Goal: Task Accomplishment & Management: Use online tool/utility

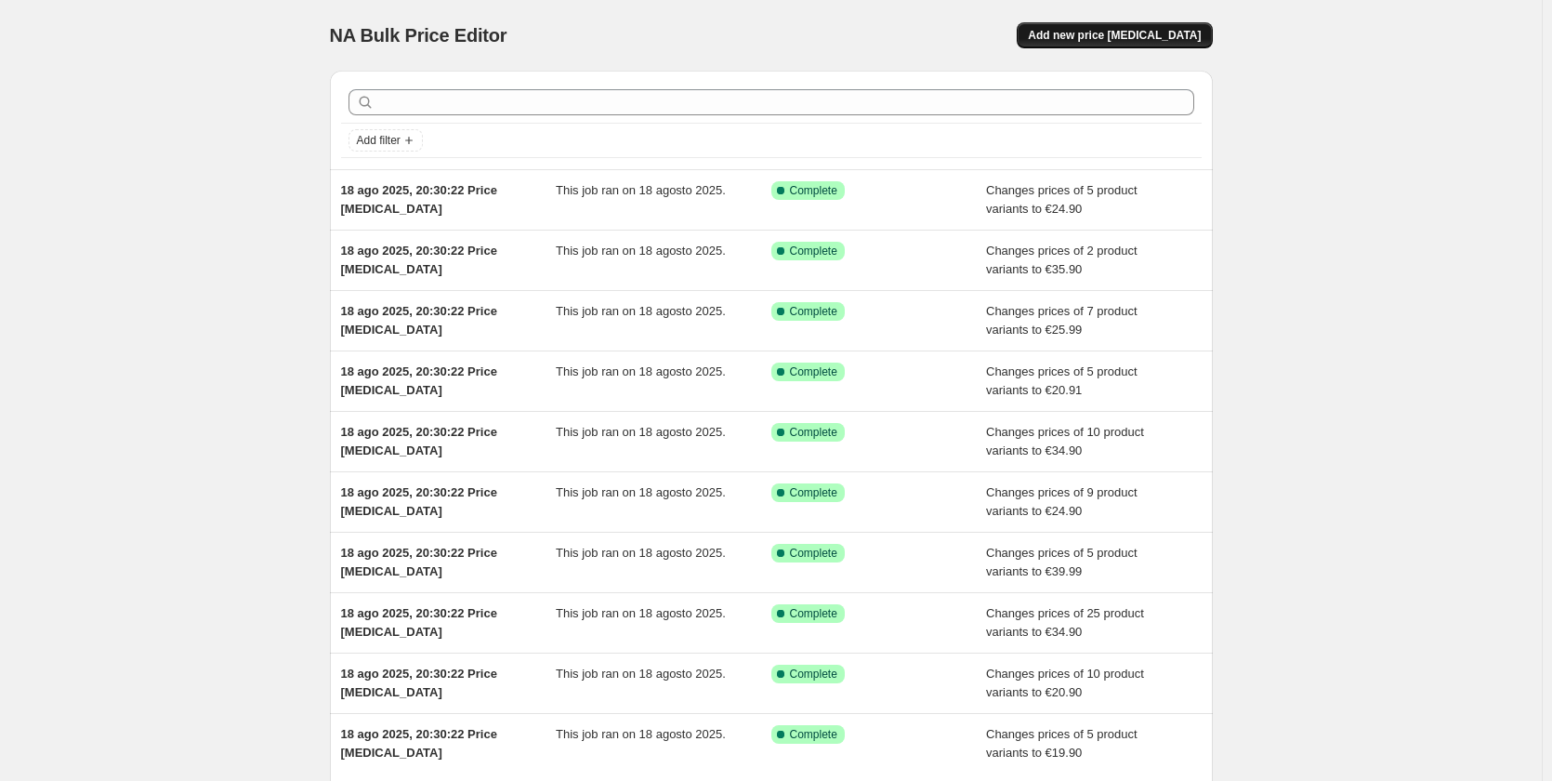
click at [1071, 36] on button "Add new price [MEDICAL_DATA]" at bounding box center [1114, 35] width 195 height 26
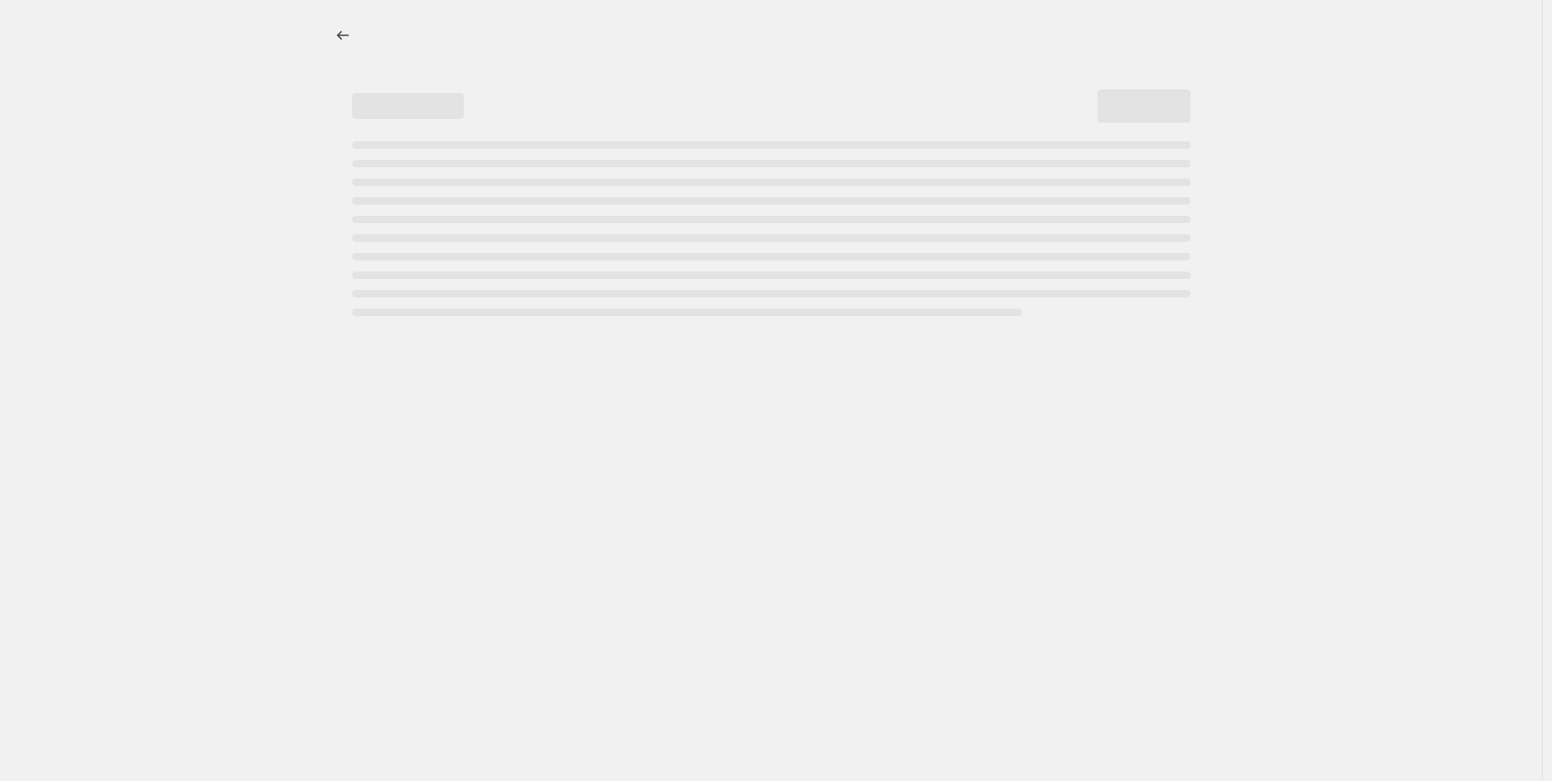
select select "percentage"
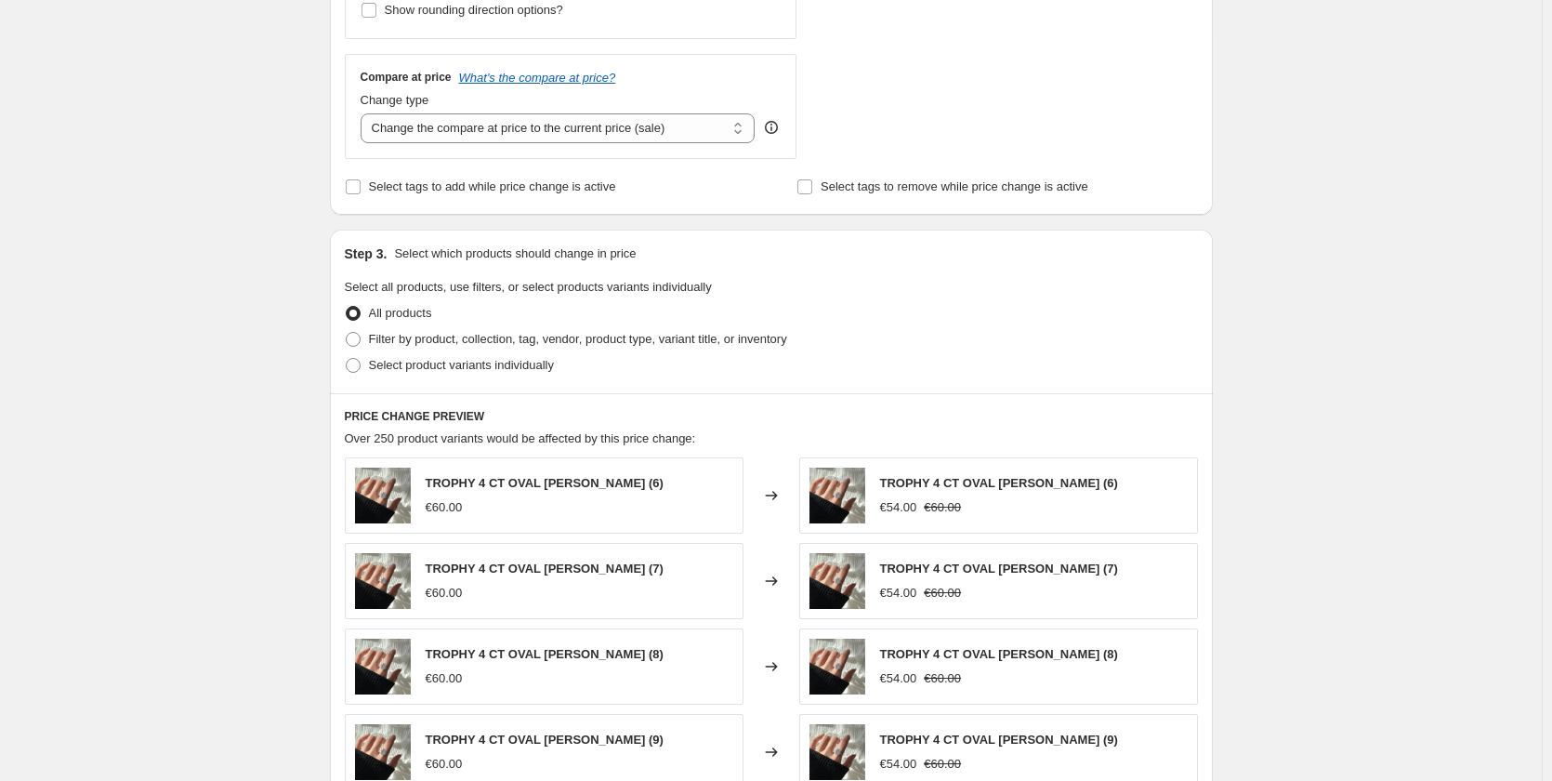
scroll to position [744, 0]
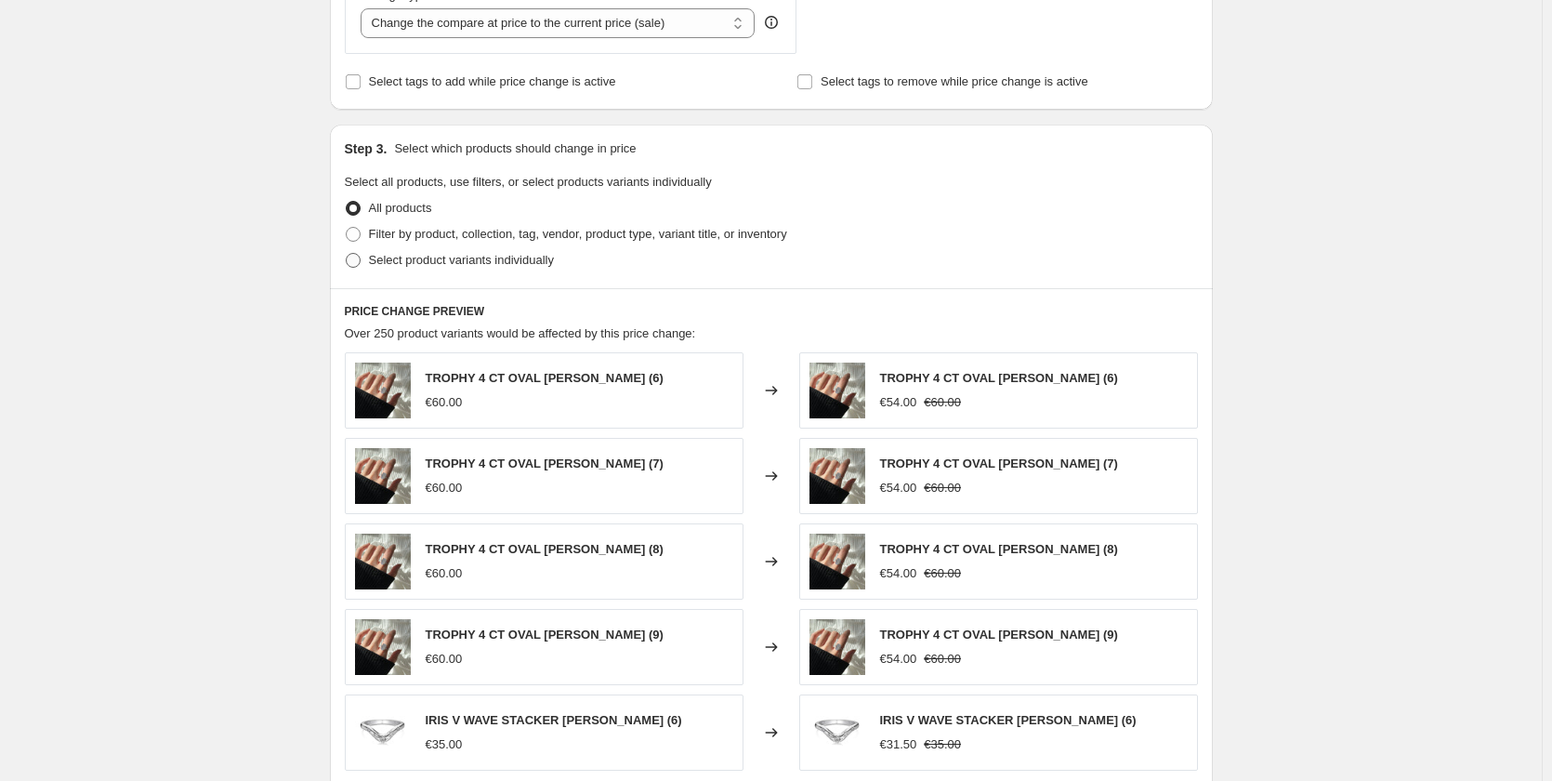
click at [361, 261] on span at bounding box center [353, 260] width 15 height 15
click at [347, 254] on input "Select product variants individually" at bounding box center [346, 253] width 1 height 1
radio input "true"
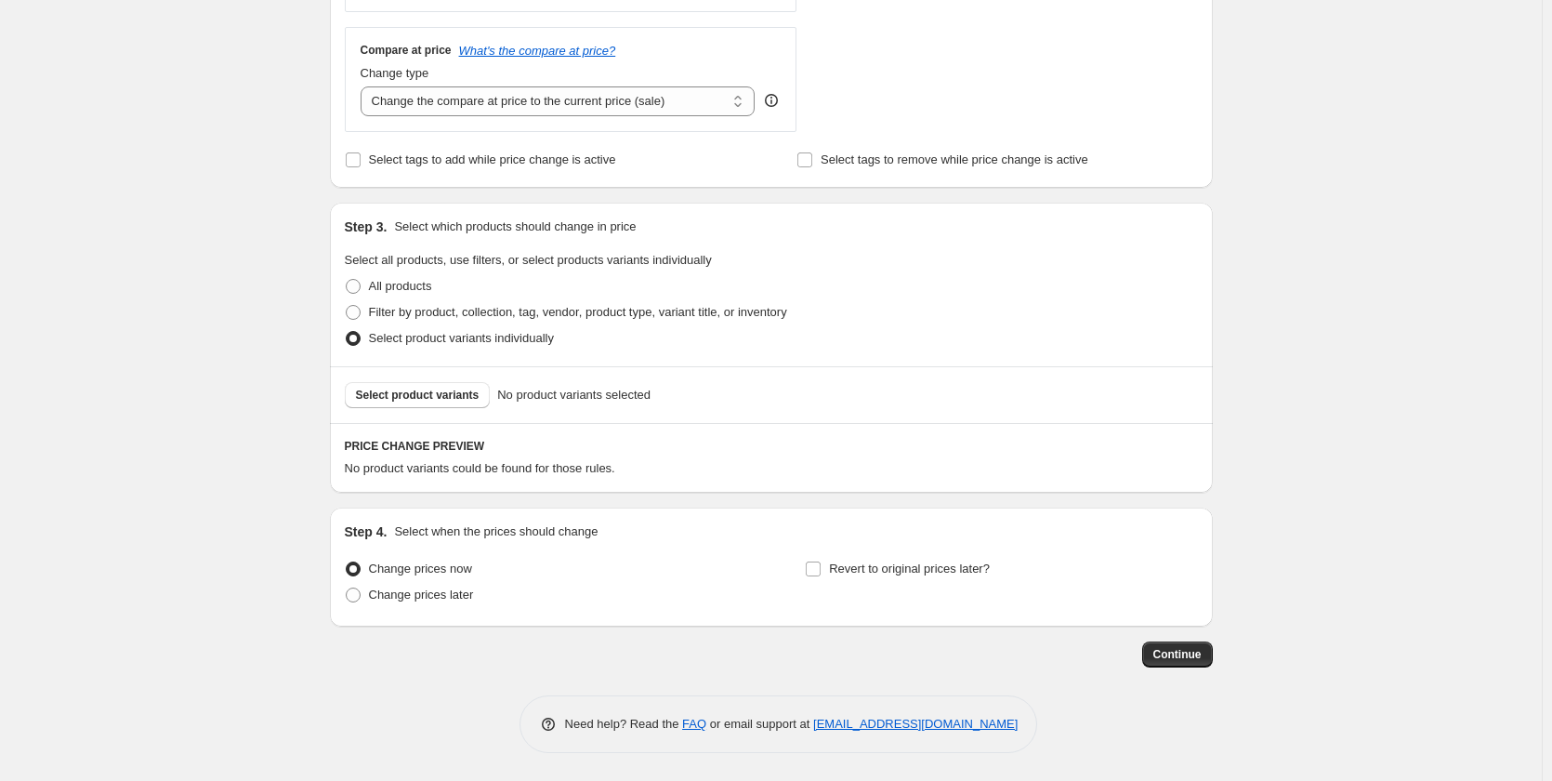
scroll to position [666, 0]
click at [432, 396] on span "Select product variants" at bounding box center [418, 395] width 124 height 15
click at [459, 316] on span "Filter by product, collection, tag, vendor, product type, variant title, or inv…" at bounding box center [578, 312] width 418 height 14
click at [347, 306] on input "Filter by product, collection, tag, vendor, product type, variant title, or inv…" at bounding box center [346, 305] width 1 height 1
radio input "true"
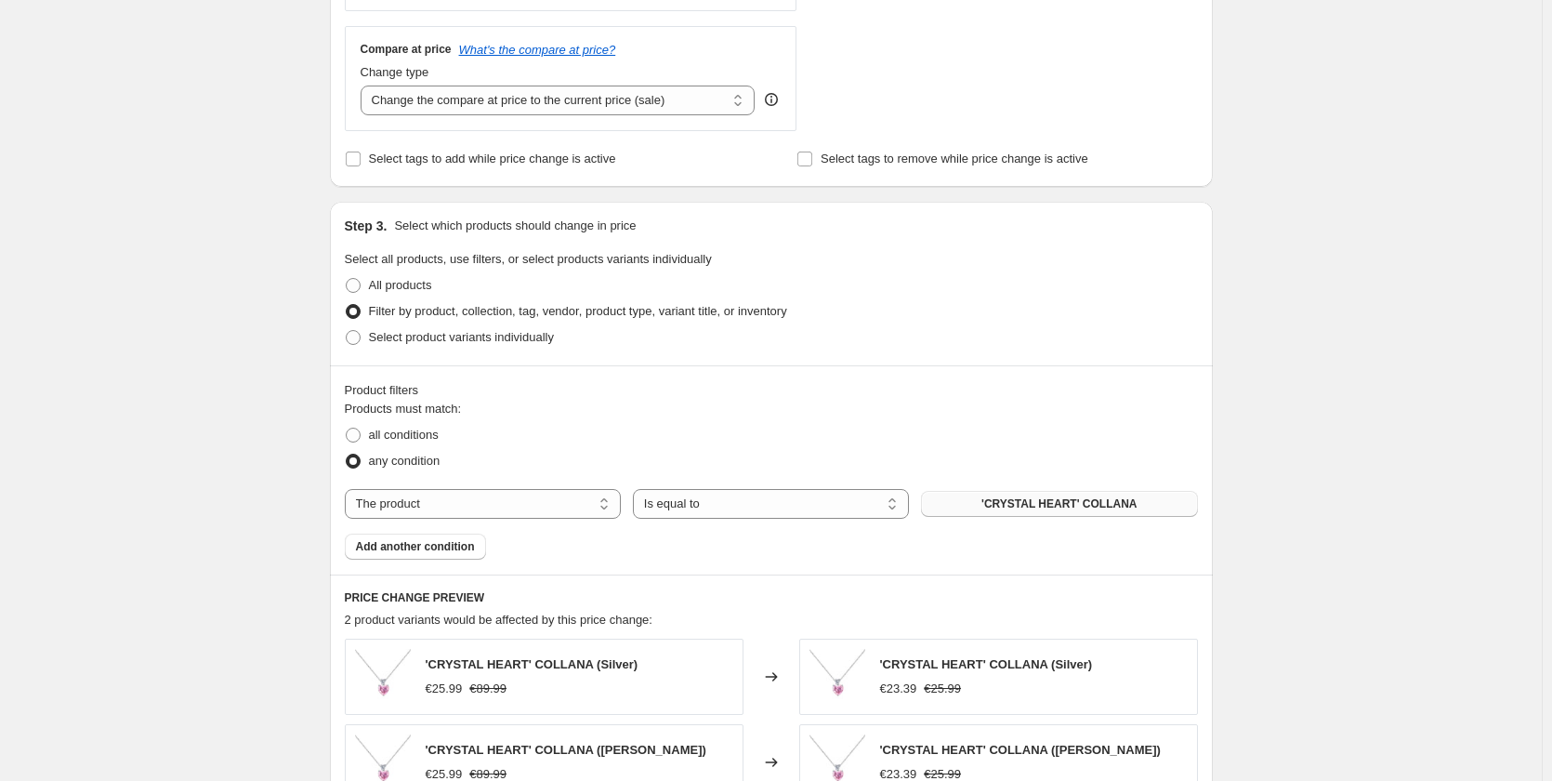
click at [1035, 501] on span "'CRYSTAL HEART' COLLANA" at bounding box center [1058, 503] width 155 height 15
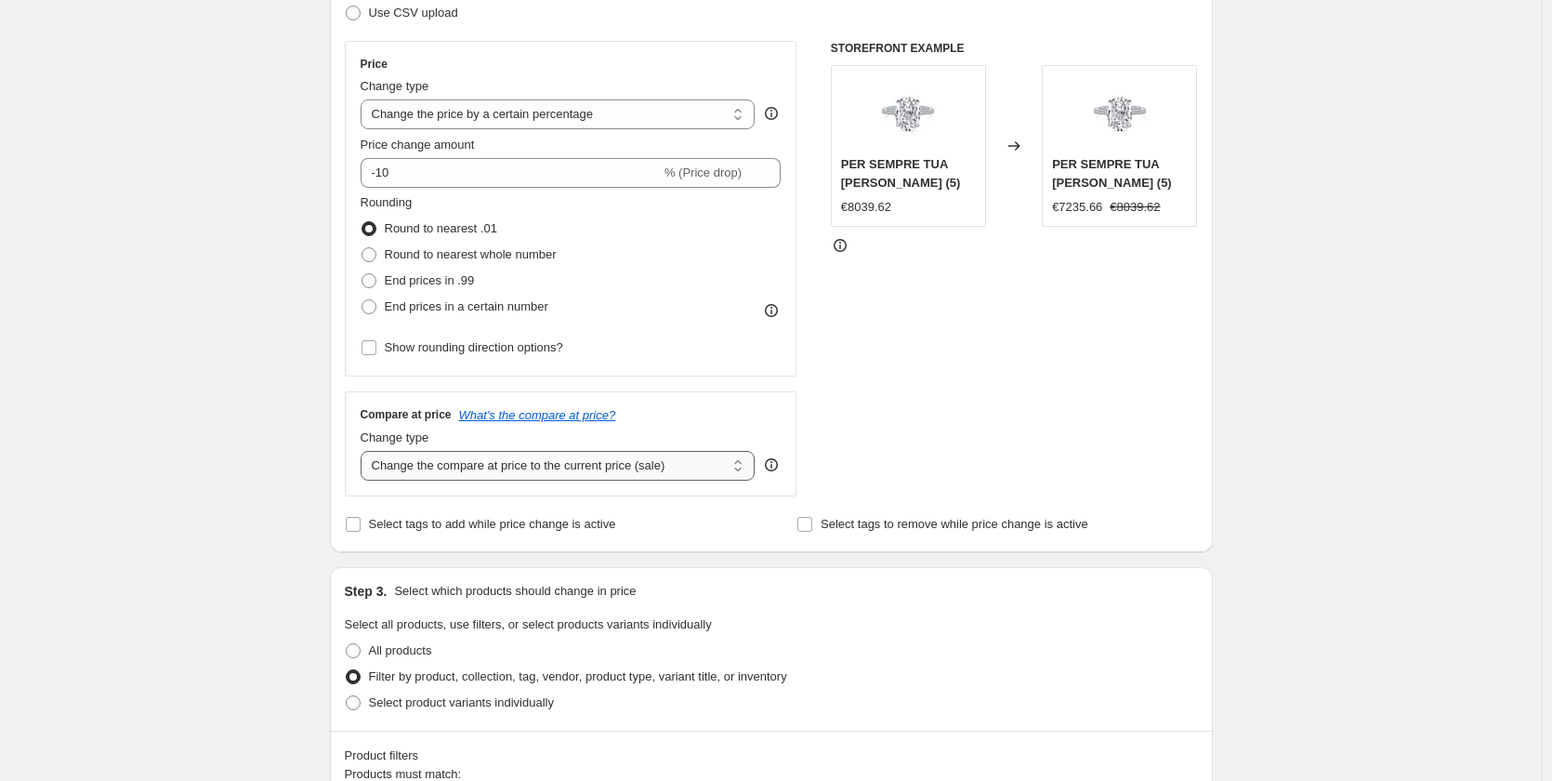
scroll to position [202, 0]
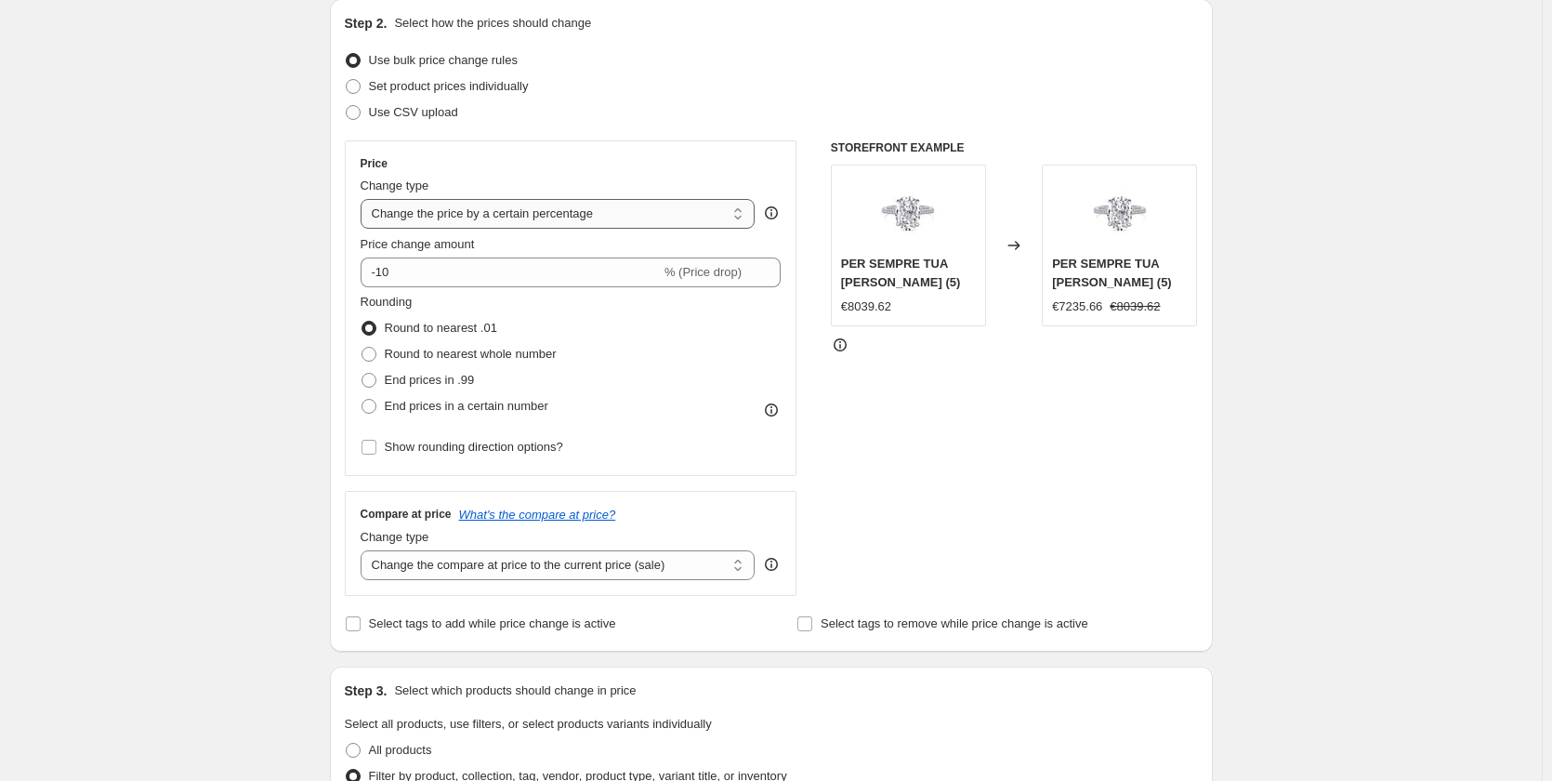
click at [467, 227] on select "Change the price to a certain amount Change the price by a certain amount Chang…" at bounding box center [558, 214] width 395 height 30
select select "to"
click at [364, 199] on select "Change the price to a certain amount Change the price by a certain amount Chang…" at bounding box center [558, 214] width 395 height 30
type input "80.00"
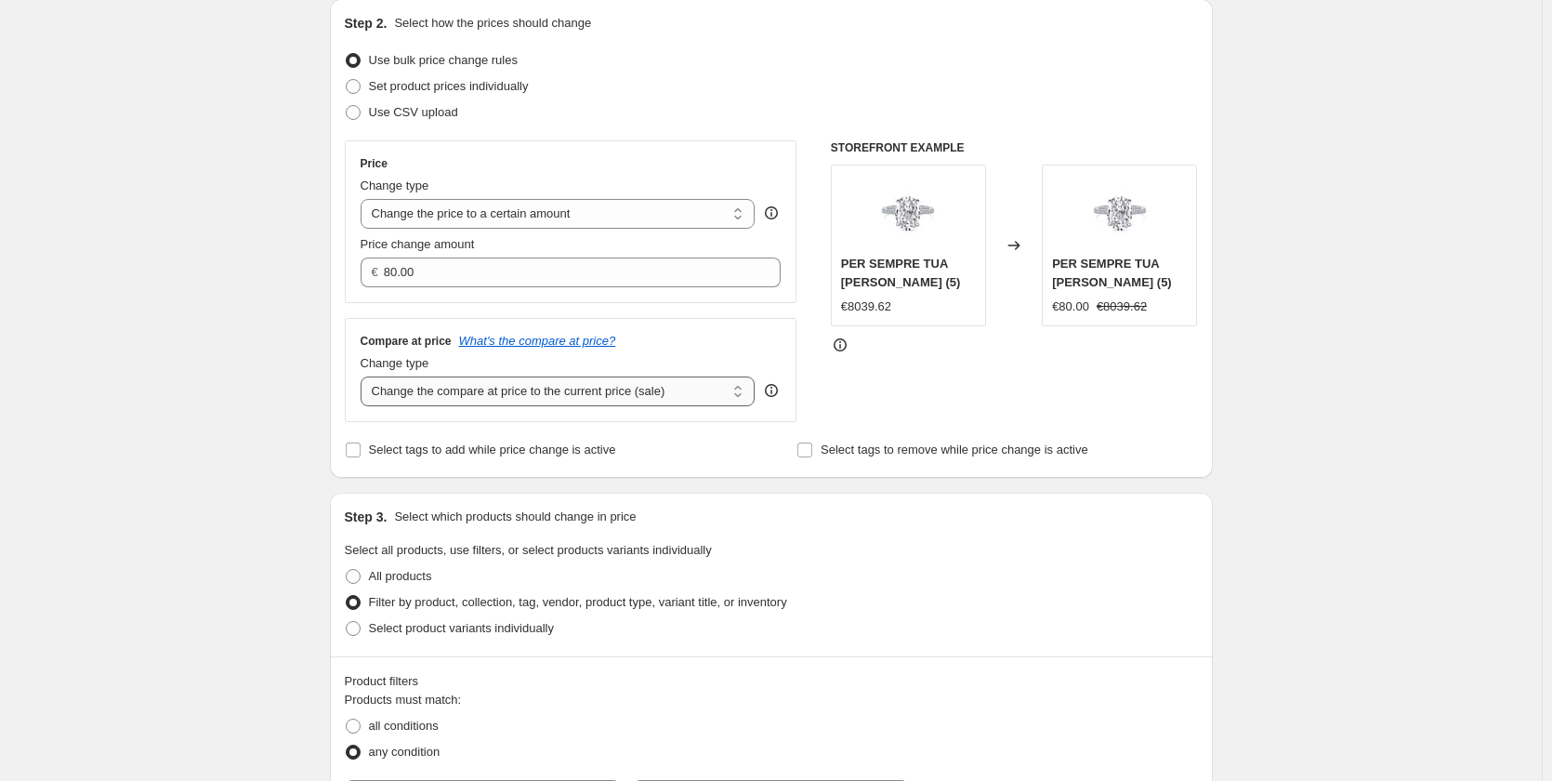
click at [453, 398] on select "Change the compare at price to the current price (sale) Change the compare at p…" at bounding box center [558, 391] width 395 height 30
select select "to"
click at [364, 377] on select "Change the compare at price to the current price (sale) Change the compare at p…" at bounding box center [558, 391] width 395 height 30
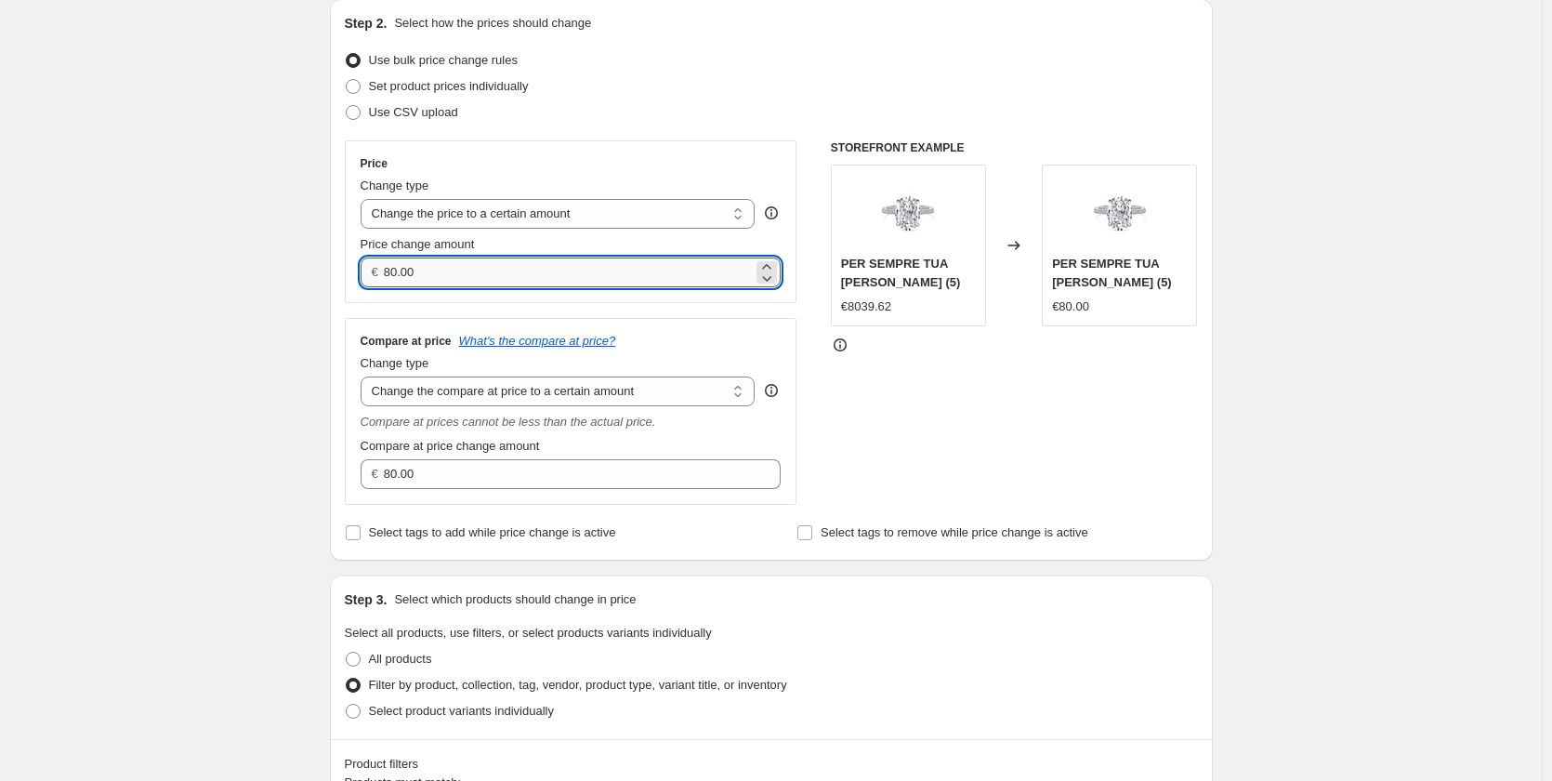
drag, startPoint x: 400, startPoint y: 263, endPoint x: 388, endPoint y: 259, distance: 11.8
click at [388, 259] on input "80.00" at bounding box center [568, 272] width 369 height 30
click at [408, 270] on input "34.00" at bounding box center [568, 272] width 369 height 30
type input "34.90"
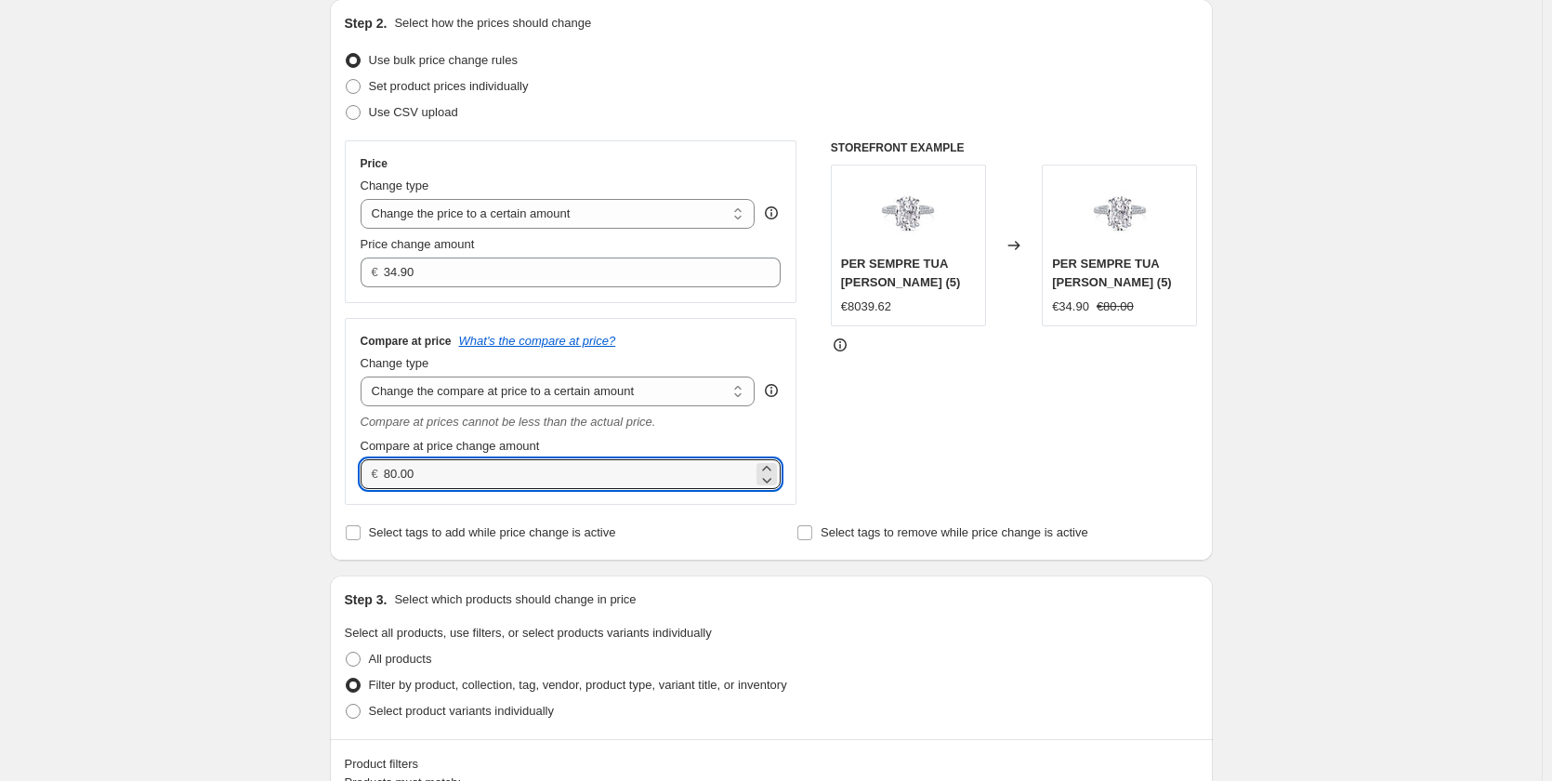
drag, startPoint x: 400, startPoint y: 476, endPoint x: 322, endPoint y: 467, distance: 78.5
click at [322, 467] on div "Step 1. Optionally give your price [MEDICAL_DATA] a title (eg "March 30% off sa…" at bounding box center [764, 757] width 898 height 1807
drag, startPoint x: 421, startPoint y: 479, endPoint x: 406, endPoint y: 467, distance: 19.2
click at [406, 467] on input "99.00" at bounding box center [568, 474] width 369 height 30
type input "99.99"
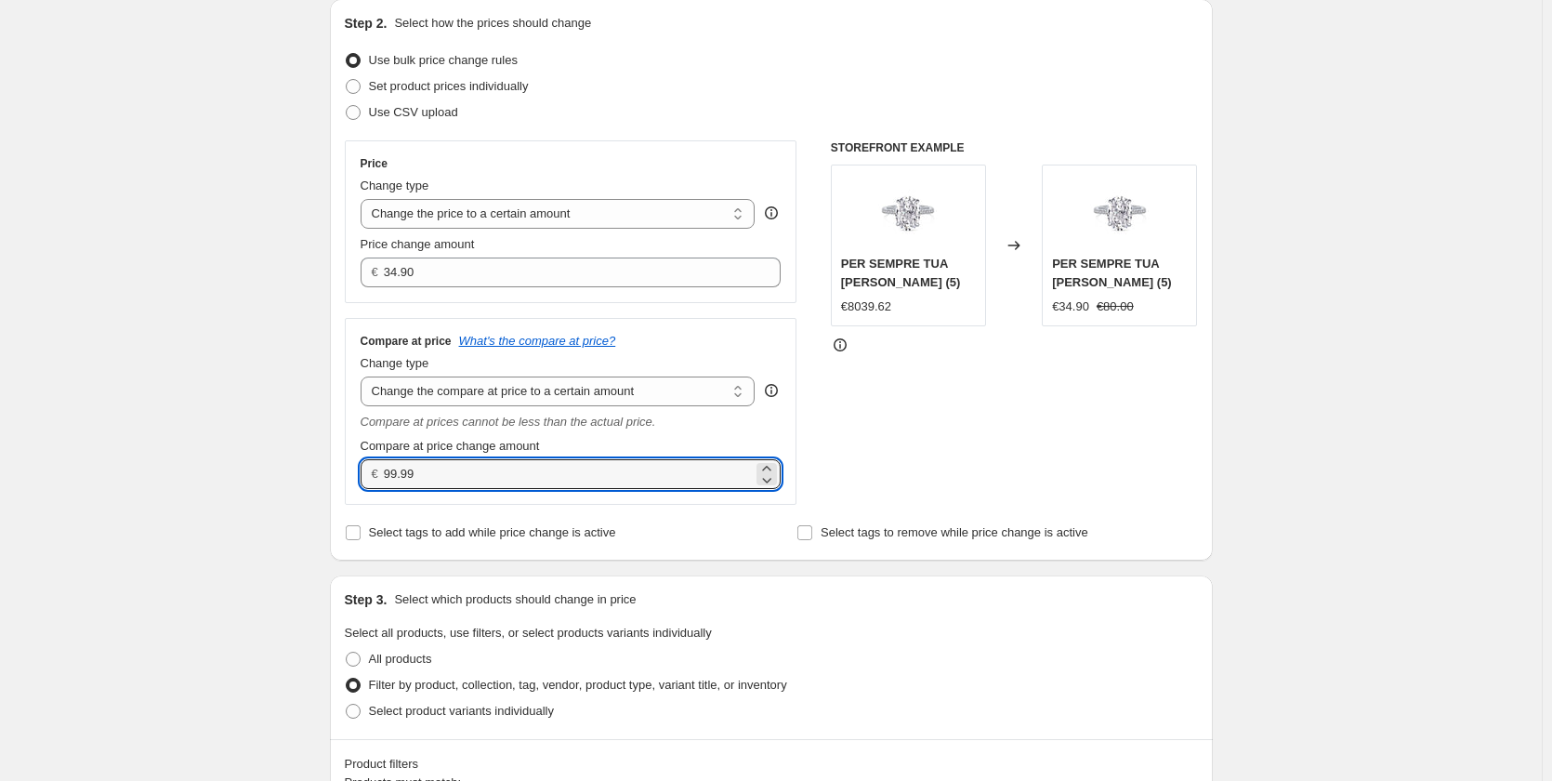
click at [171, 388] on div "Create new price [MEDICAL_DATA]. This page is ready Create new price [MEDICAL_D…" at bounding box center [771, 786] width 1542 height 1976
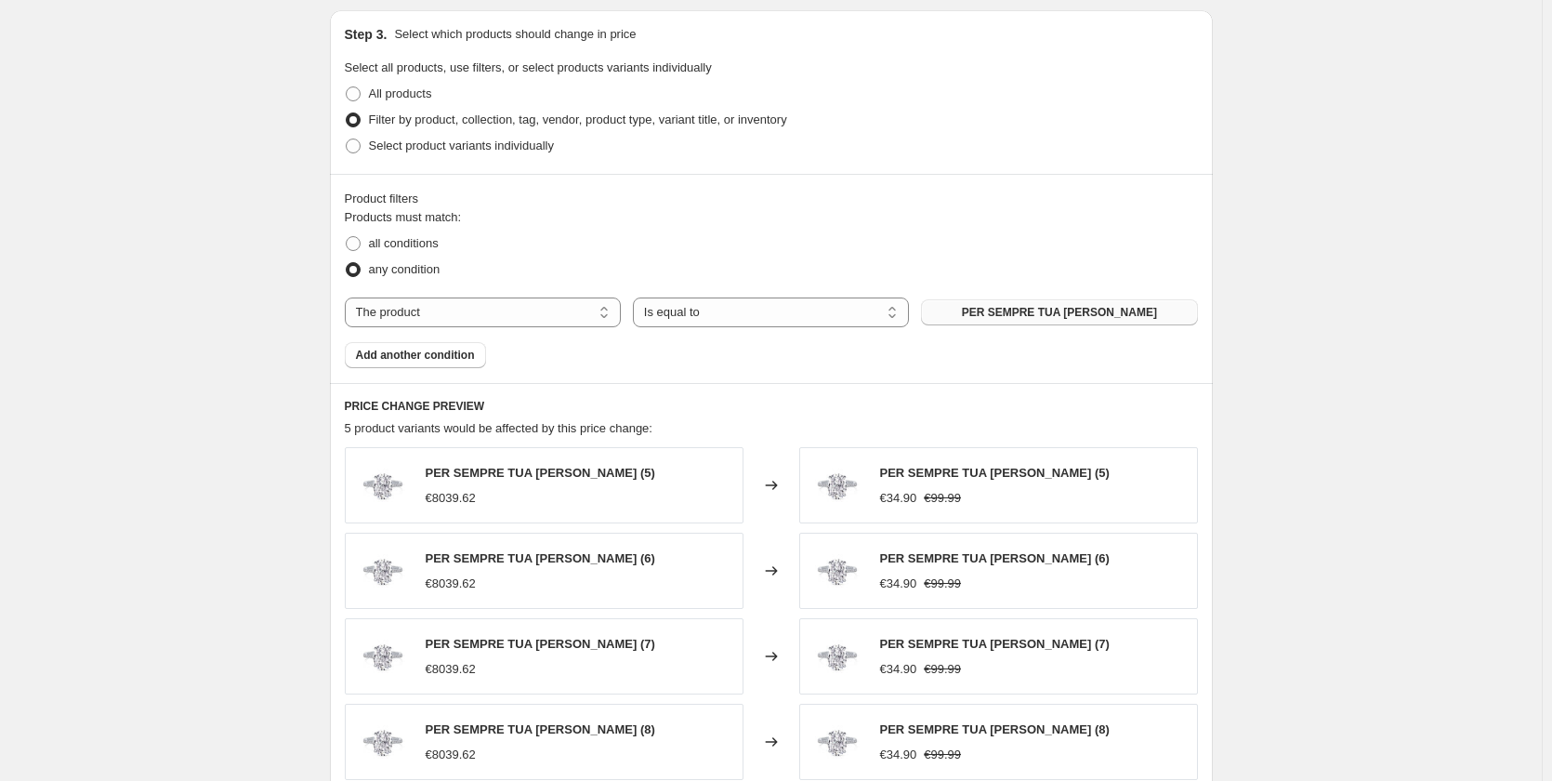
scroll to position [1196, 0]
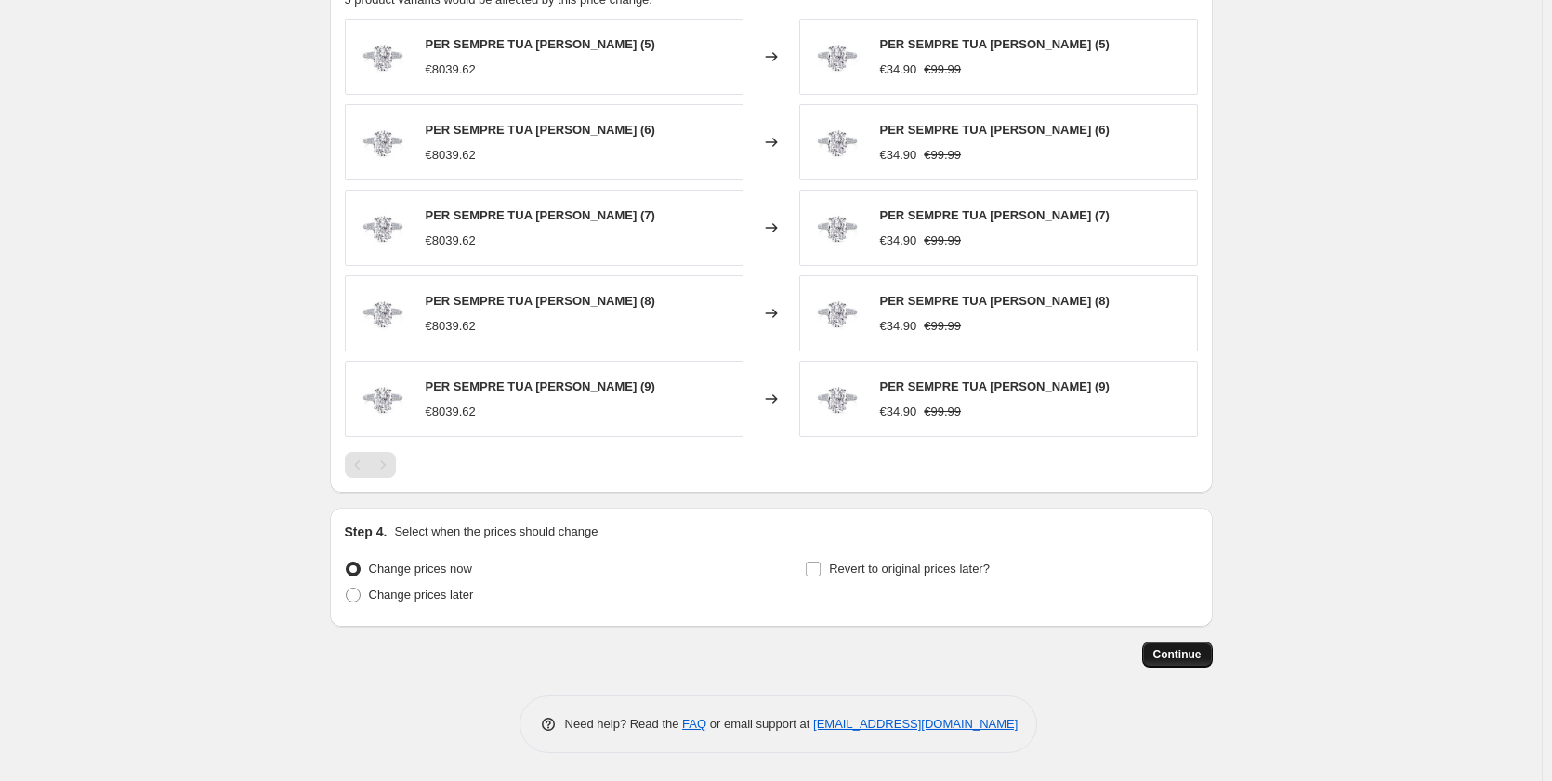
click at [1202, 646] on button "Continue" at bounding box center [1177, 654] width 71 height 26
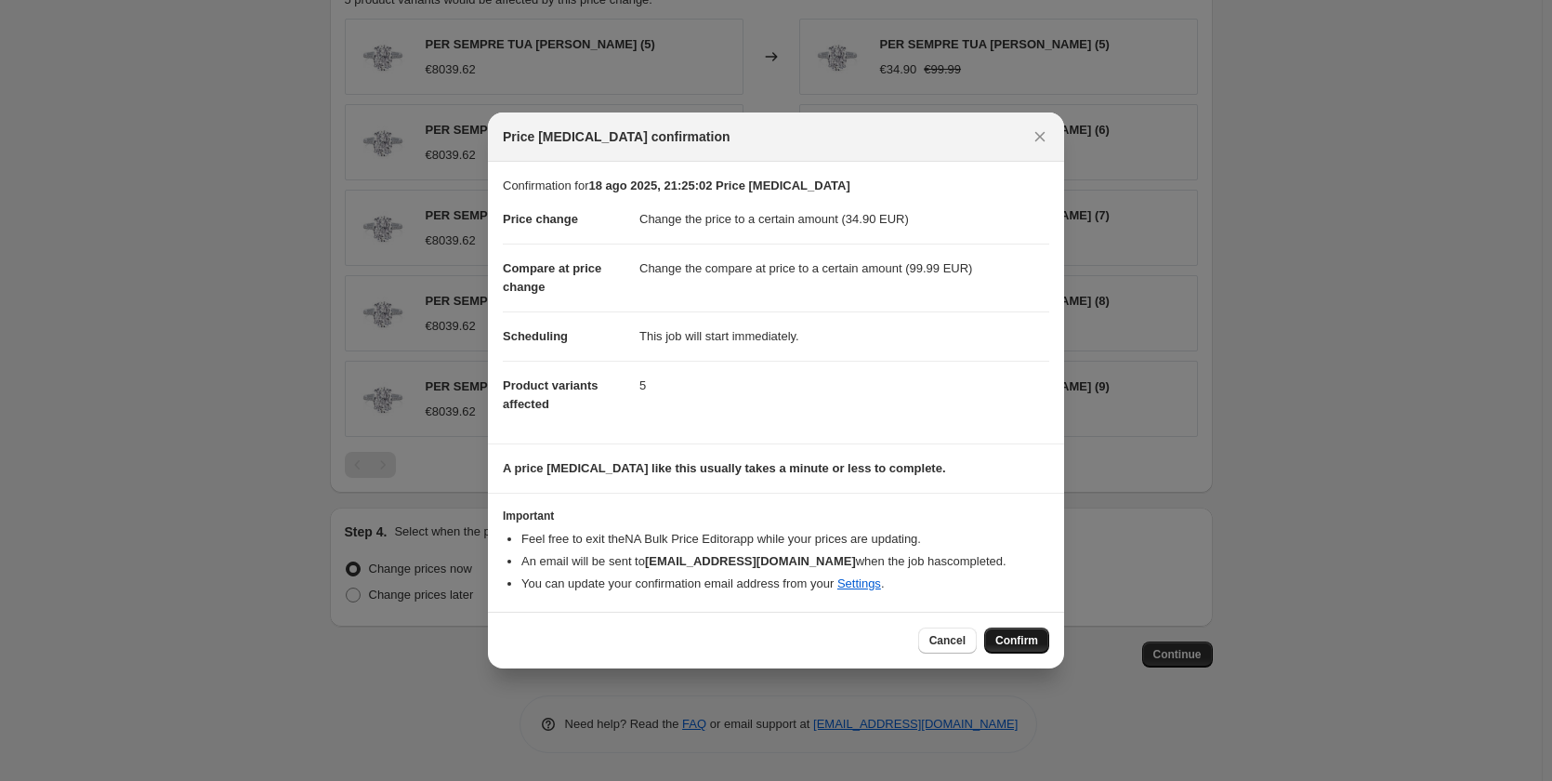
click at [1030, 650] on button "Confirm" at bounding box center [1016, 640] width 65 height 26
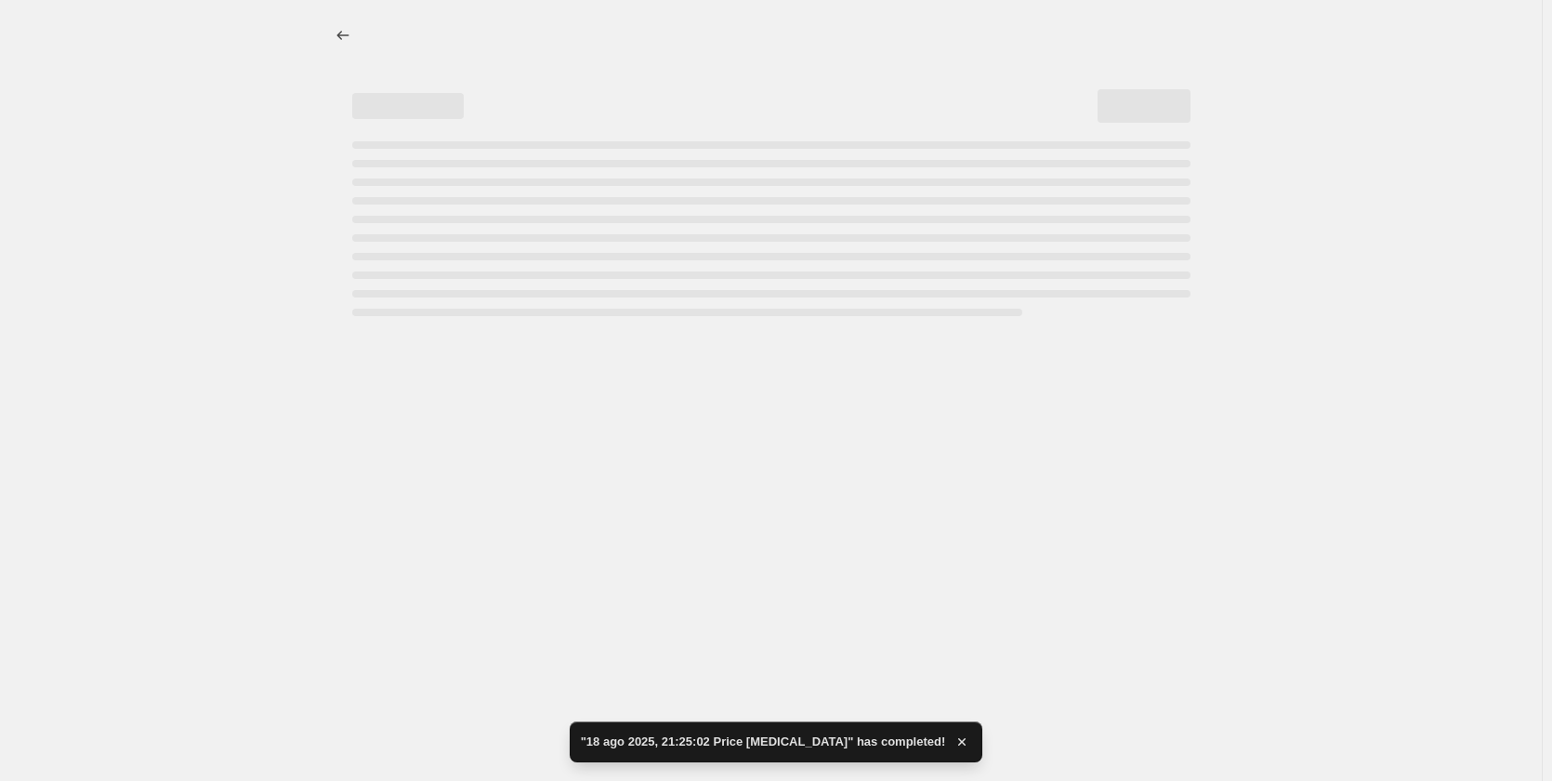
select select "to"
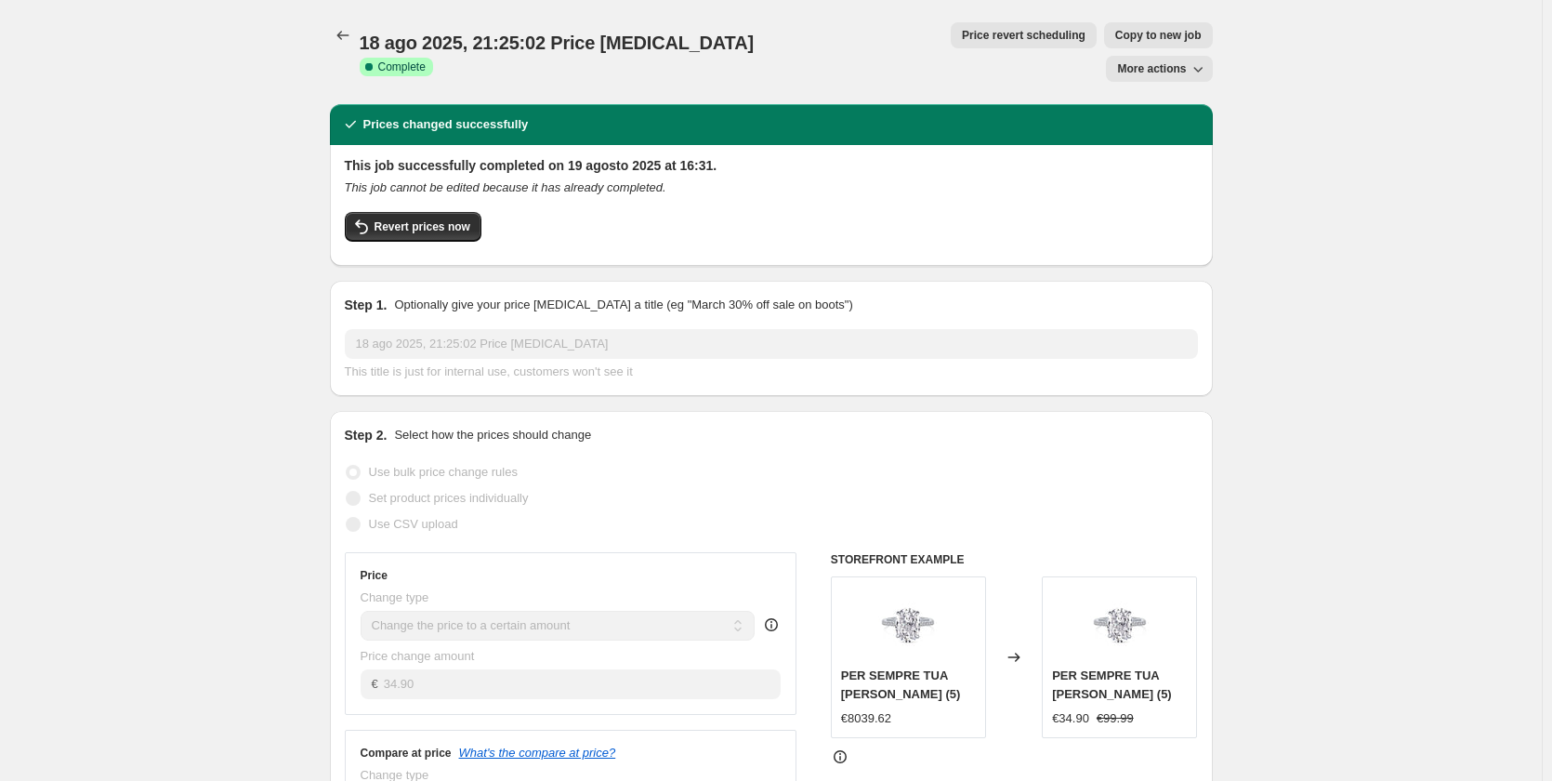
click at [1138, 61] on span "More actions" at bounding box center [1151, 68] width 69 height 15
click at [340, 38] on icon "Price change jobs" at bounding box center [343, 35] width 19 height 19
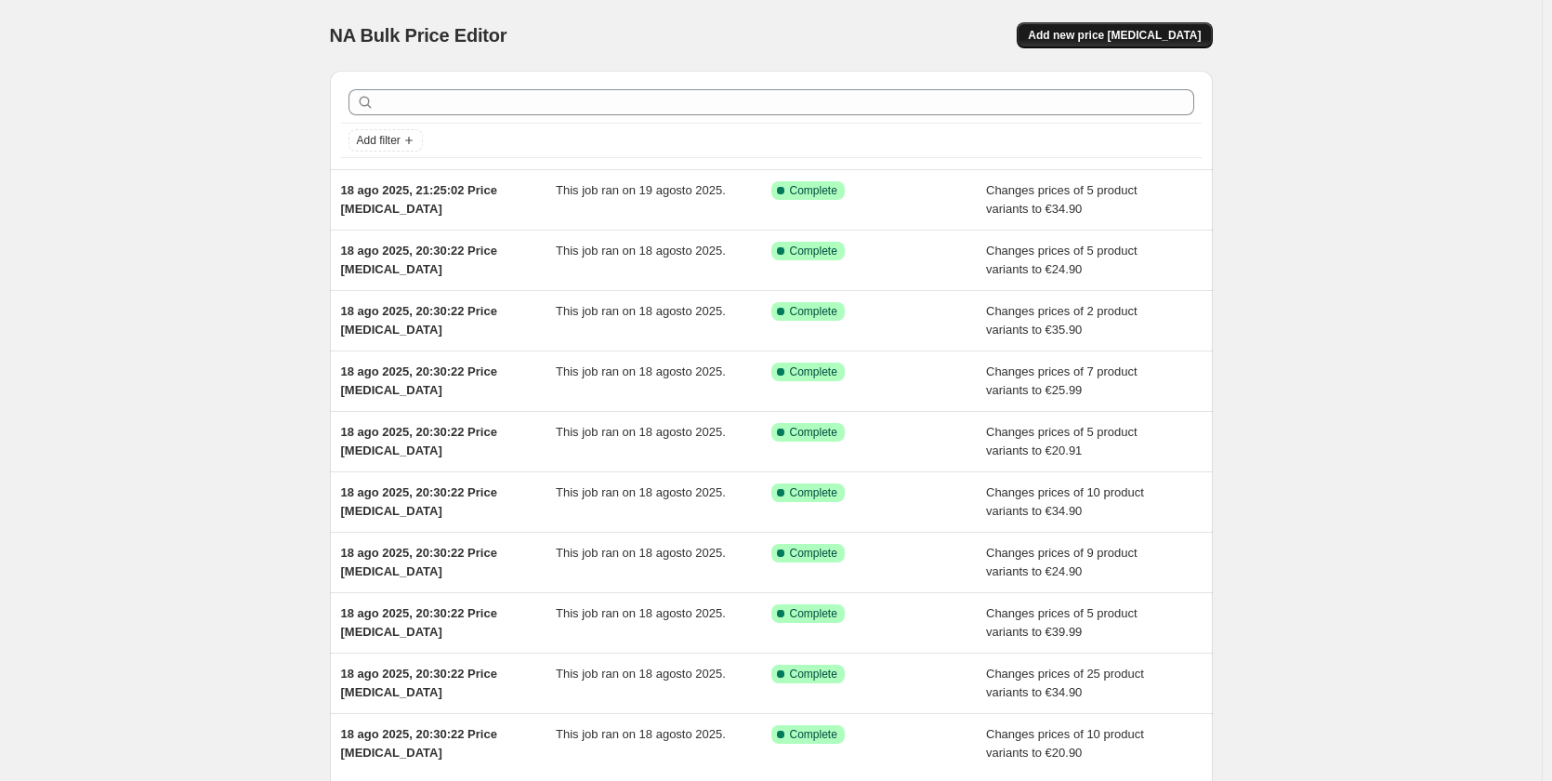
click at [1123, 42] on span "Add new price [MEDICAL_DATA]" at bounding box center [1114, 35] width 173 height 15
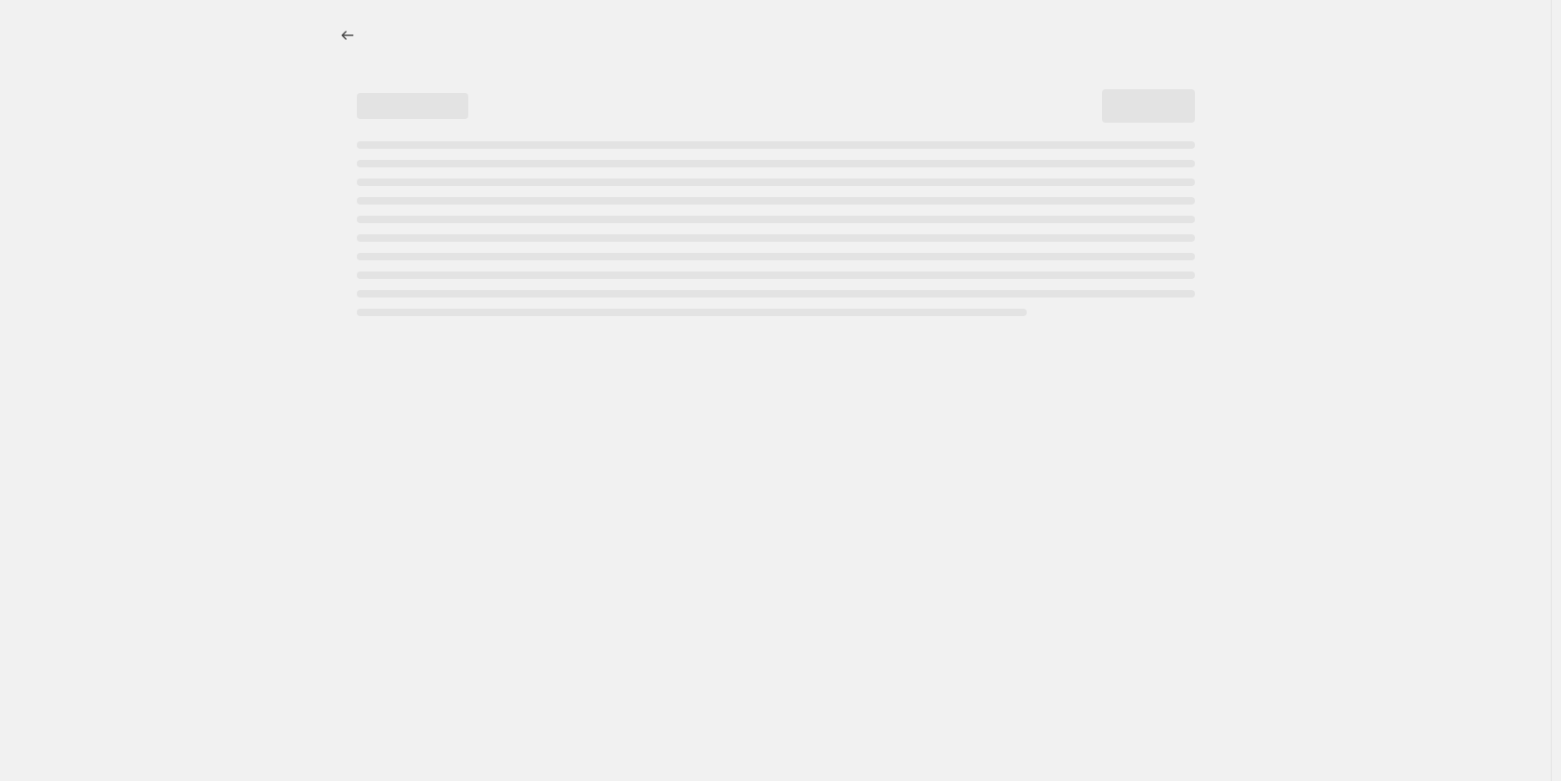
select select "percentage"
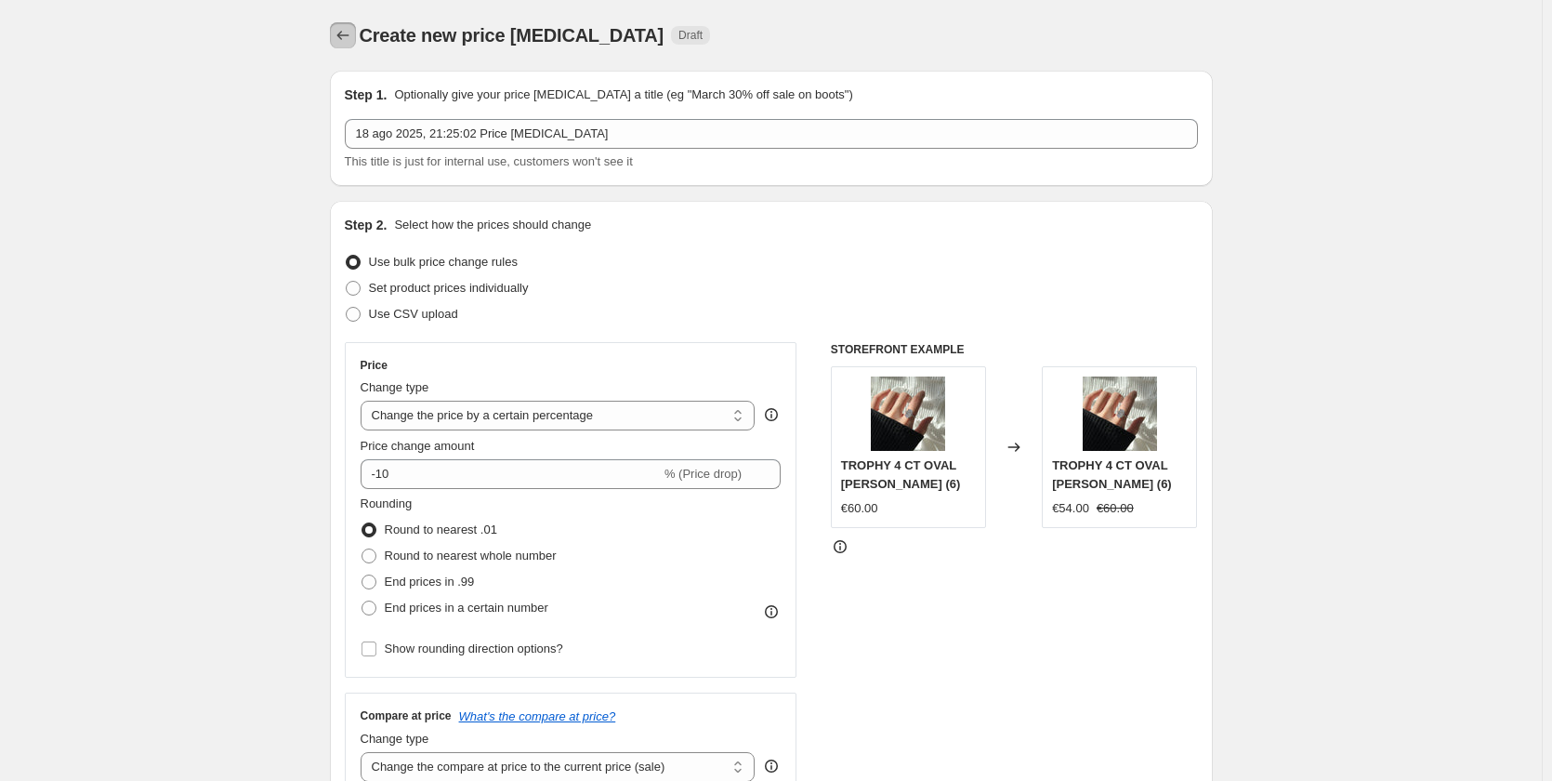
click at [347, 28] on icon "Price change jobs" at bounding box center [343, 35] width 19 height 19
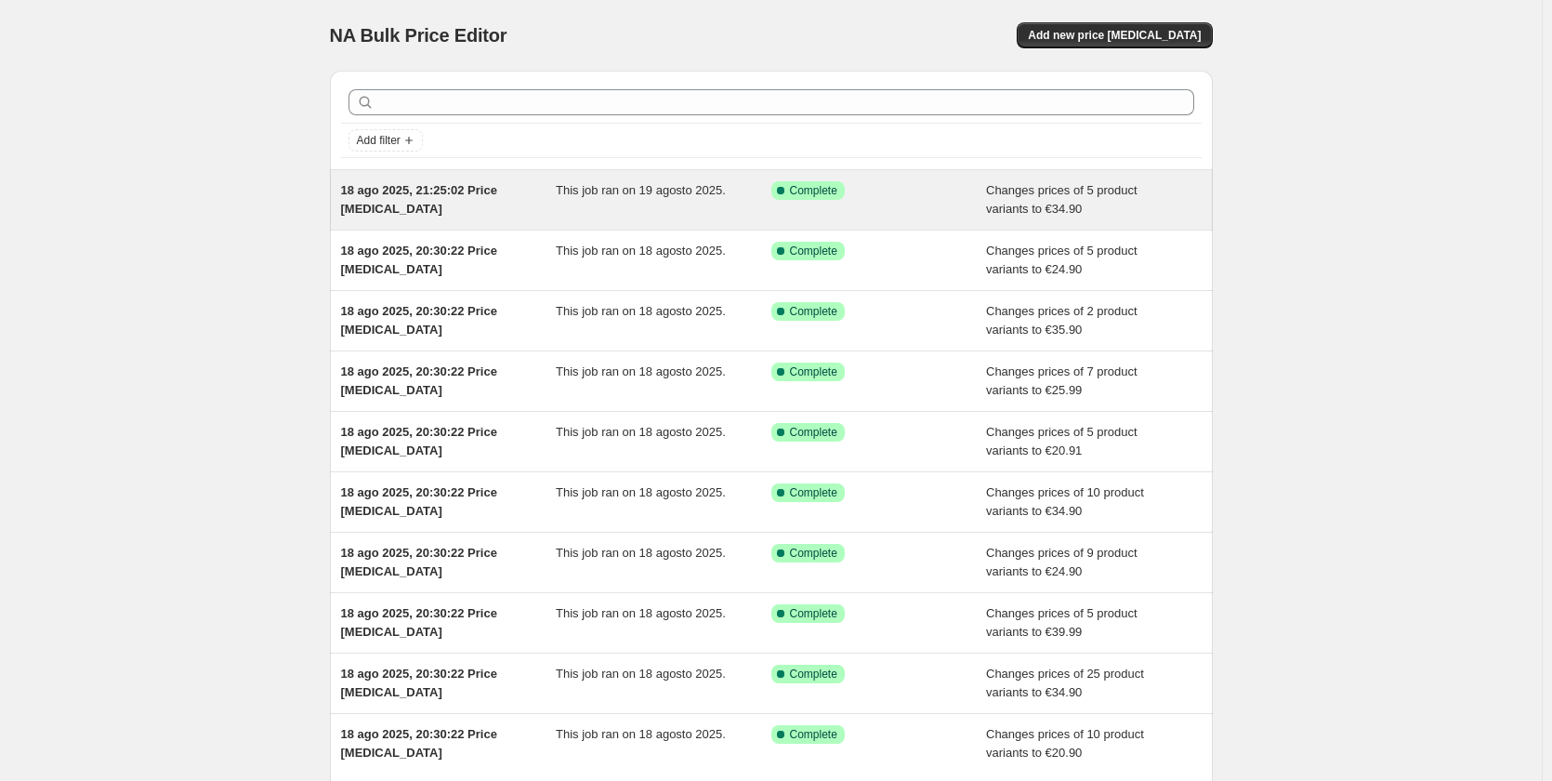
click at [685, 217] on div "This job ran on 19 agosto 2025." at bounding box center [664, 199] width 216 height 37
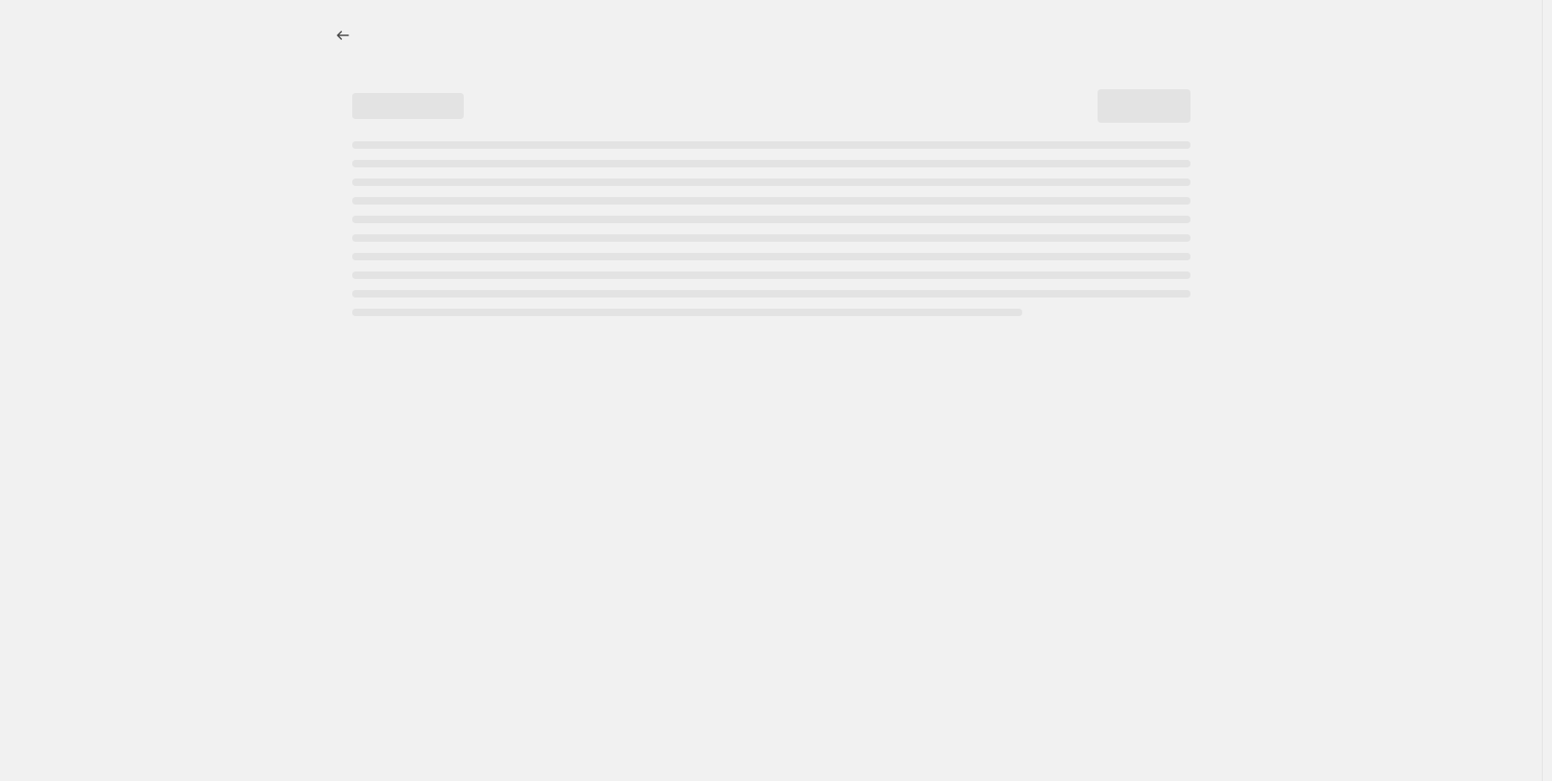
select select "to"
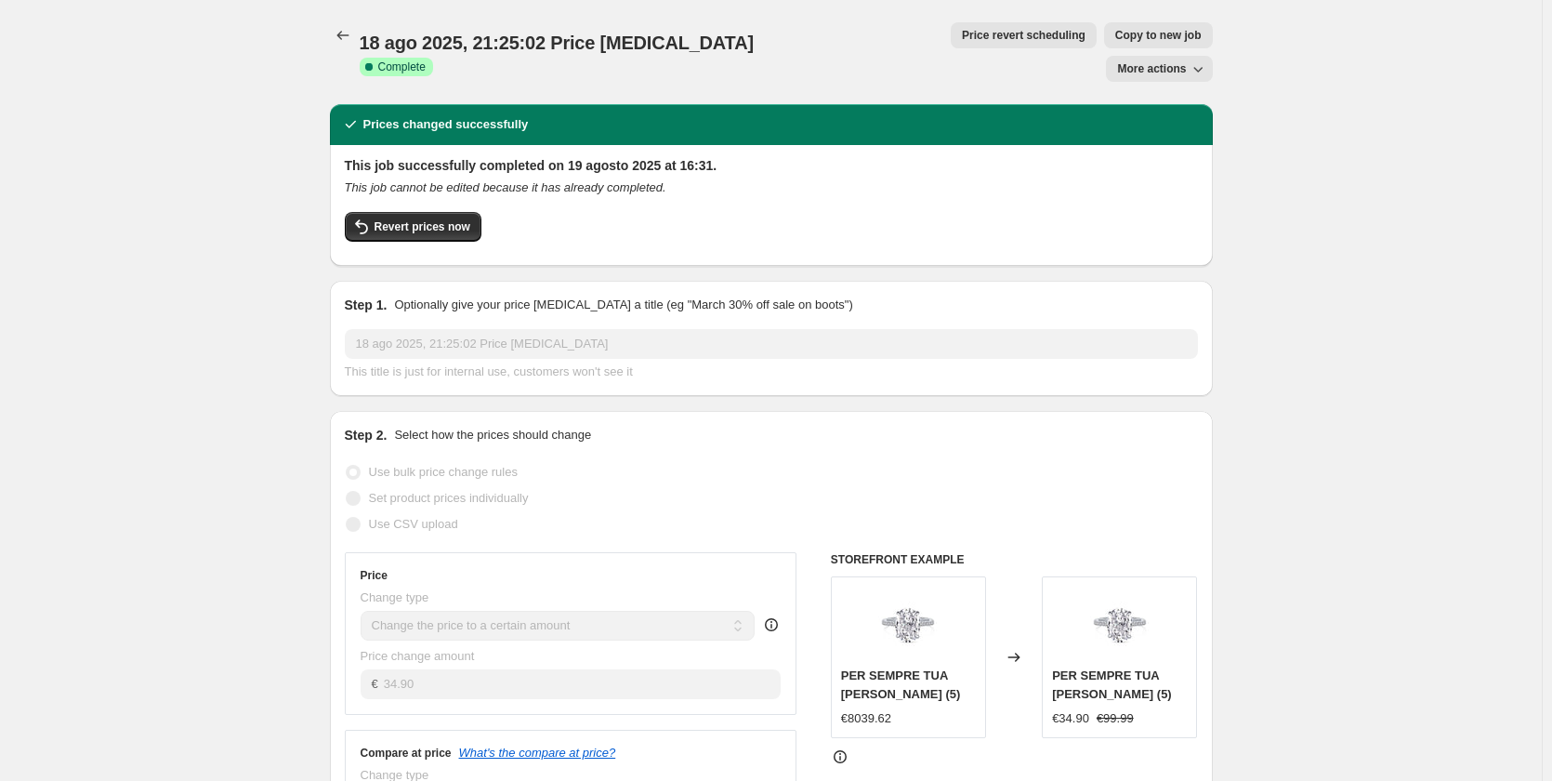
click at [1115, 34] on span "Copy to new job" at bounding box center [1158, 35] width 86 height 15
select select "to"
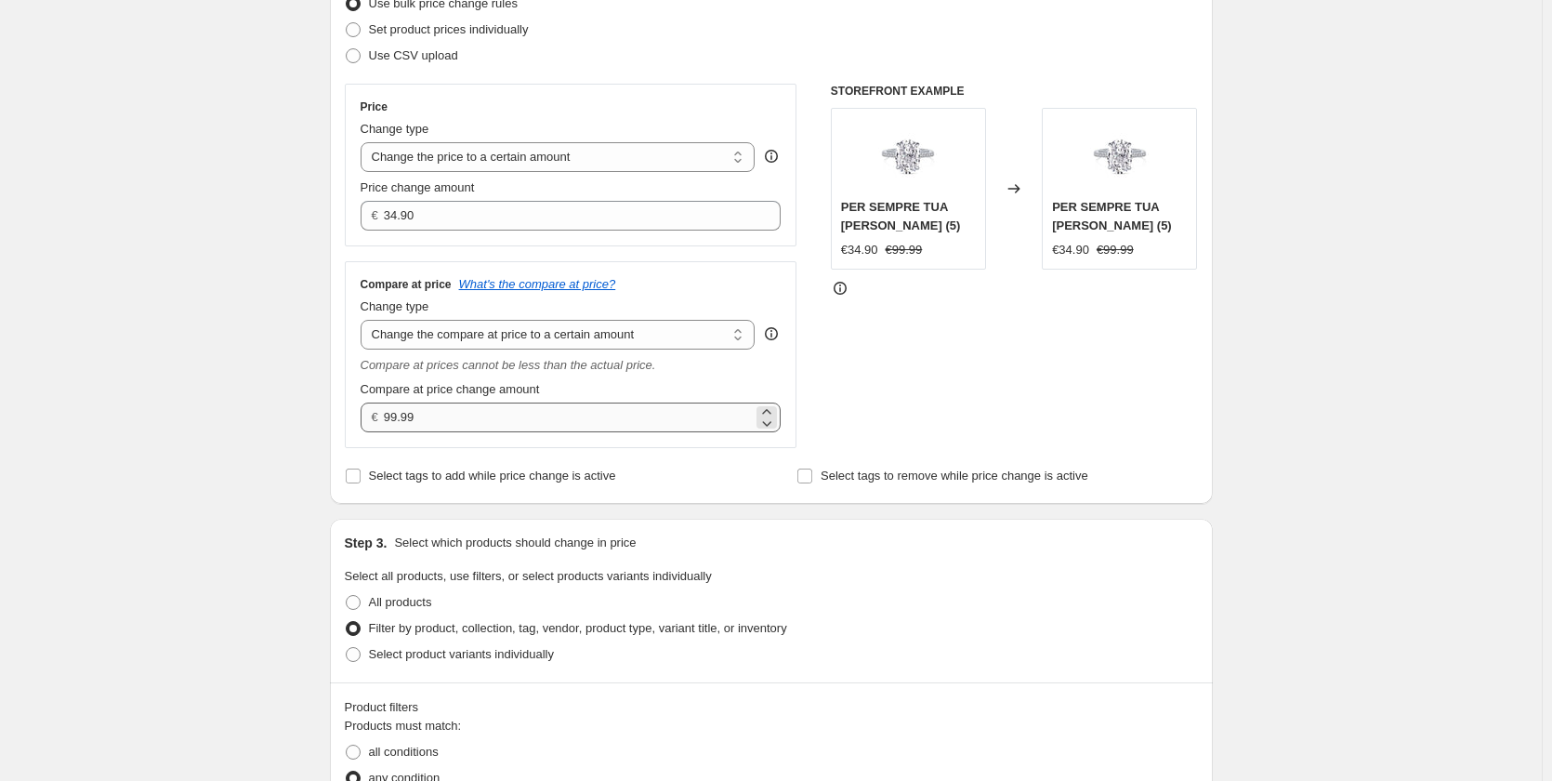
scroll to position [279, 0]
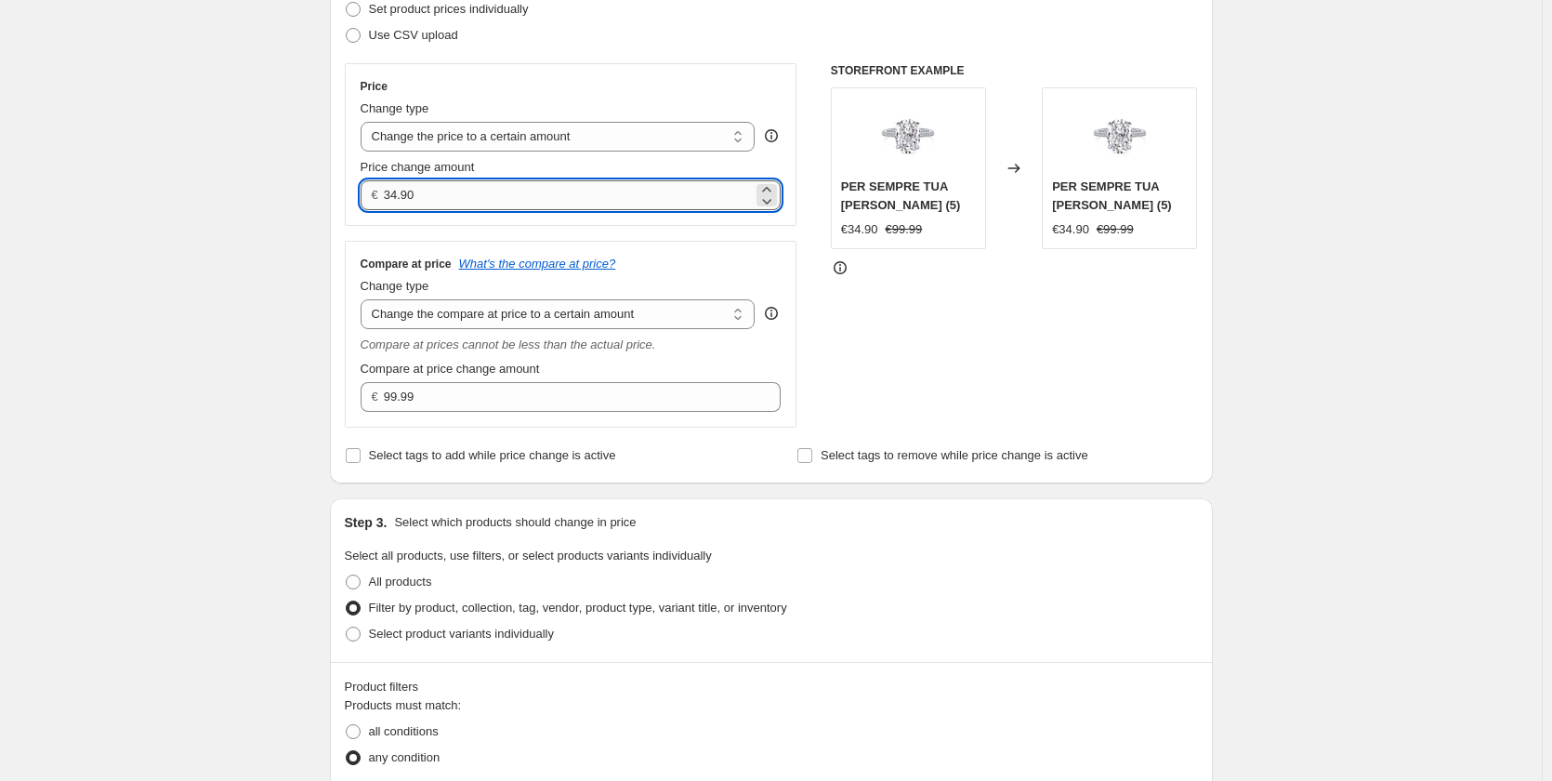
click at [399, 191] on input "34.90" at bounding box center [568, 195] width 369 height 30
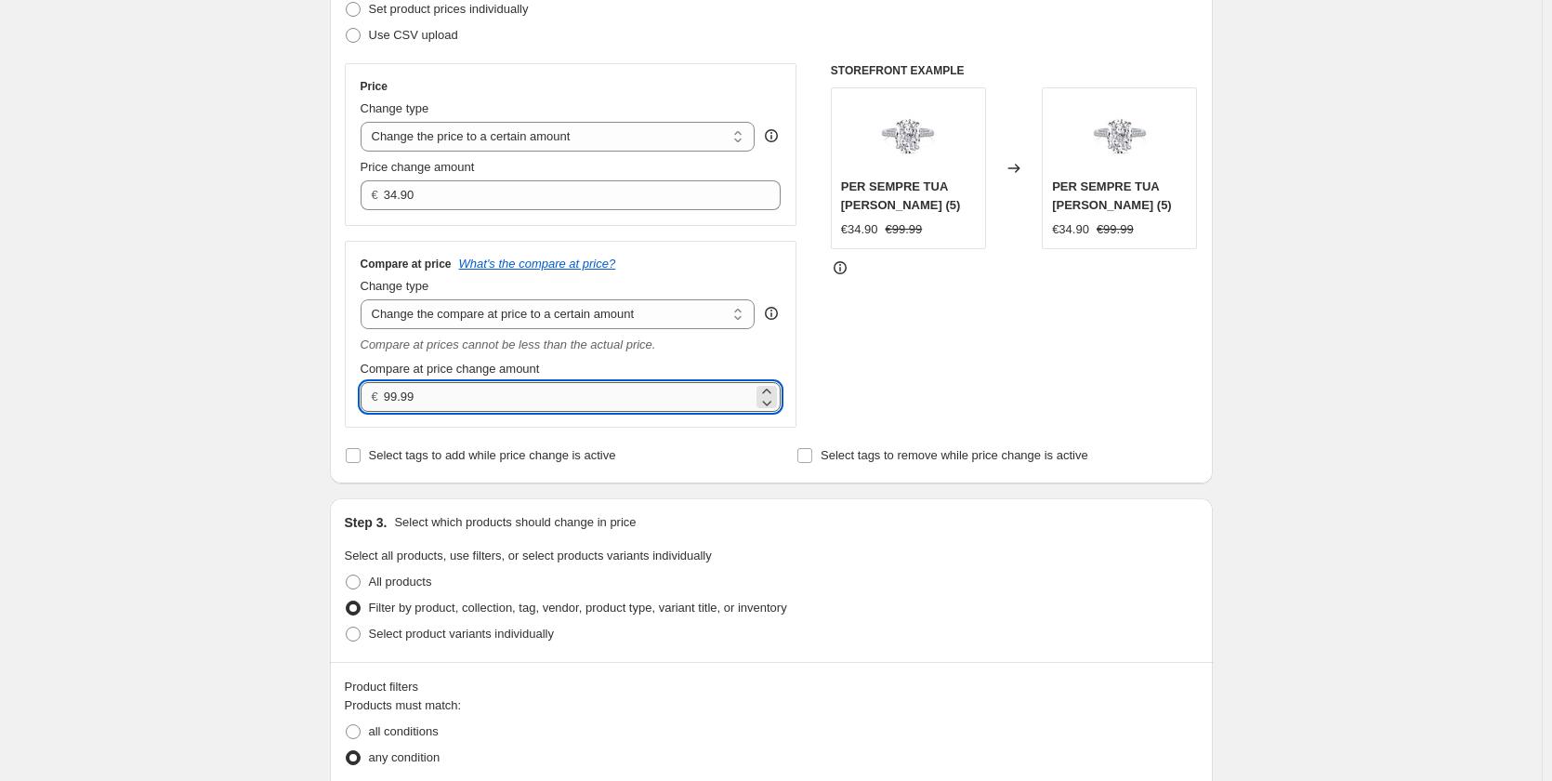
drag, startPoint x: 399, startPoint y: 390, endPoint x: 389, endPoint y: 389, distance: 9.3
click at [389, 389] on input "99.99" at bounding box center [568, 397] width 369 height 30
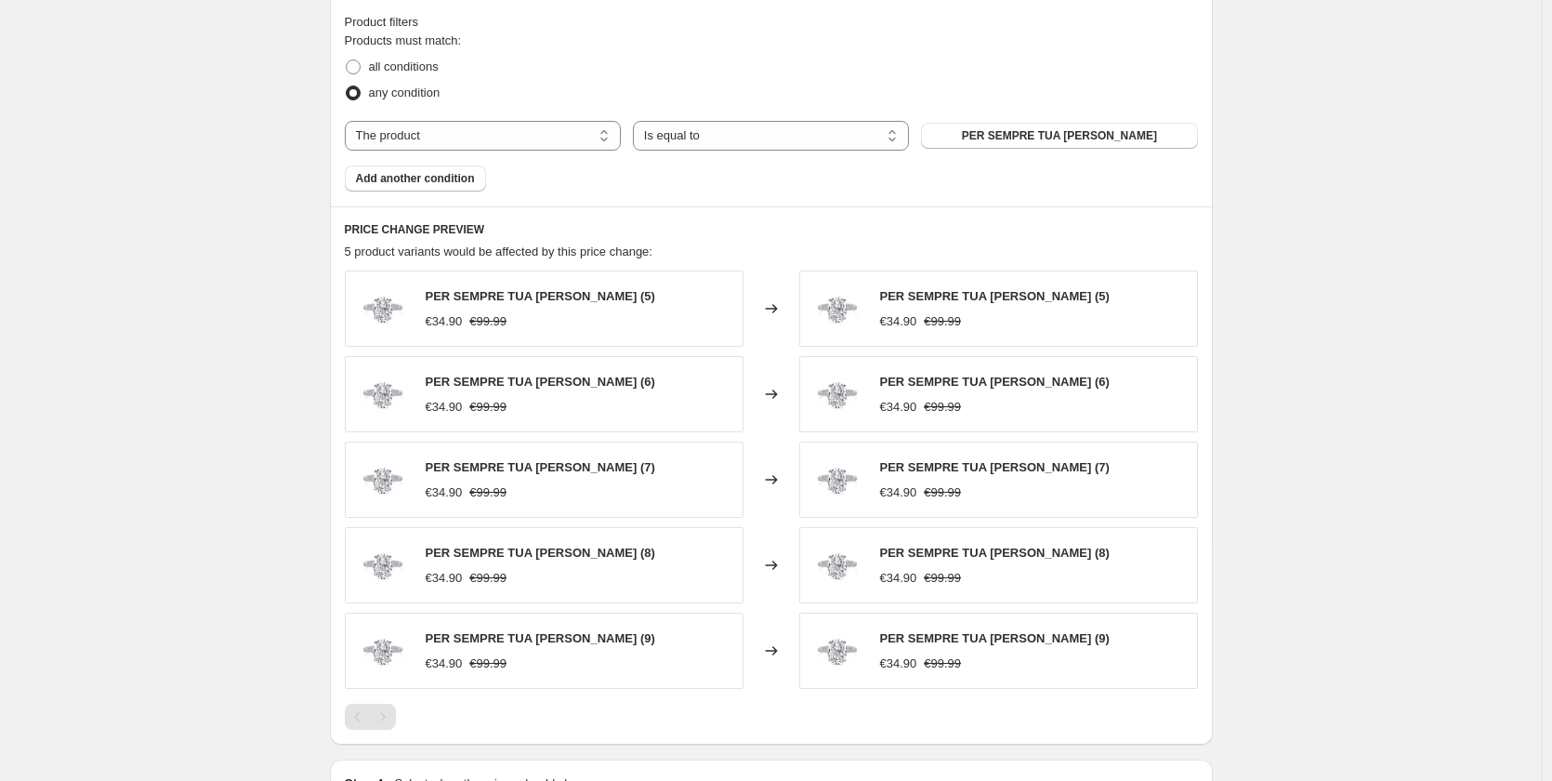
scroll to position [929, 0]
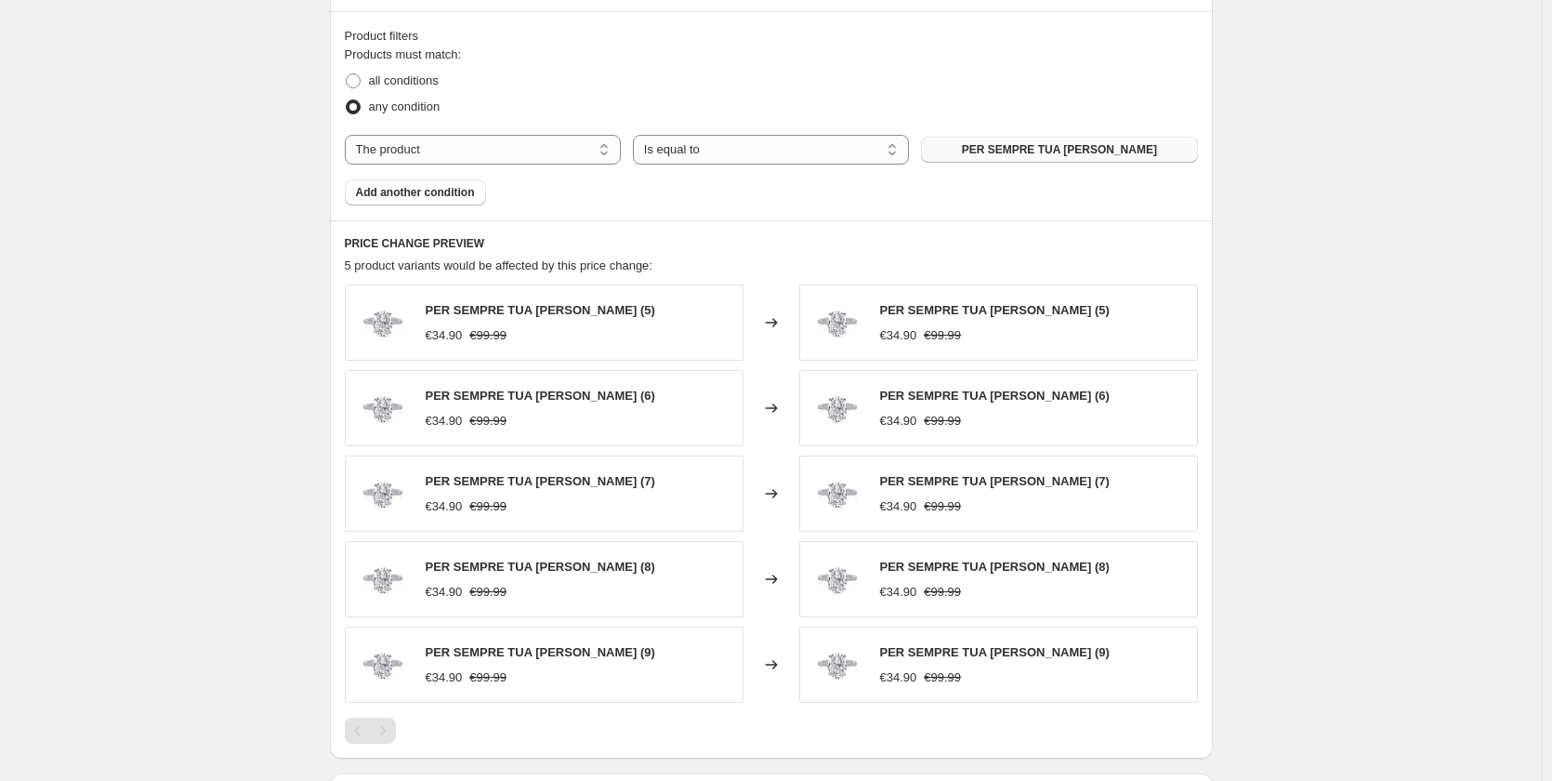
type input "119.99"
click at [1006, 160] on button "PER SEMPRE TUA [PERSON_NAME]" at bounding box center [1059, 150] width 276 height 26
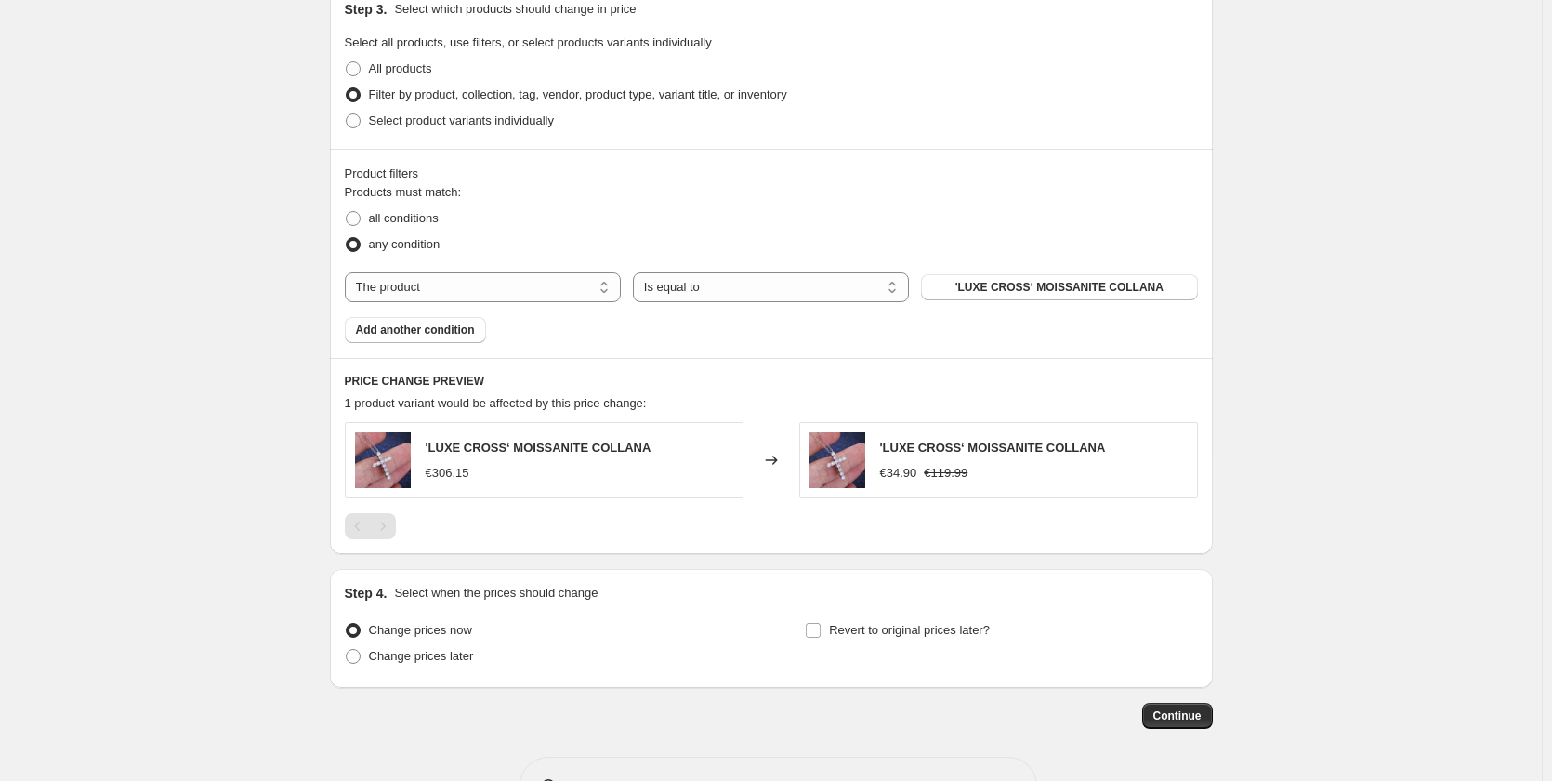
scroll to position [854, 0]
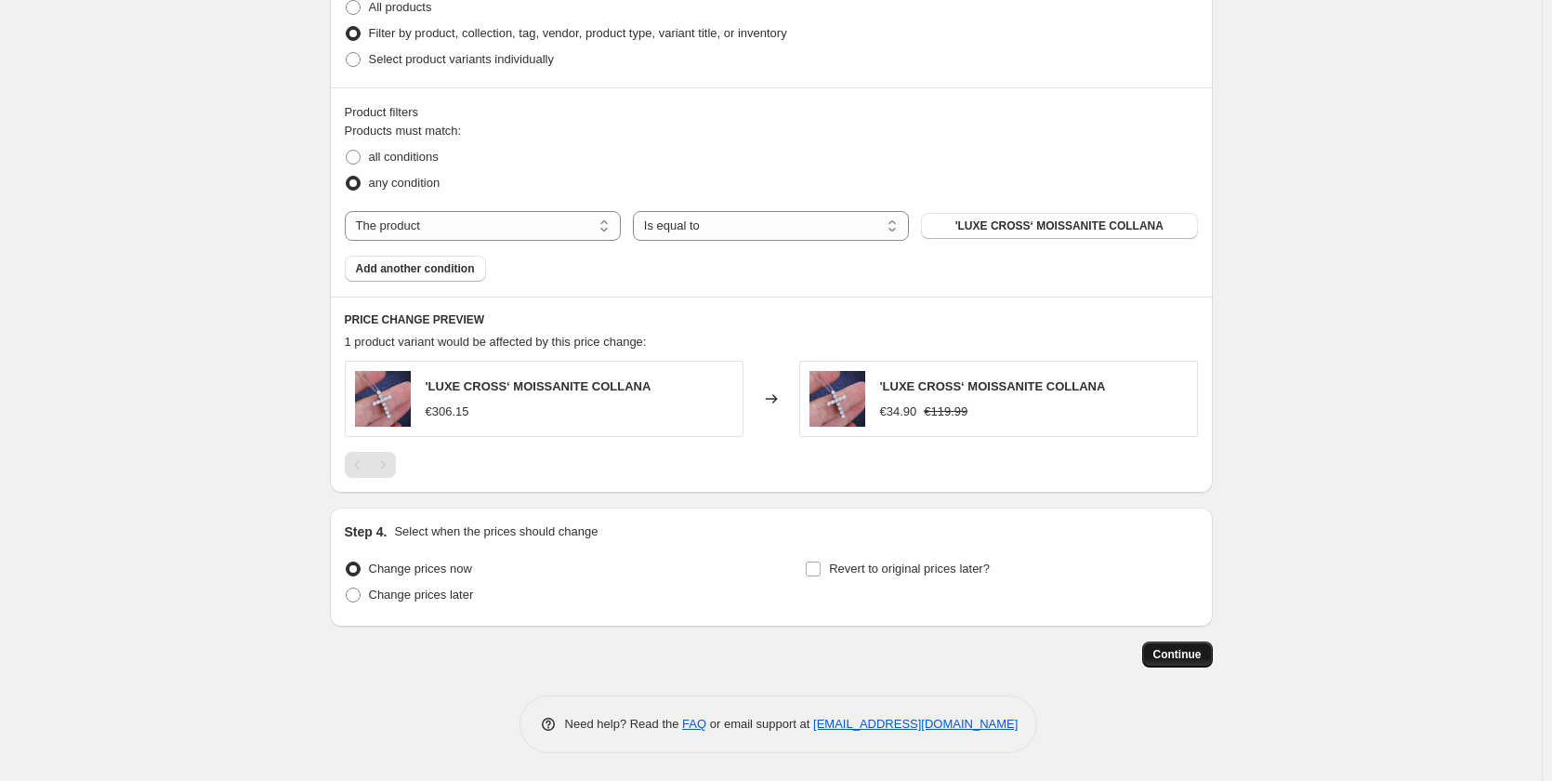
click at [1181, 656] on span "Continue" at bounding box center [1177, 654] width 48 height 15
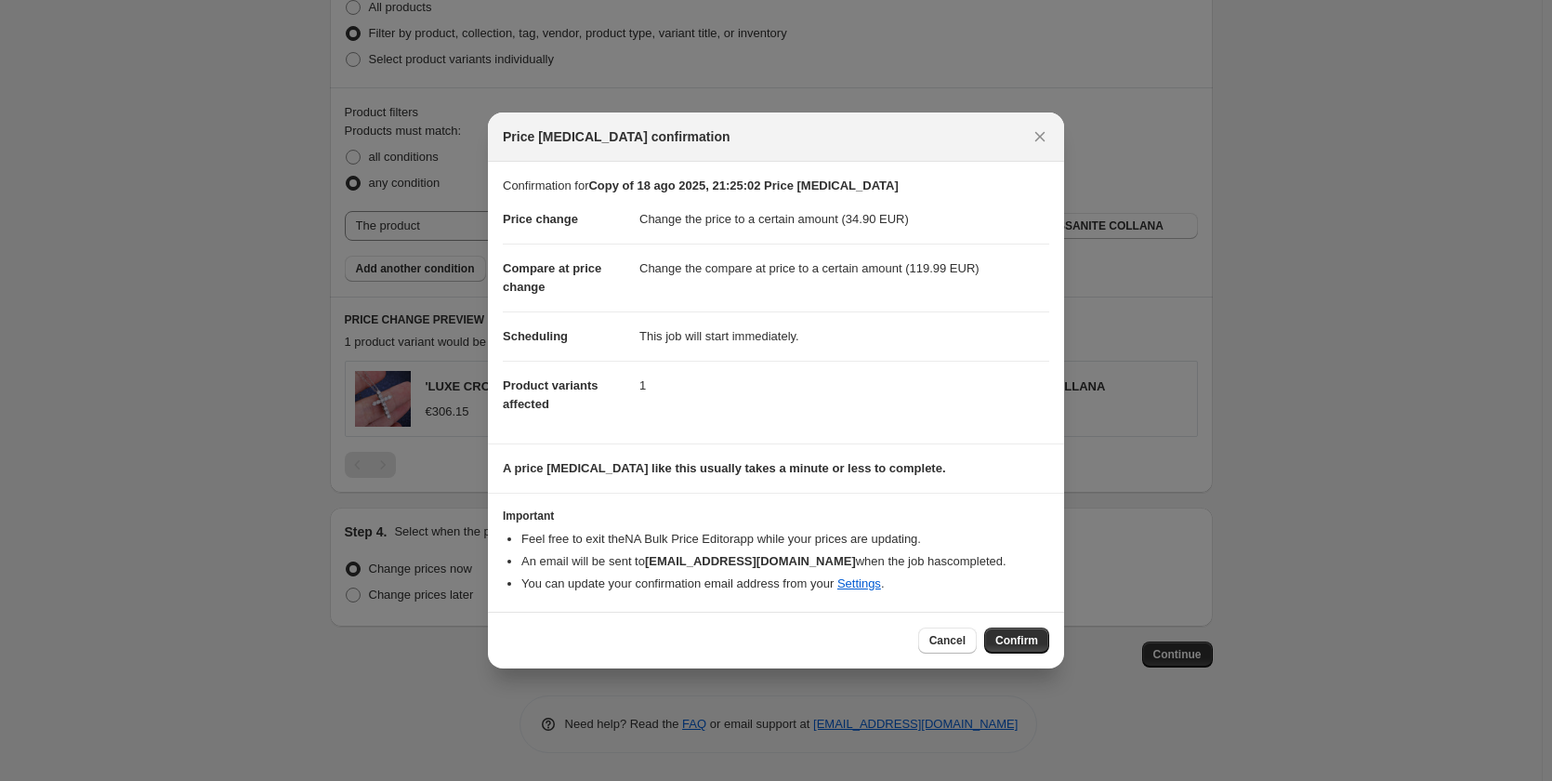
click at [1003, 632] on button "Confirm" at bounding box center [1016, 640] width 65 height 26
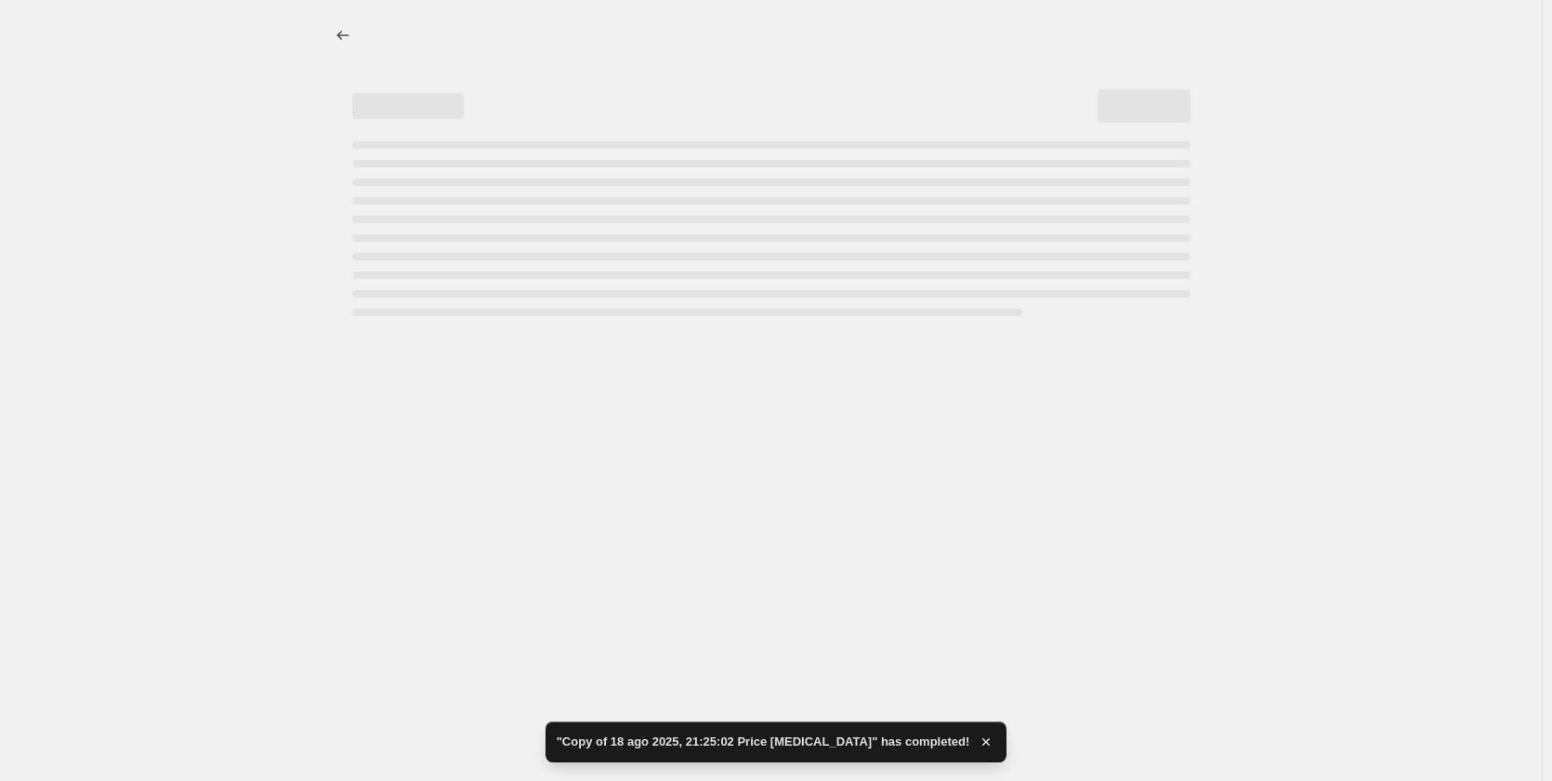
select select "to"
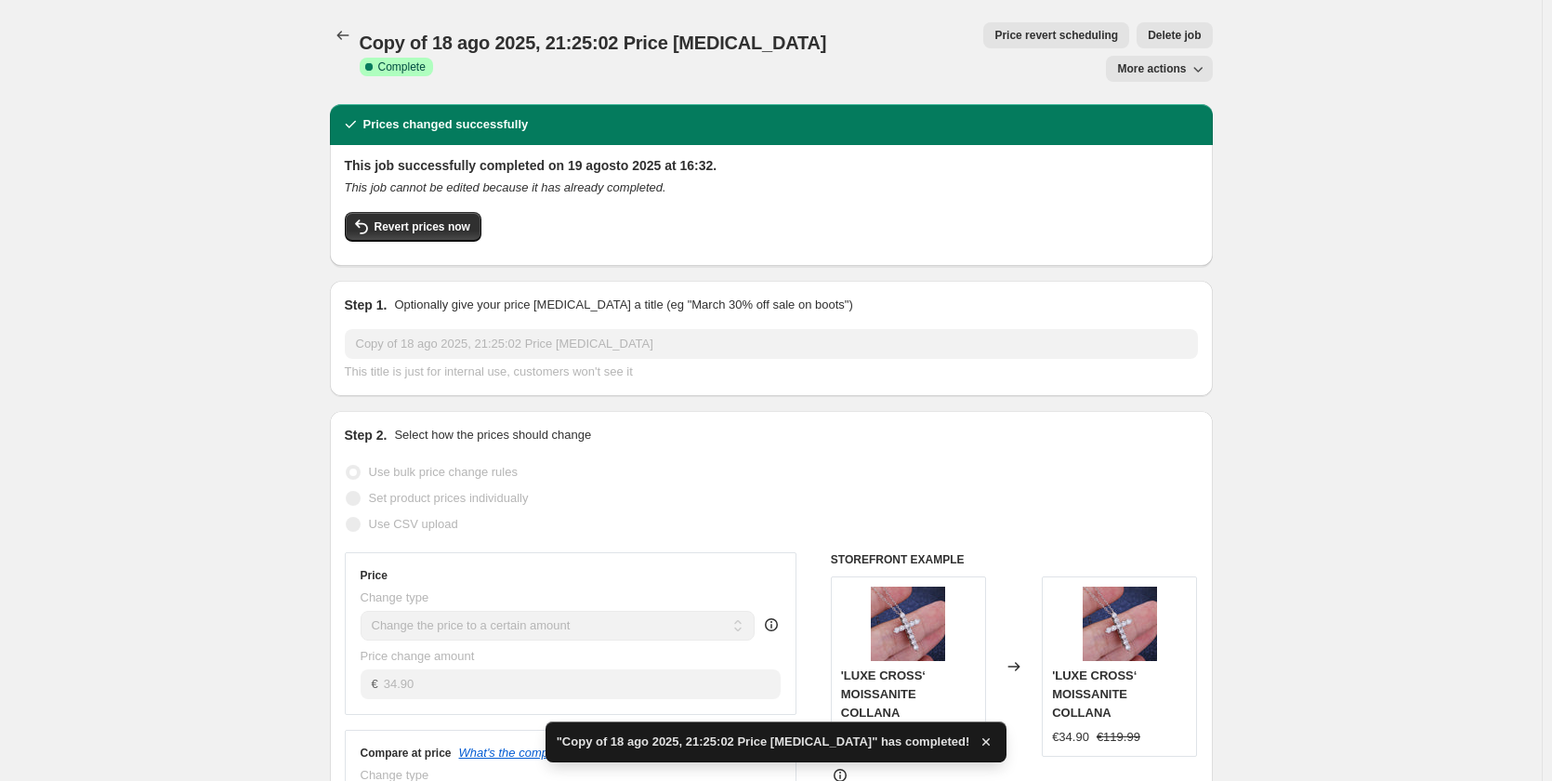
click at [1202, 20] on div "Copy of 18 ago 2025, 21:25:02 Price [MEDICAL_DATA]. This page is ready Copy of …" at bounding box center [771, 52] width 883 height 104
click at [1198, 56] on button "More actions" at bounding box center [1159, 69] width 106 height 26
click at [1194, 56] on button "More actions" at bounding box center [1159, 69] width 106 height 26
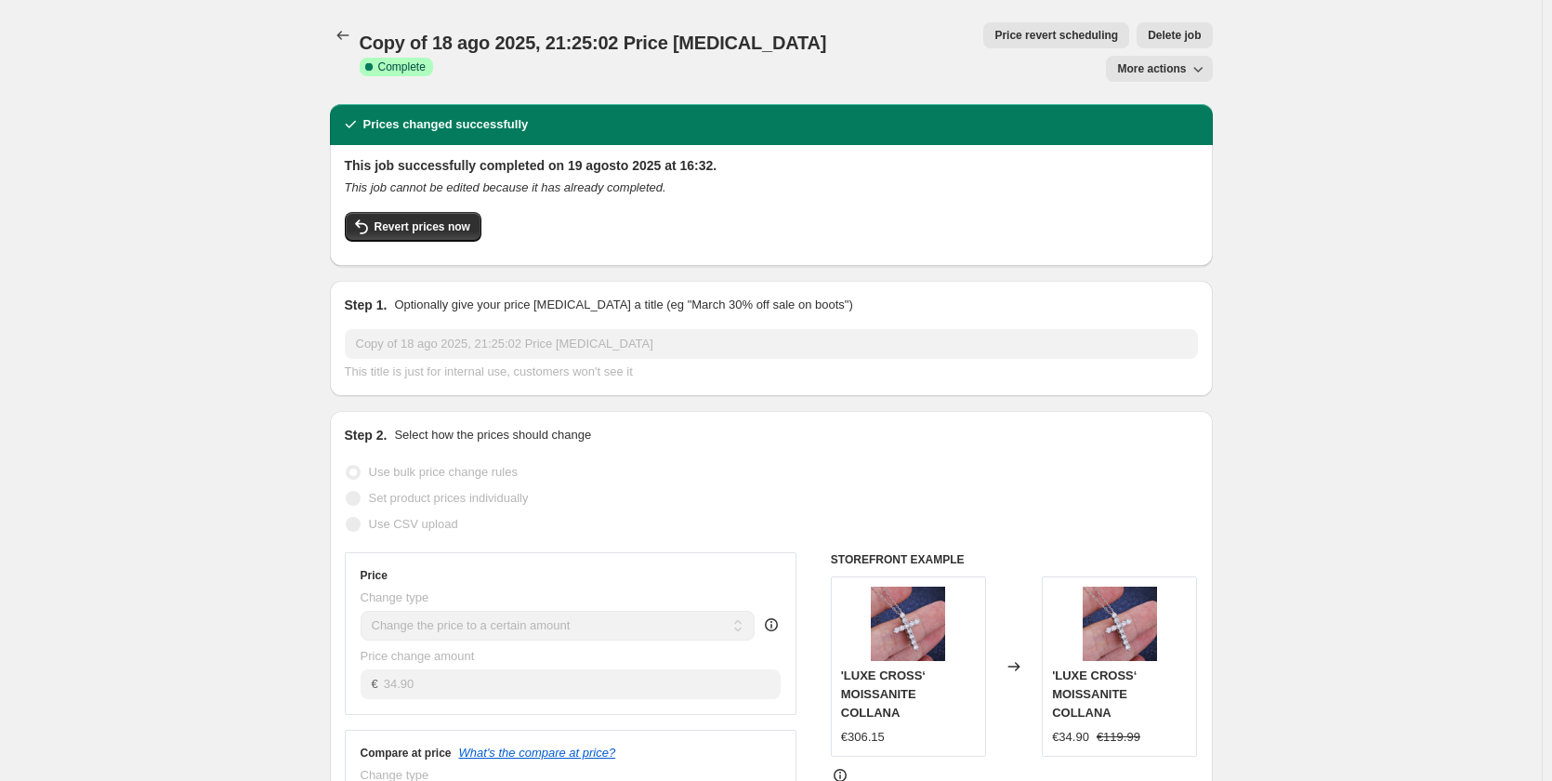
click at [1172, 61] on span "More actions" at bounding box center [1151, 68] width 69 height 15
click at [1176, 16] on div "Copy of 18 ago 2025, 21:25:02 Price [MEDICAL_DATA]. This page is ready Copy of …" at bounding box center [771, 52] width 883 height 104
click at [363, 40] on span "Copy of 18 ago 2025, 21:25:02 Price [MEDICAL_DATA]" at bounding box center [593, 43] width 467 height 20
click at [349, 29] on icon "Price change jobs" at bounding box center [343, 35] width 19 height 19
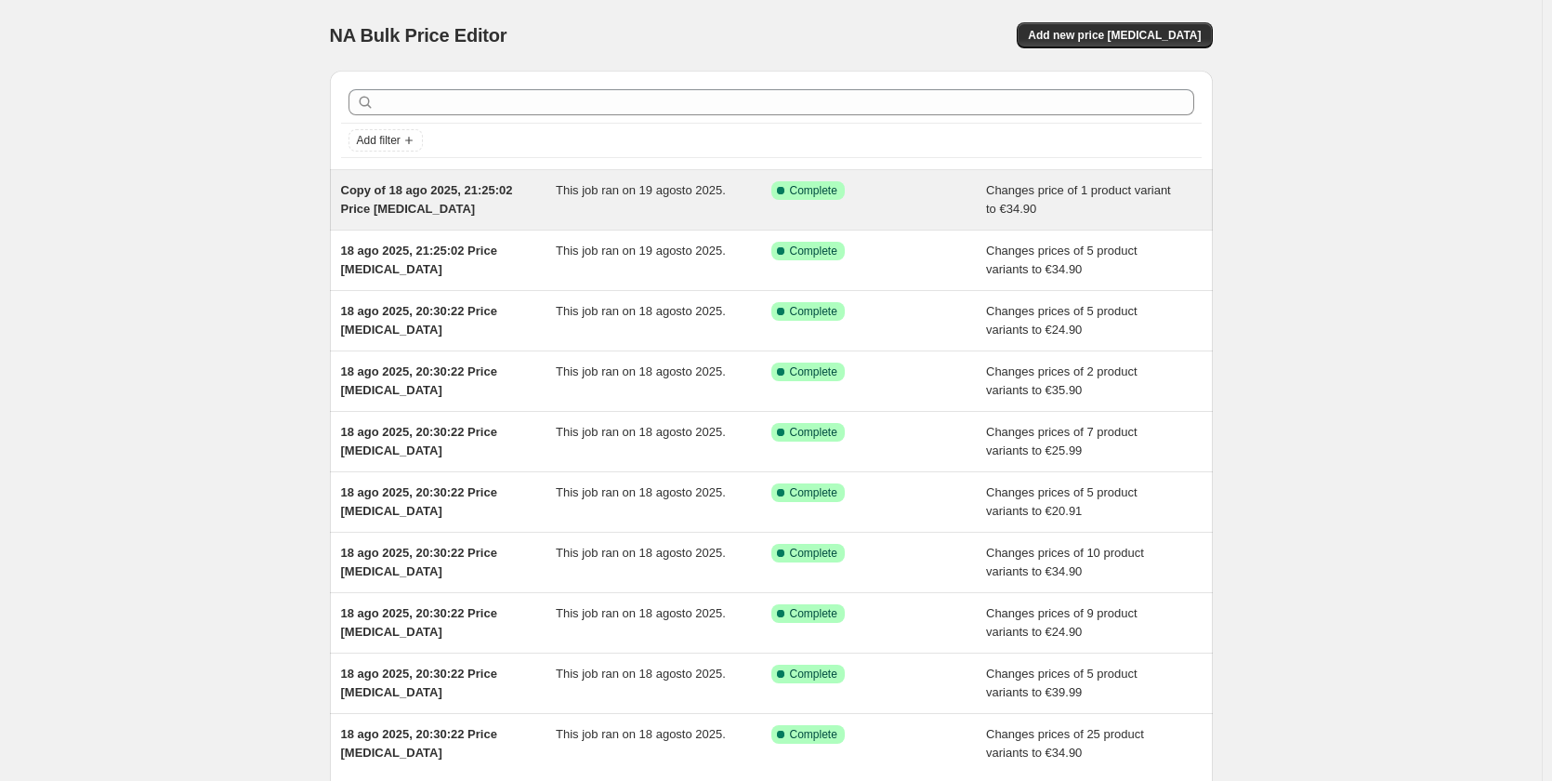
click at [601, 193] on span "This job ran on 19 agosto 2025." at bounding box center [641, 190] width 170 height 14
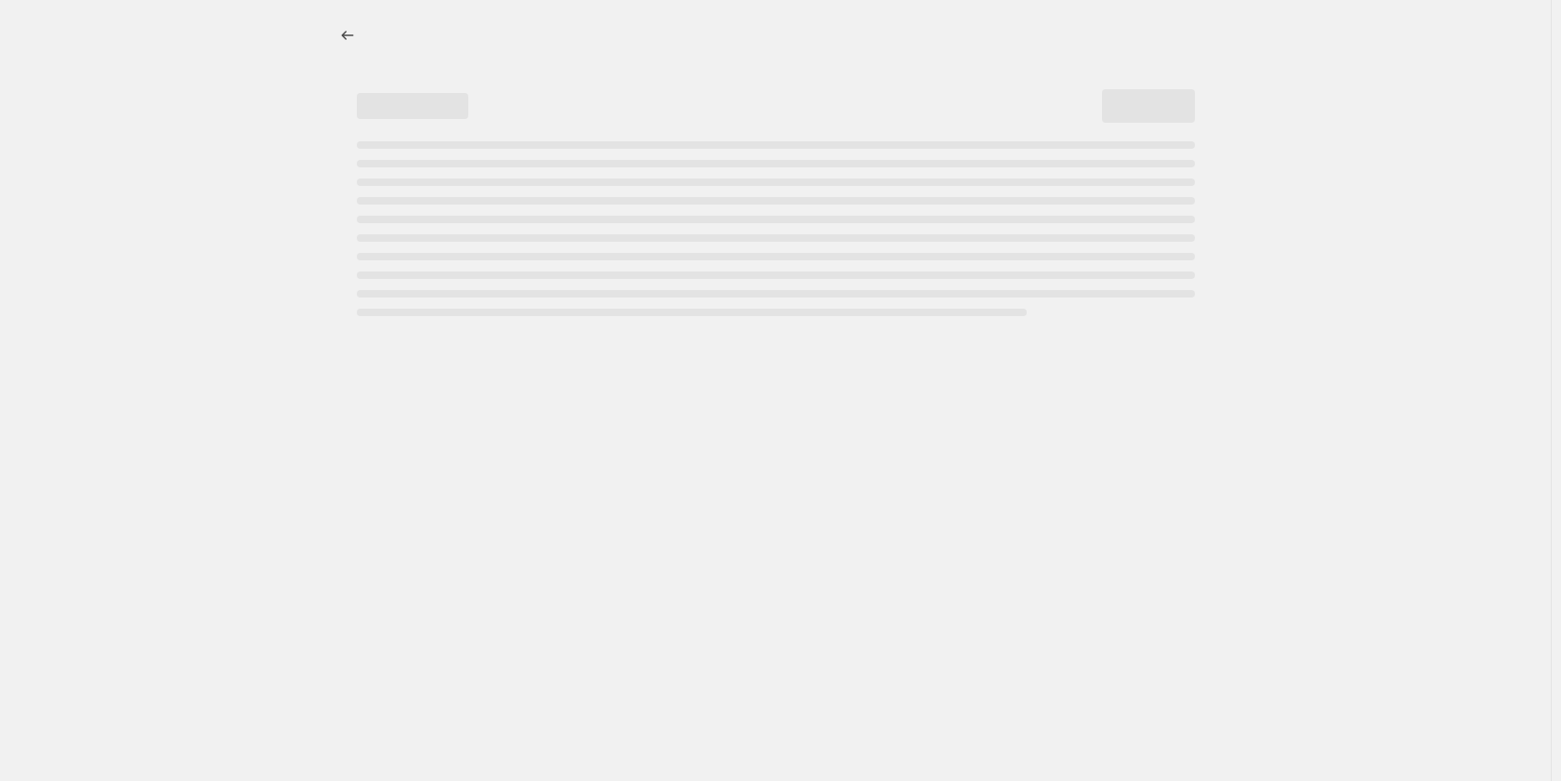
select select "to"
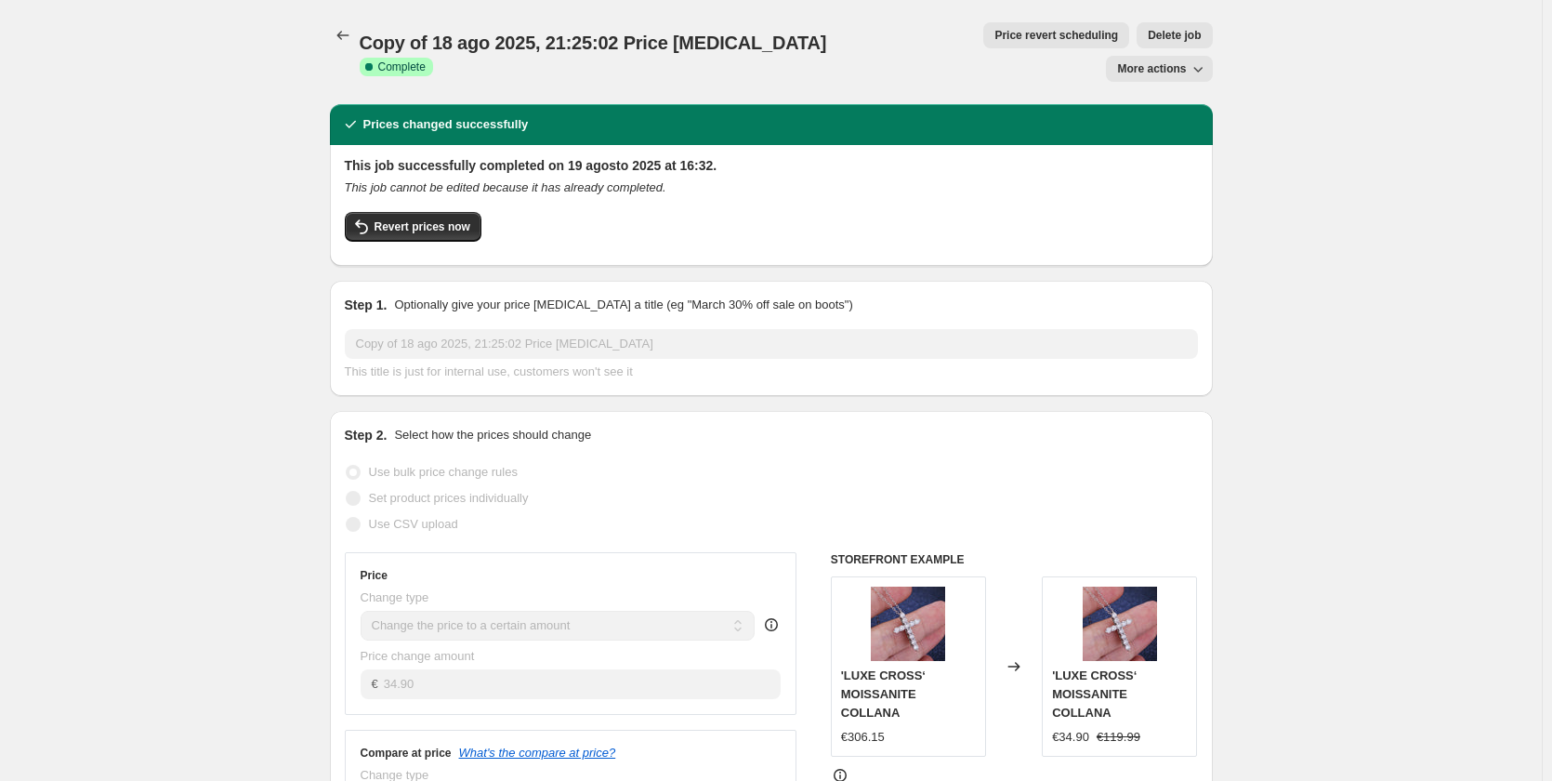
click at [1192, 56] on button "More actions" at bounding box center [1159, 69] width 106 height 26
click at [1144, 63] on button "Copy to new job" at bounding box center [1176, 74] width 112 height 30
select select "to"
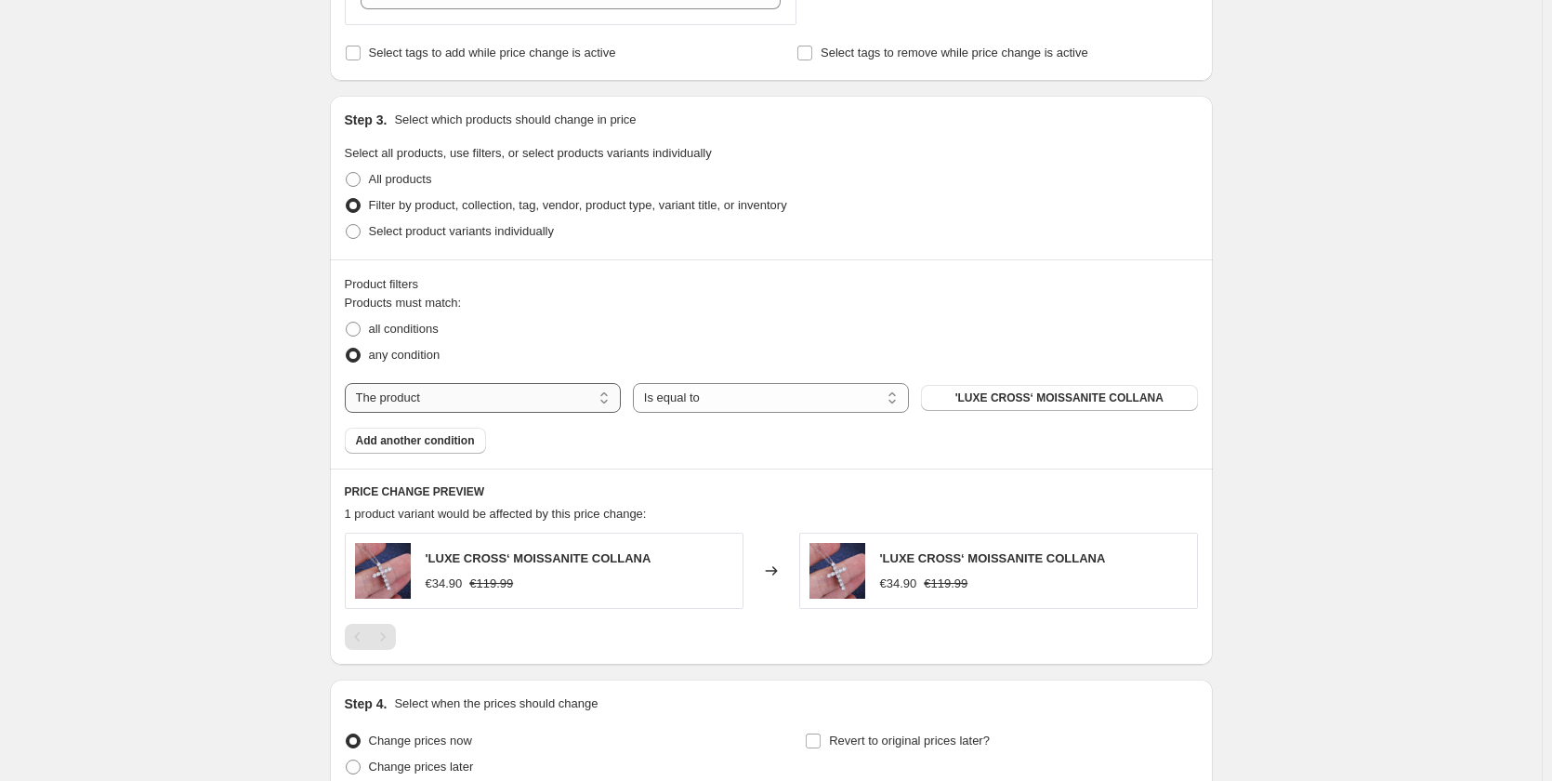
scroll to position [744, 0]
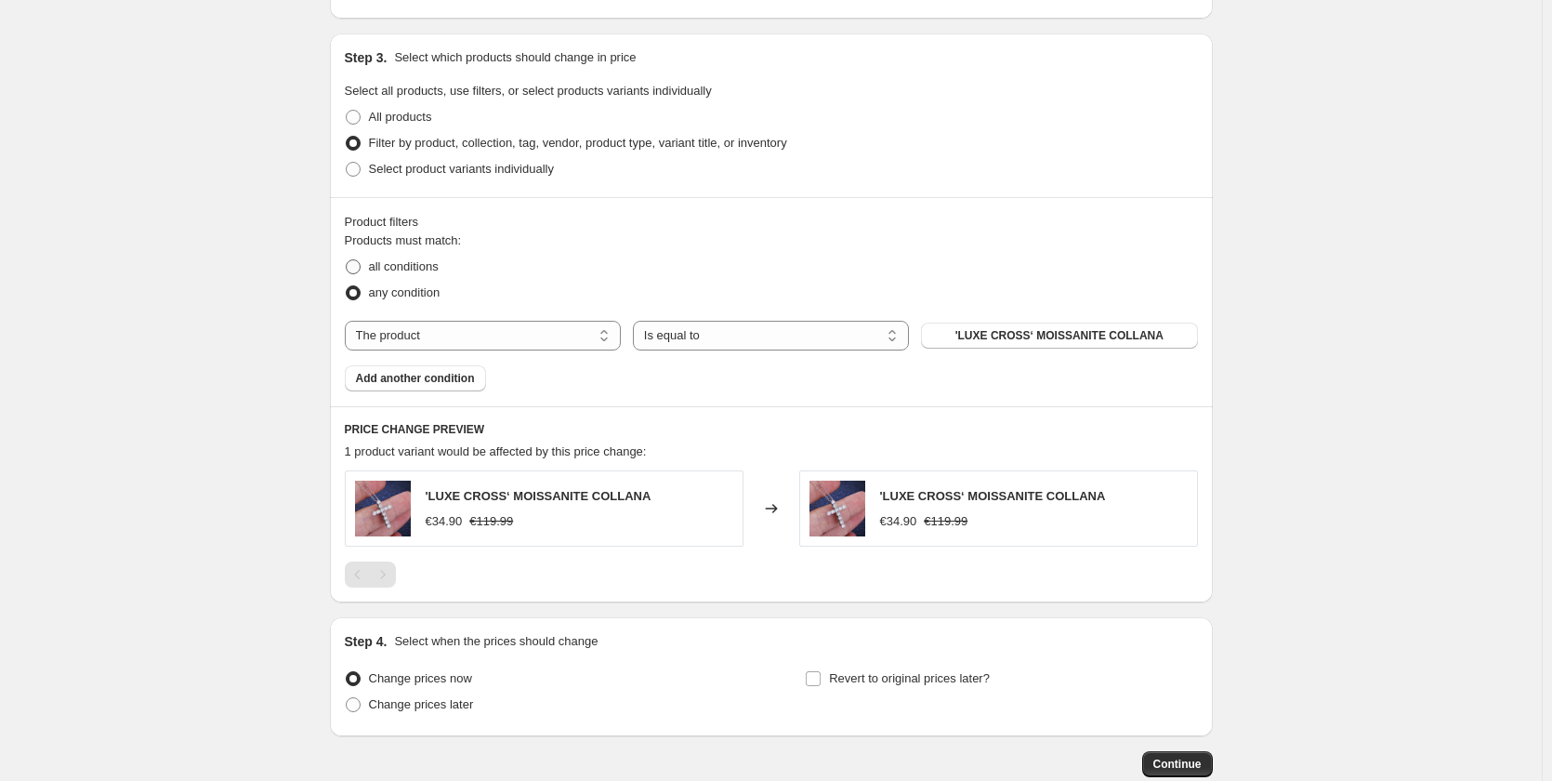
click at [378, 269] on span "all conditions" at bounding box center [404, 266] width 70 height 14
click at [347, 260] on input "all conditions" at bounding box center [346, 259] width 1 height 1
radio input "true"
click at [368, 292] on label "any condition" at bounding box center [393, 293] width 96 height 26
click at [347, 286] on input "any condition" at bounding box center [346, 285] width 1 height 1
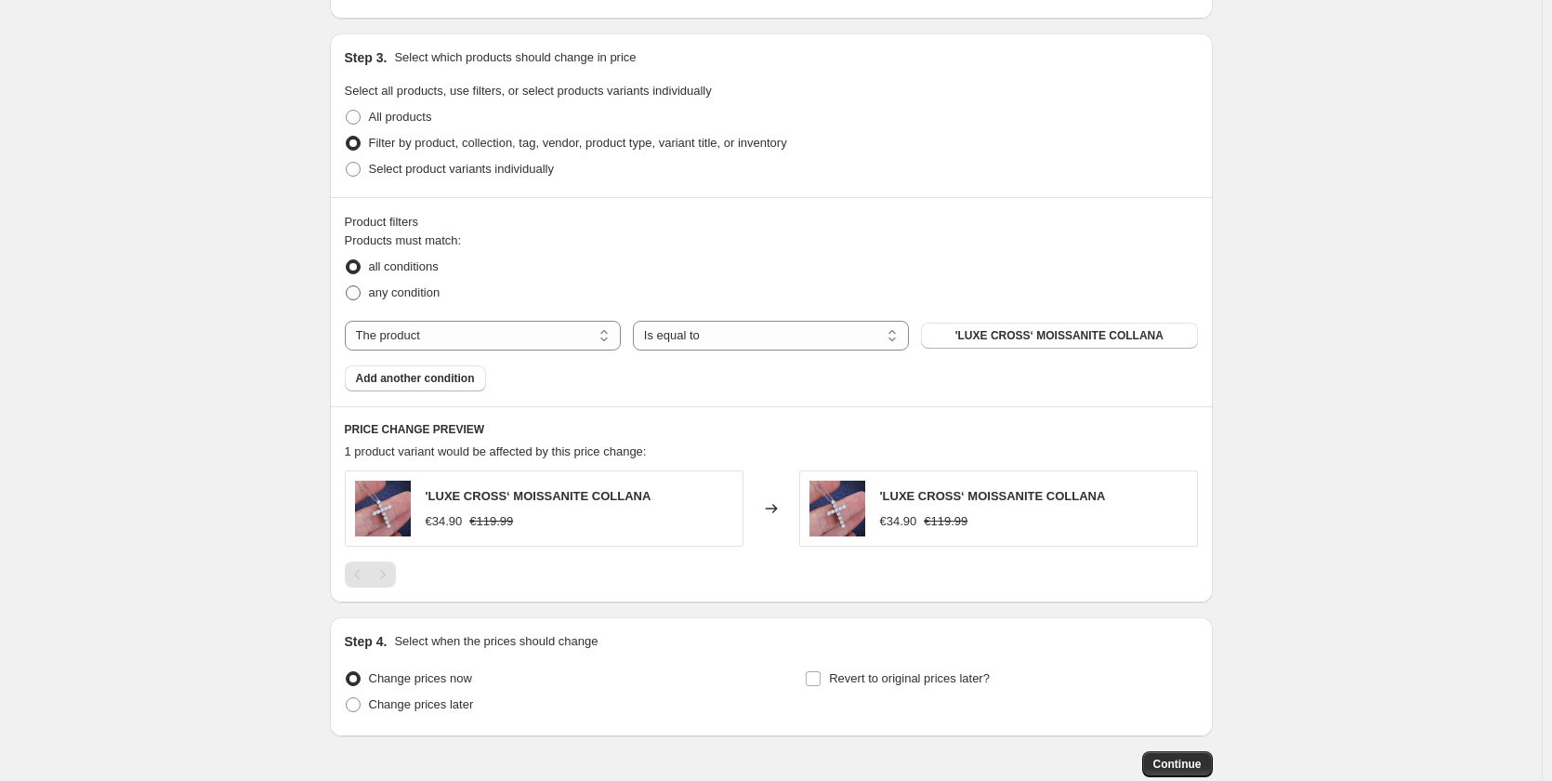
radio input "true"
click at [367, 174] on label "Select product variants individually" at bounding box center [449, 169] width 209 height 26
click at [347, 163] on input "Select product variants individually" at bounding box center [346, 162] width 1 height 1
radio input "true"
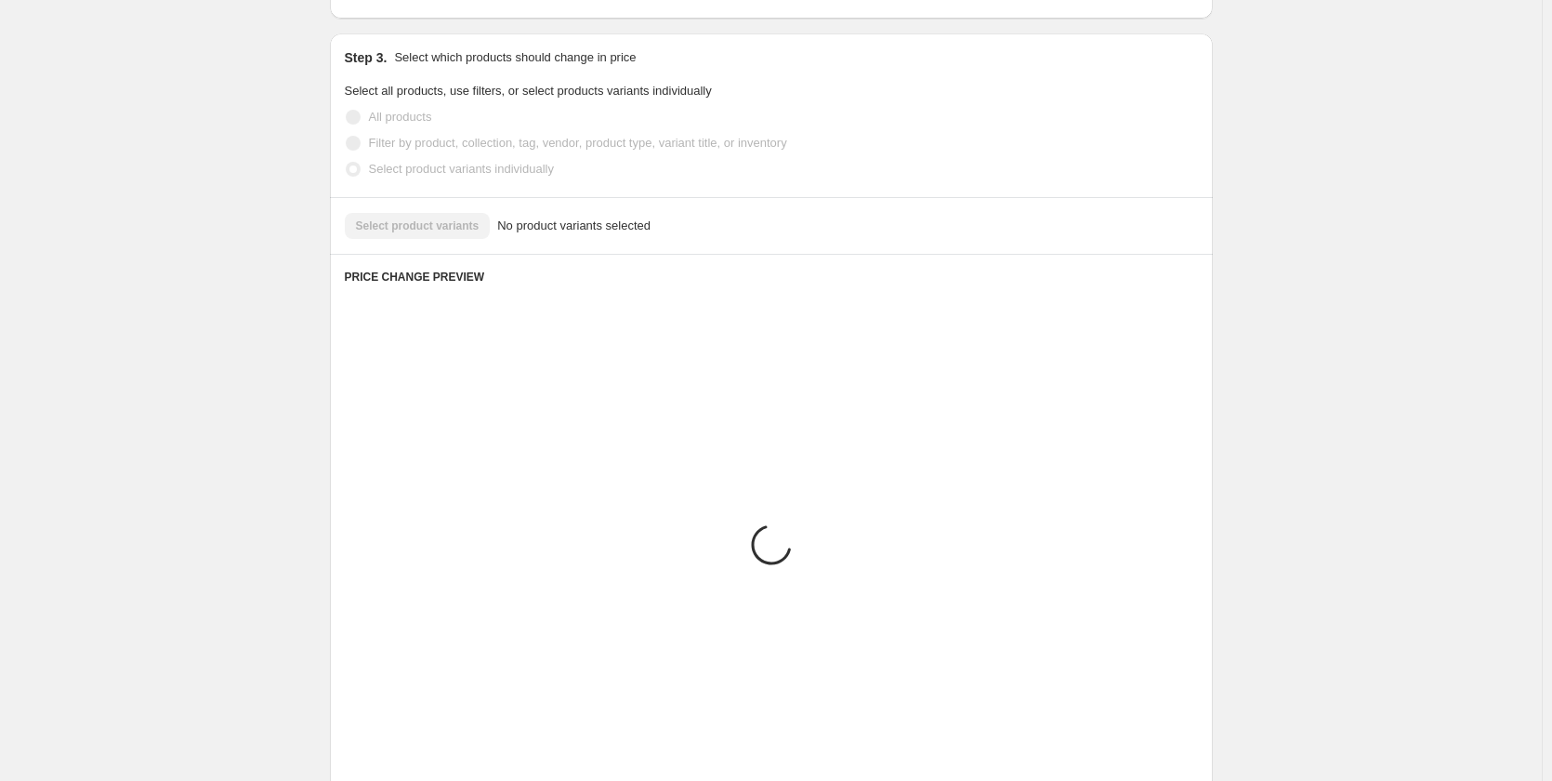
scroll to position [575, 0]
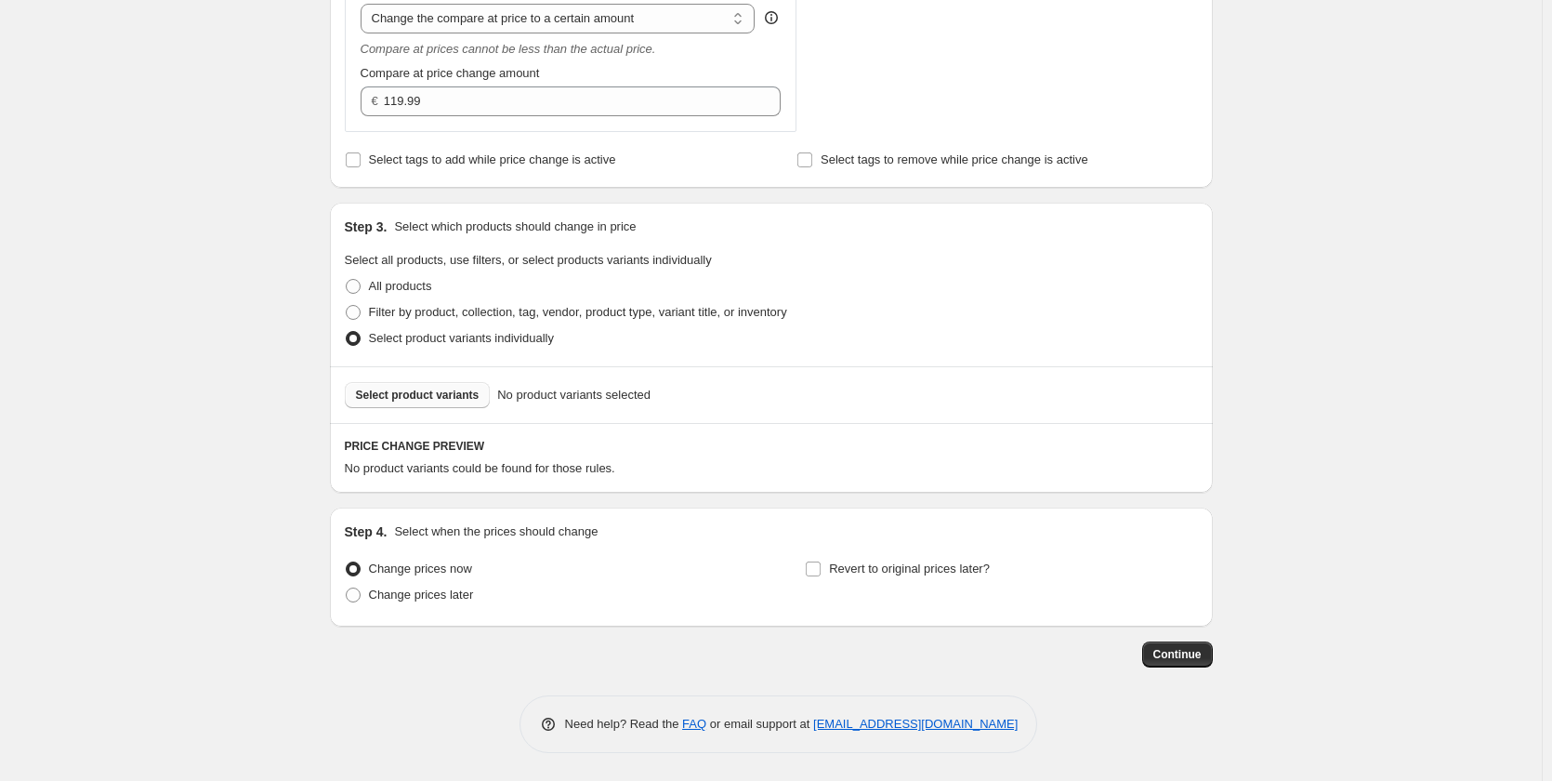
click at [467, 390] on span "Select product variants" at bounding box center [418, 395] width 124 height 15
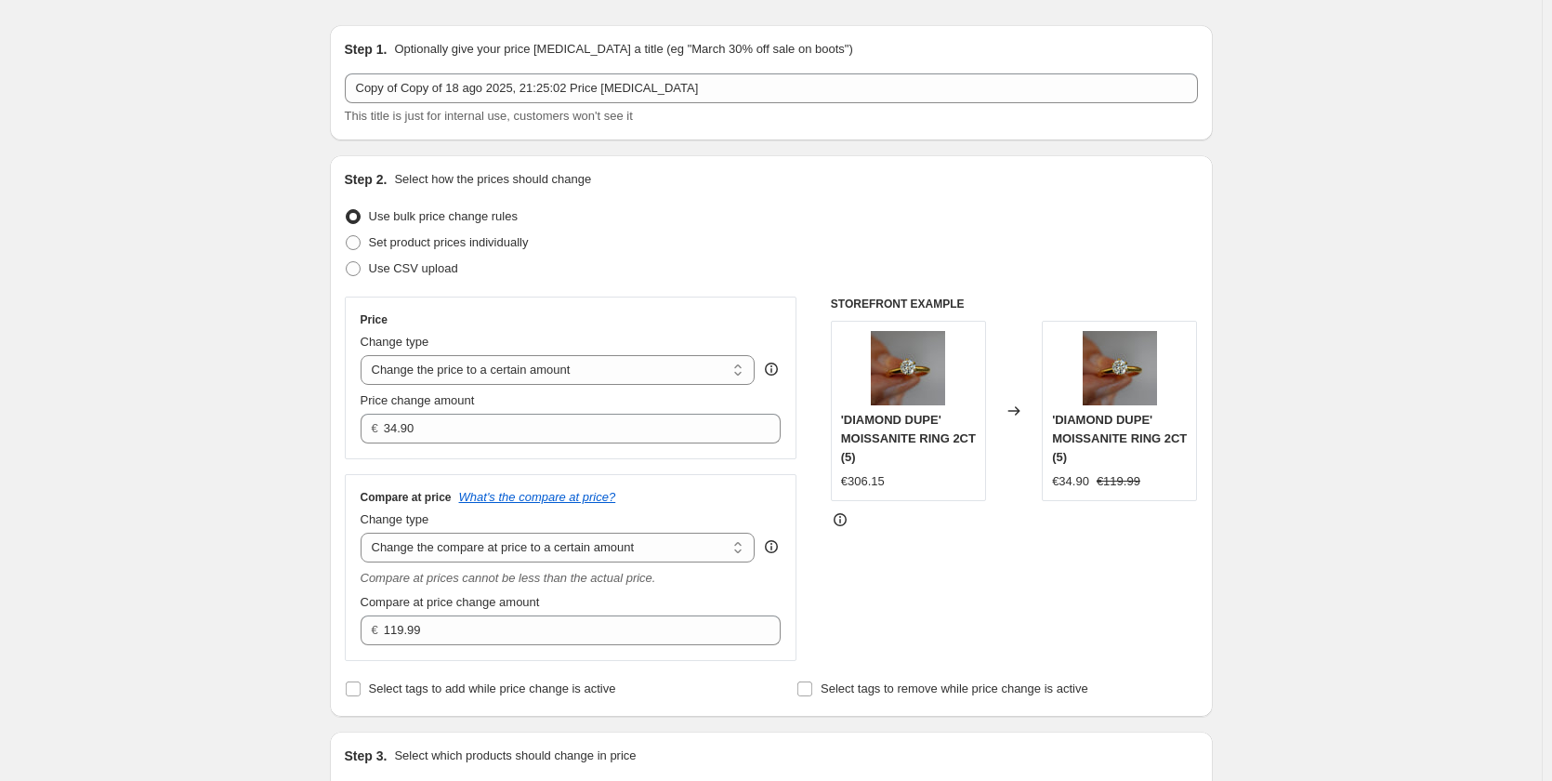
scroll to position [0, 0]
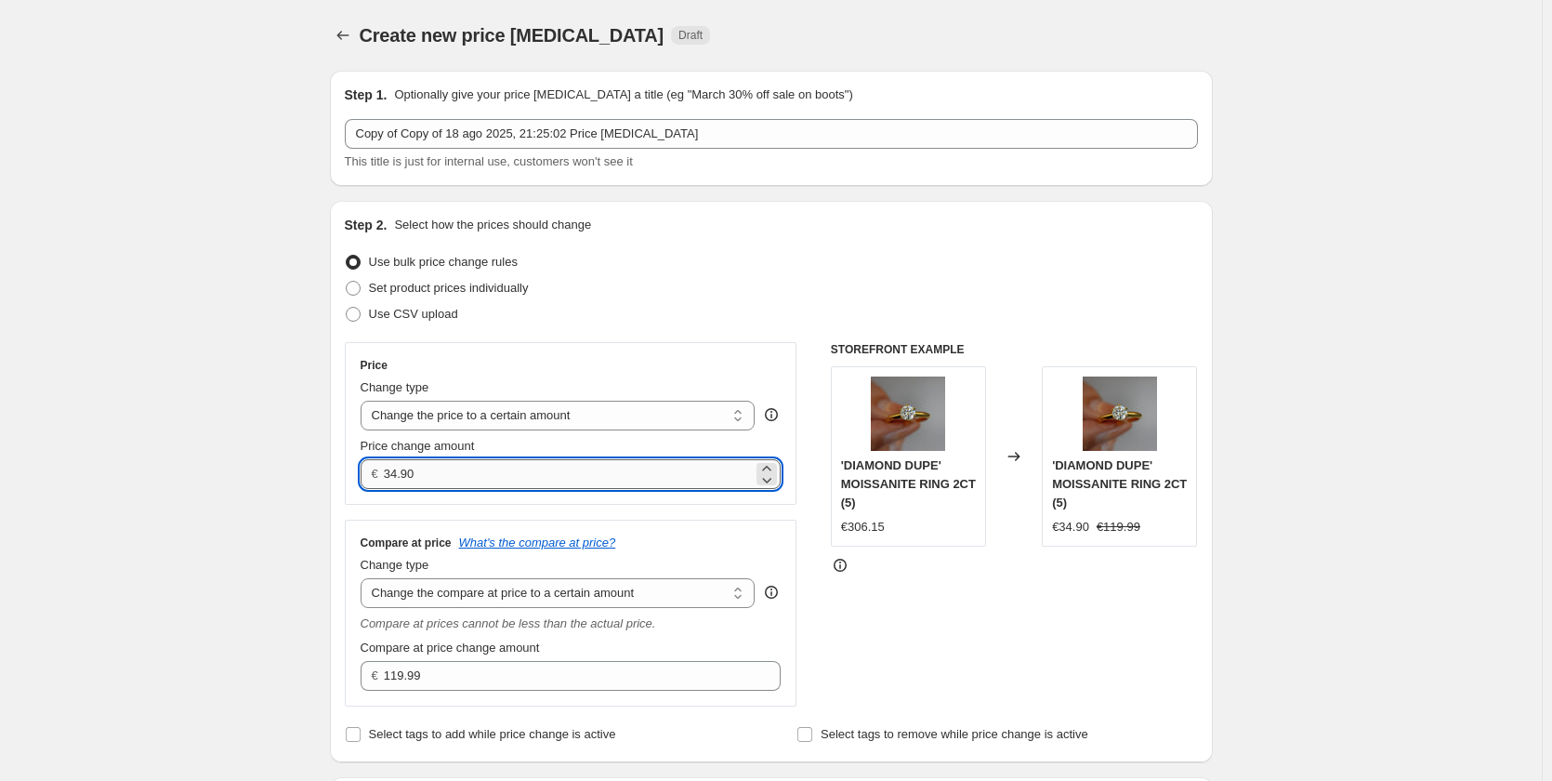
click at [401, 480] on input "34.90" at bounding box center [568, 474] width 369 height 30
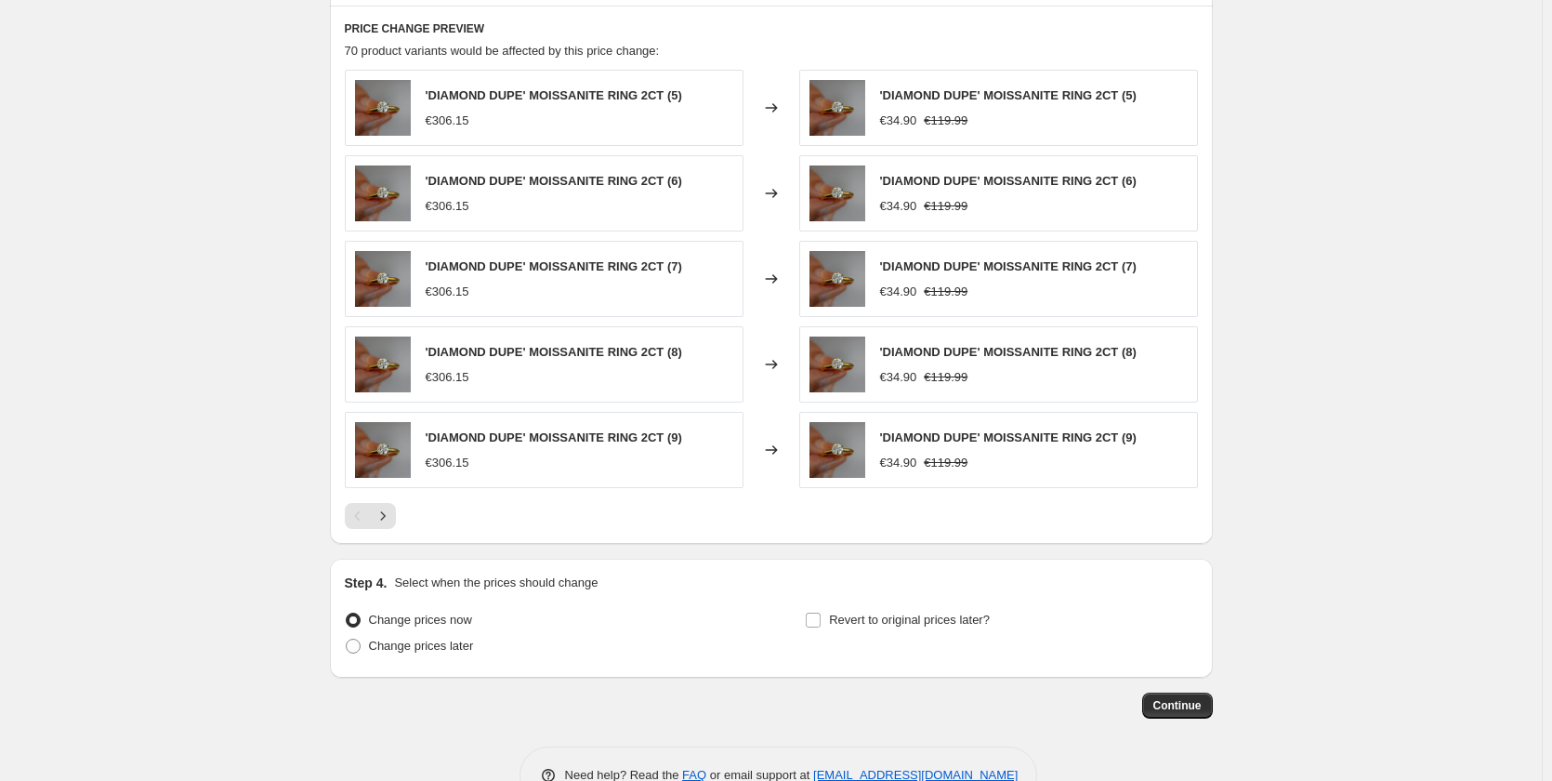
scroll to position [1044, 0]
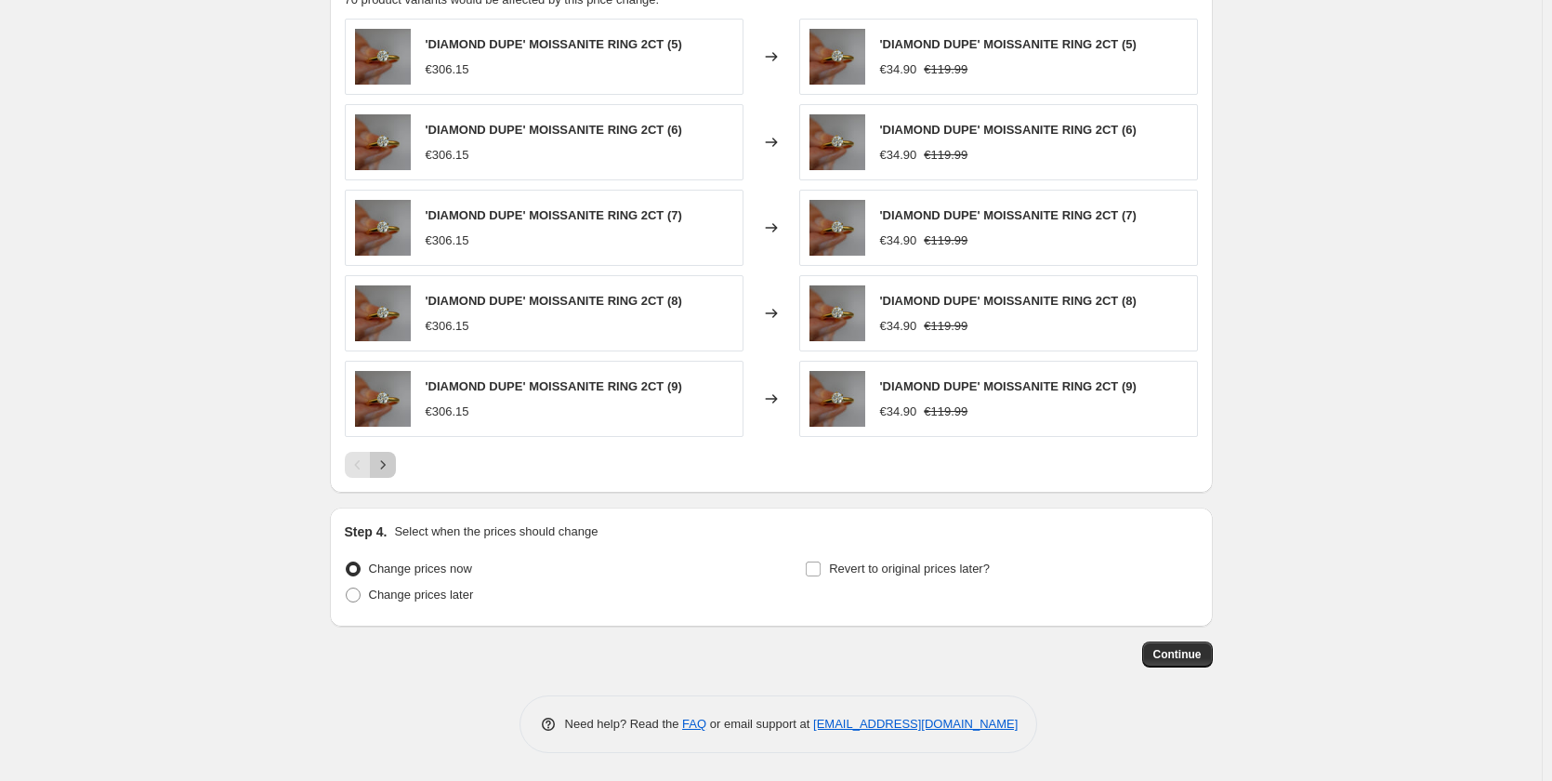
click at [388, 453] on button "Next" at bounding box center [383, 465] width 26 height 26
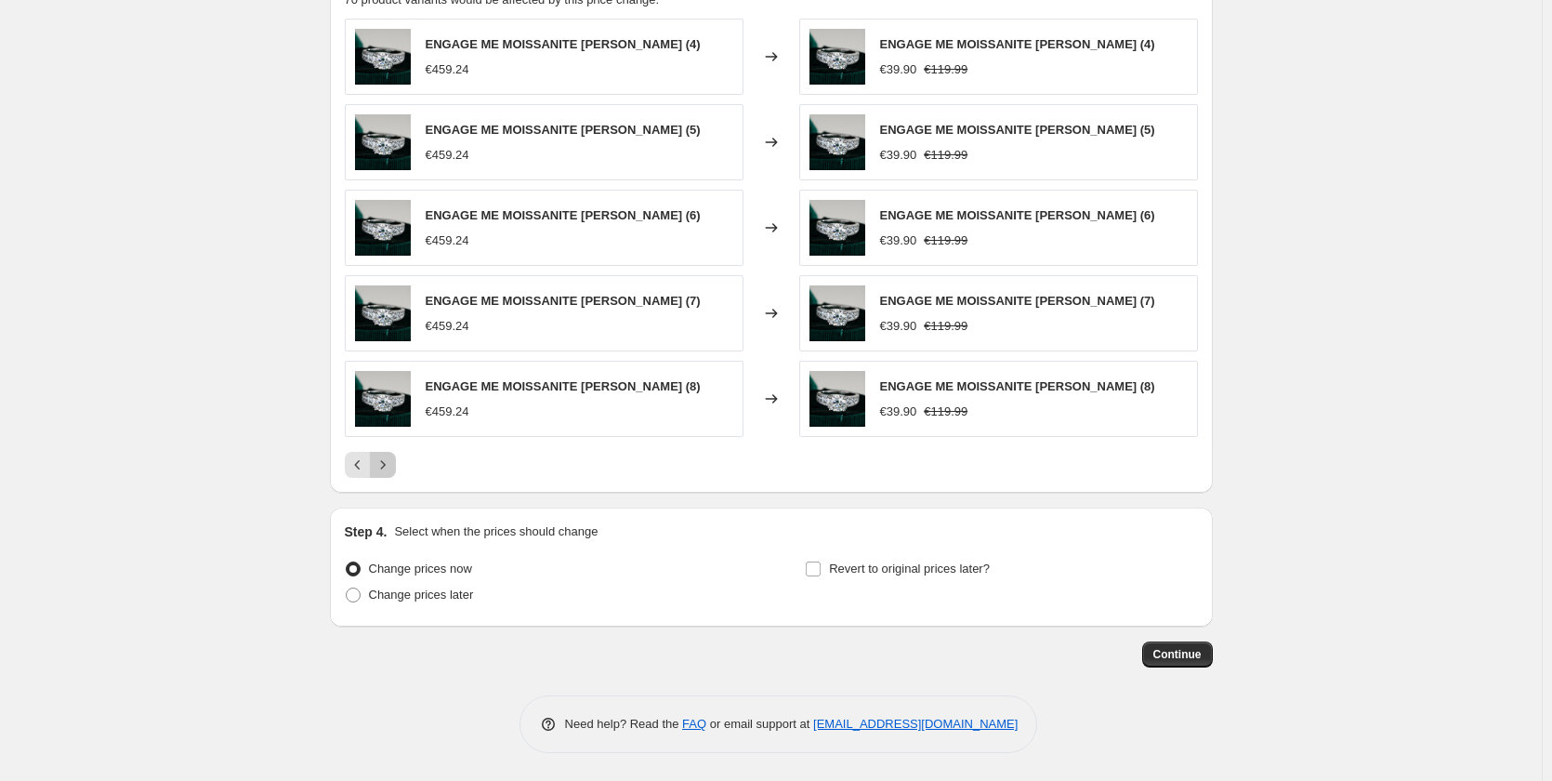
click at [392, 464] on icon "Next" at bounding box center [383, 464] width 19 height 19
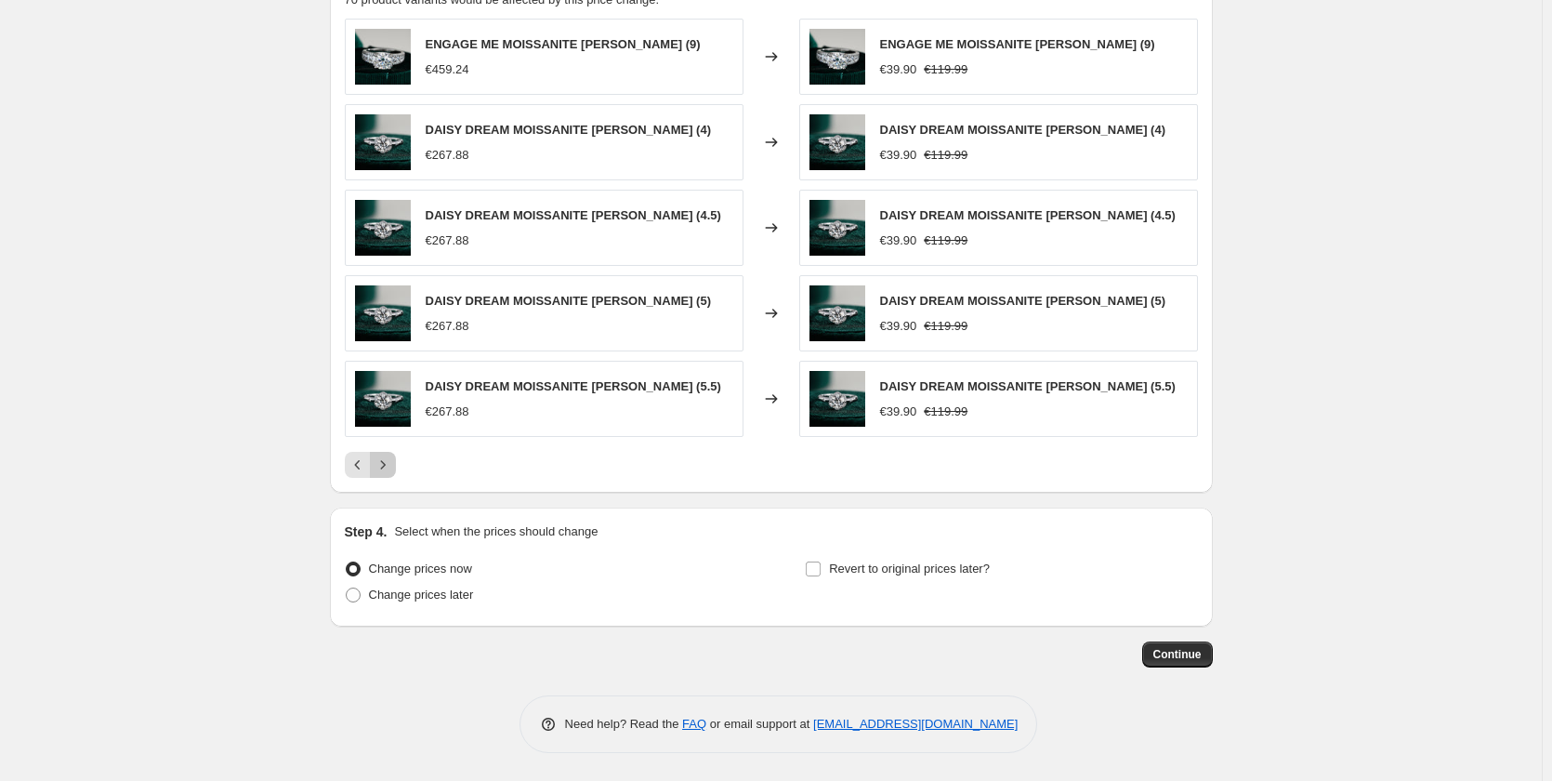
click at [392, 464] on icon "Next" at bounding box center [383, 464] width 19 height 19
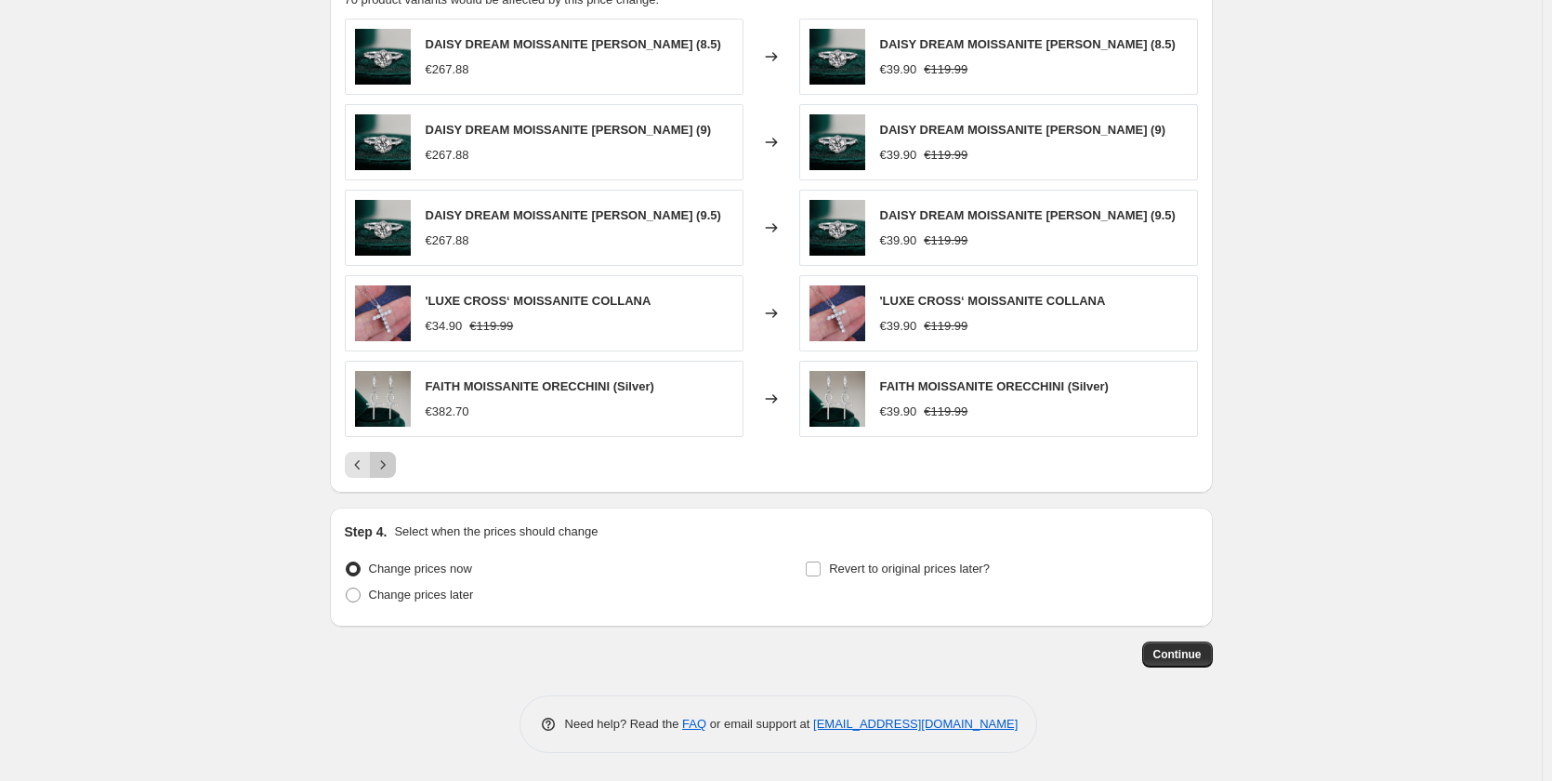
click at [392, 464] on icon "Next" at bounding box center [383, 464] width 19 height 19
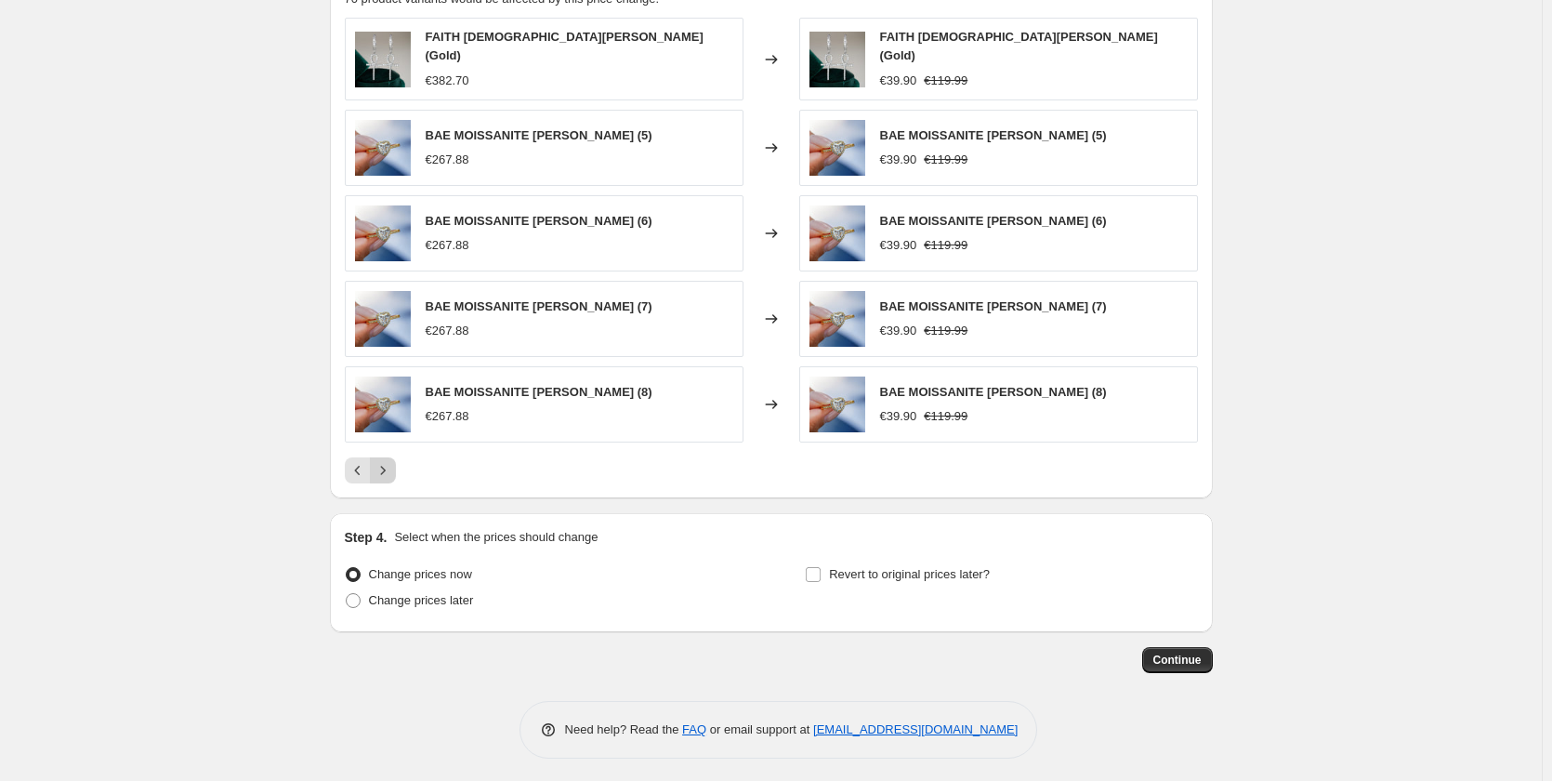
click at [392, 464] on icon "Next" at bounding box center [383, 470] width 19 height 19
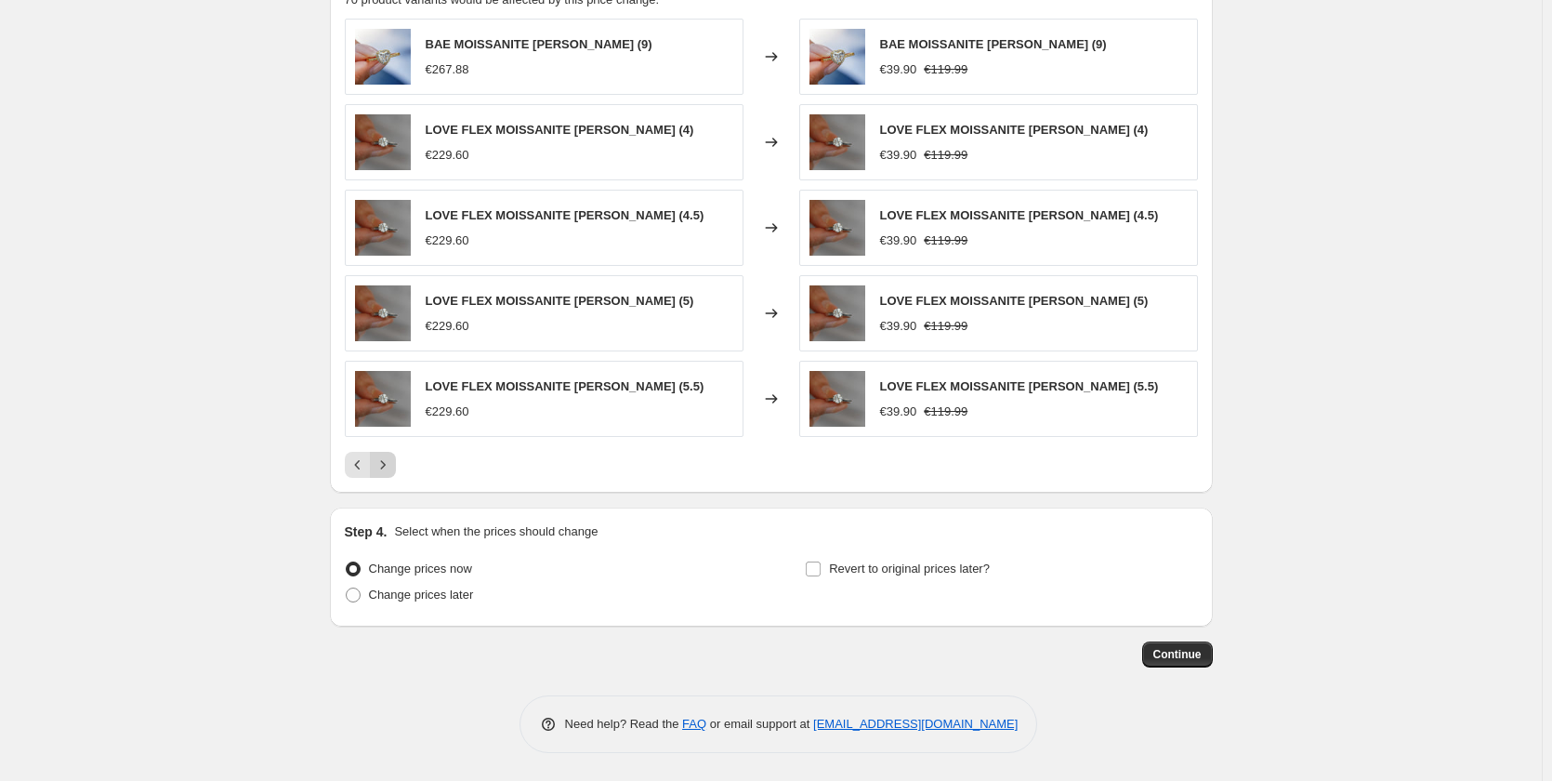
click at [392, 464] on icon "Next" at bounding box center [383, 464] width 19 height 19
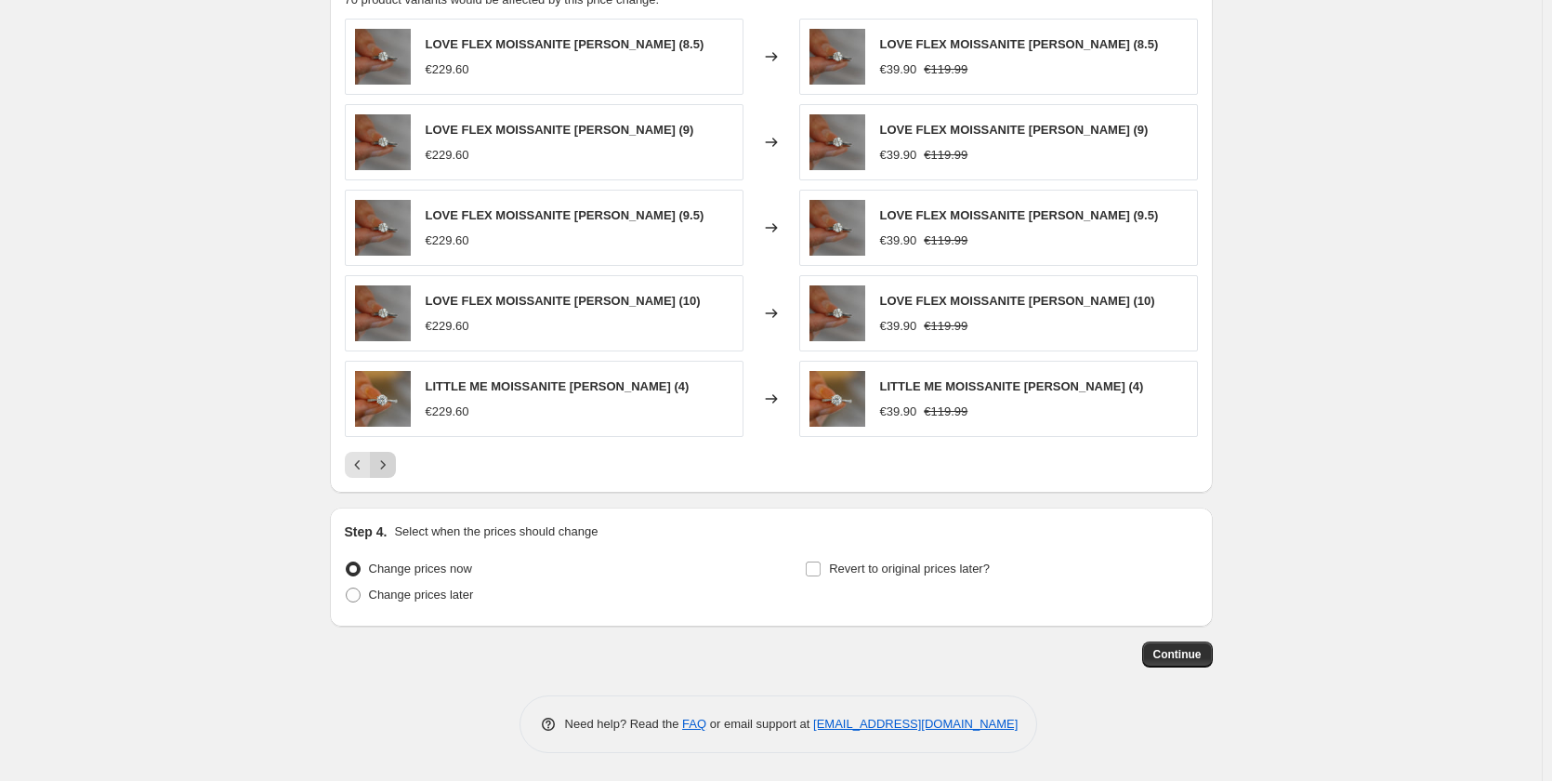
click at [392, 464] on icon "Next" at bounding box center [383, 464] width 19 height 19
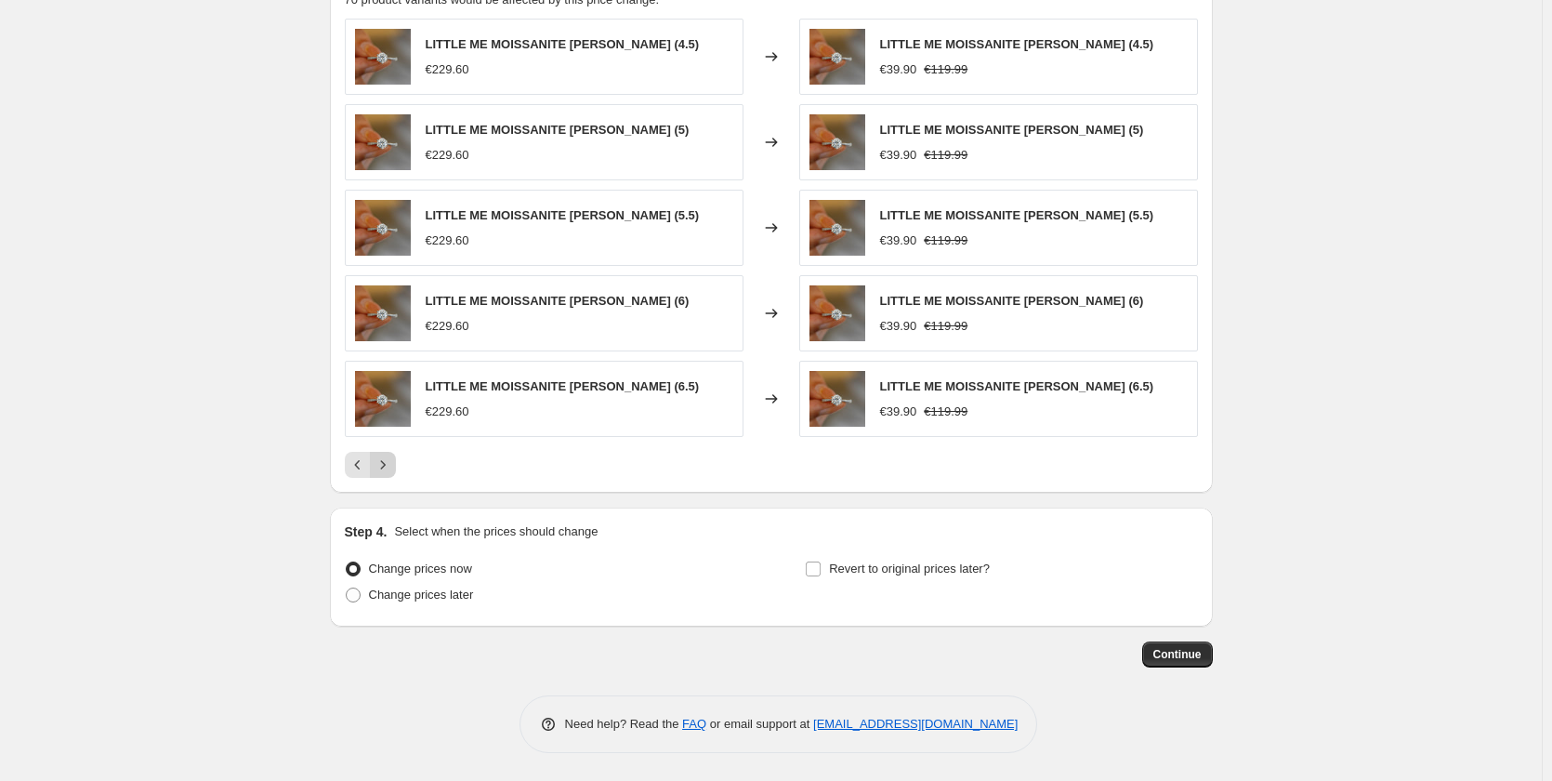
click at [392, 464] on icon "Next" at bounding box center [383, 464] width 19 height 19
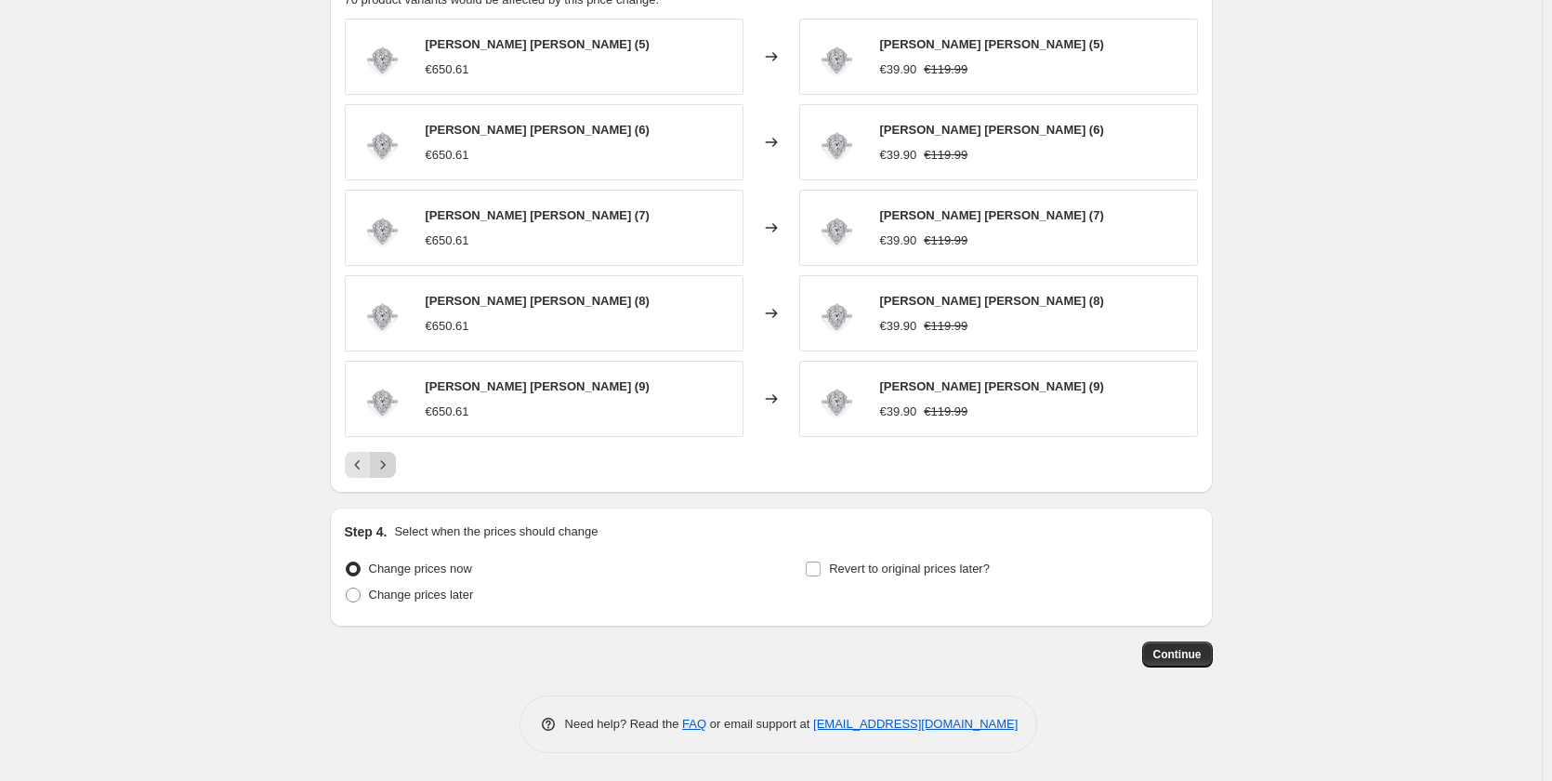
click at [392, 464] on icon "Next" at bounding box center [383, 464] width 19 height 19
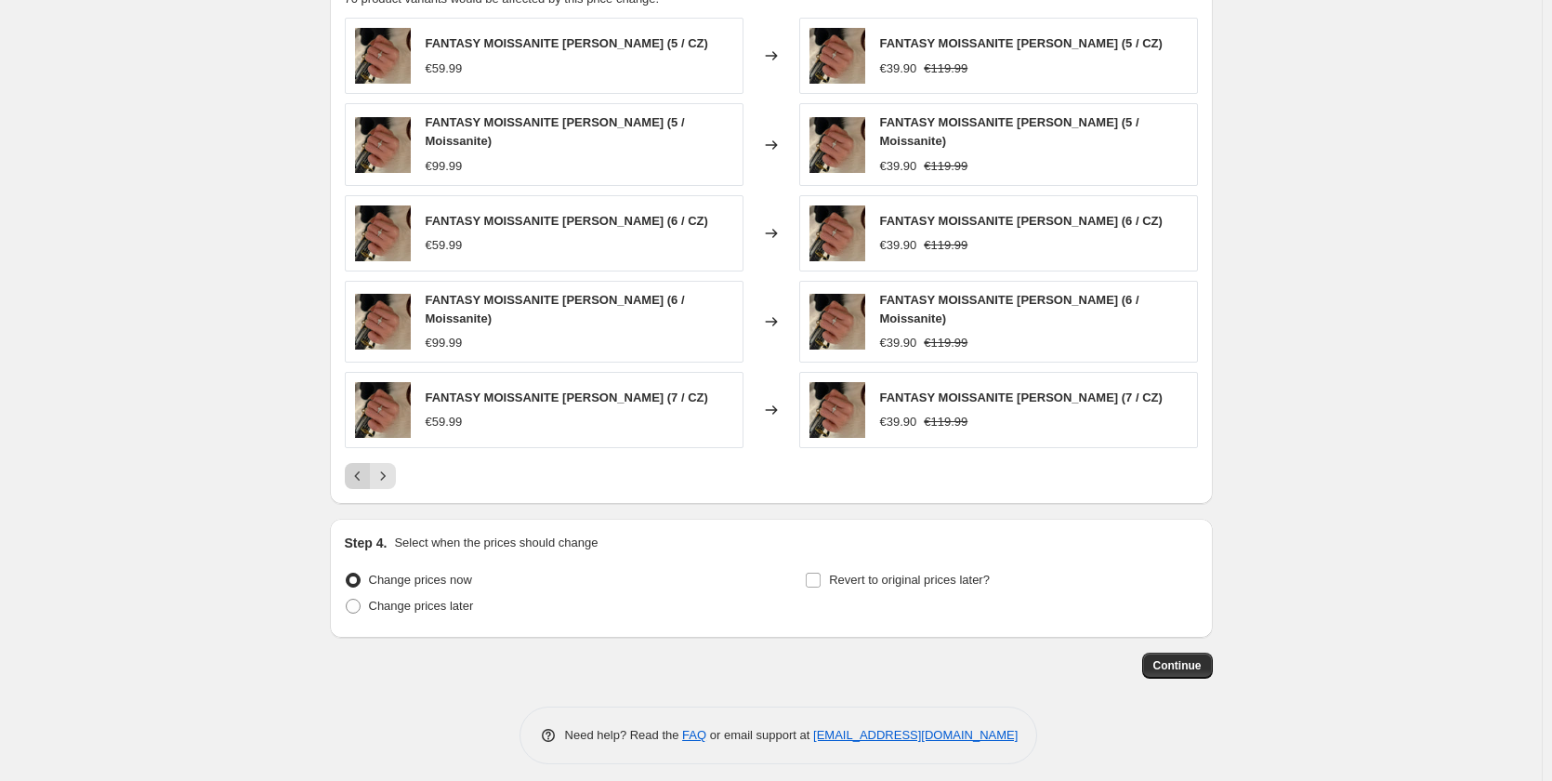
click at [367, 467] on icon "Previous" at bounding box center [358, 476] width 19 height 19
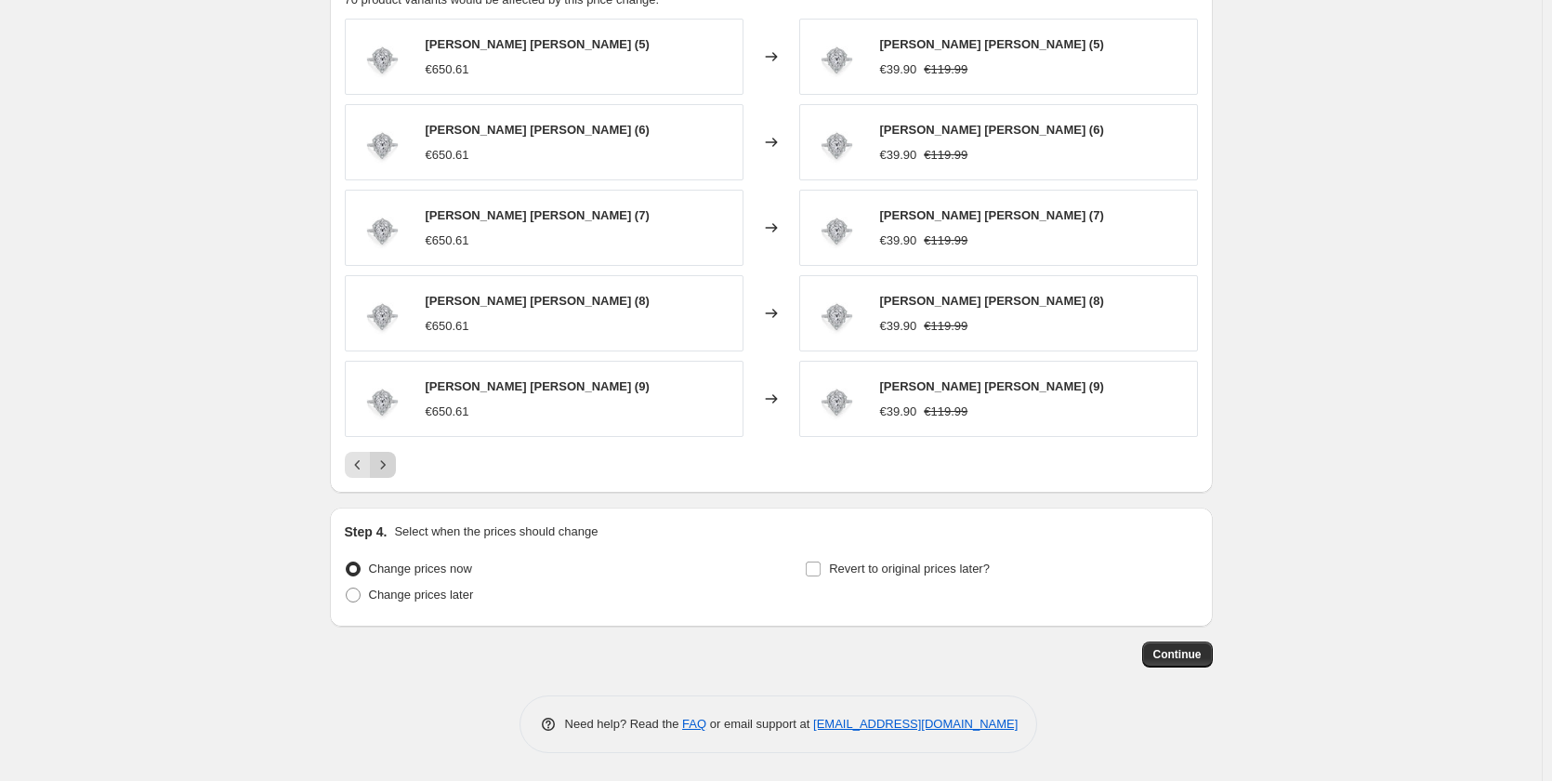
click at [388, 476] on button "Next" at bounding box center [383, 465] width 26 height 26
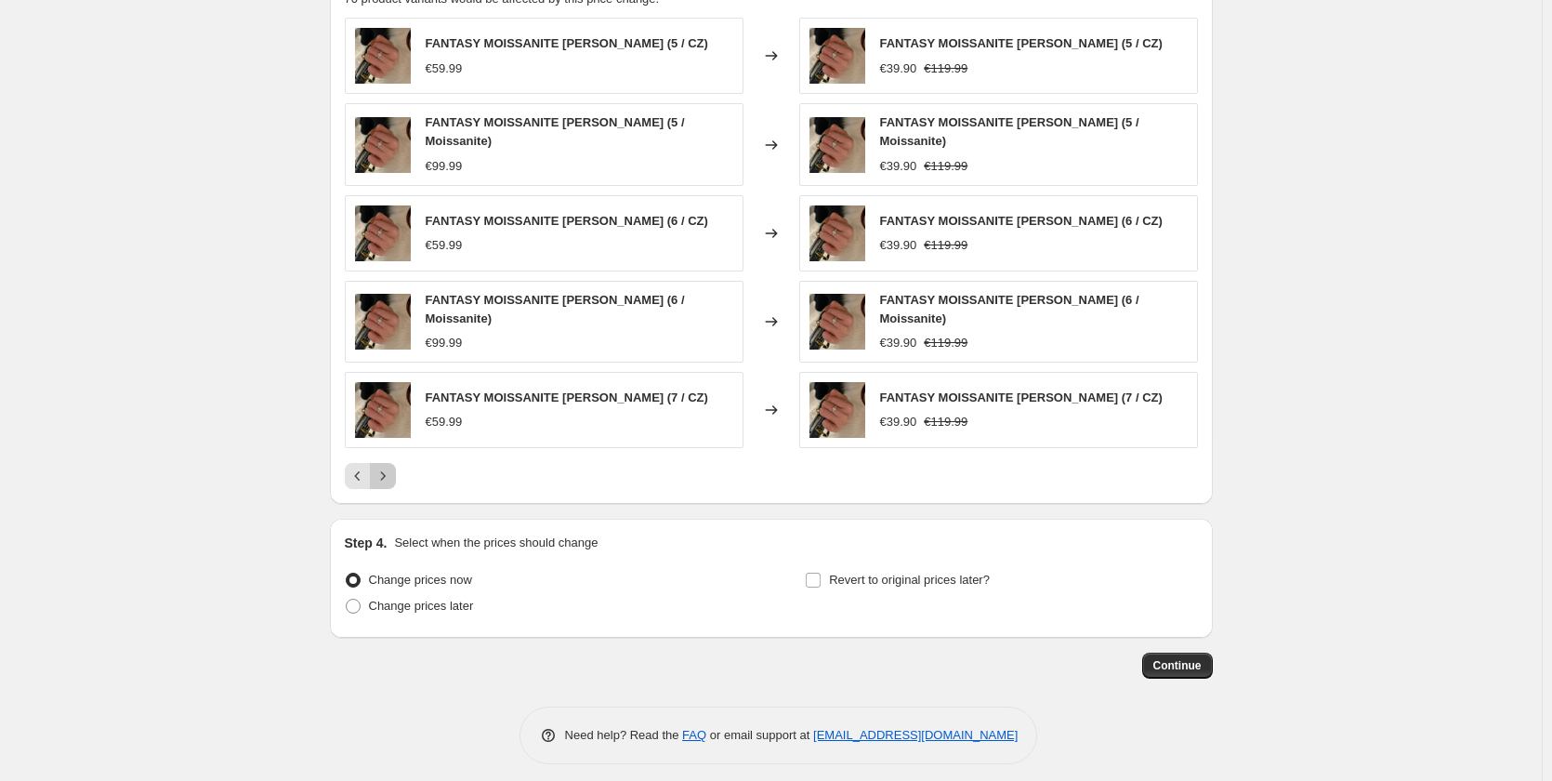
click at [388, 467] on icon "Next" at bounding box center [383, 476] width 19 height 19
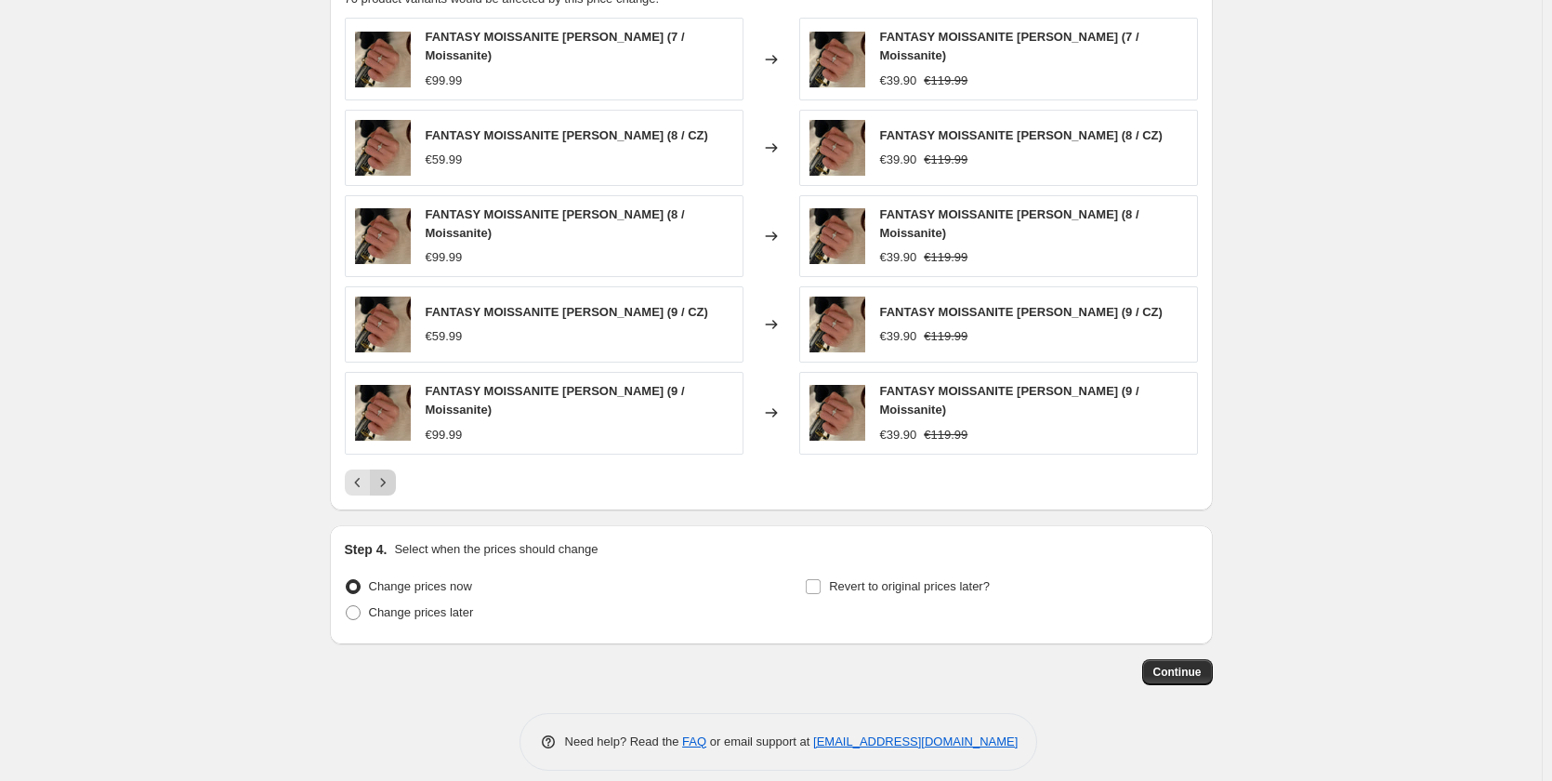
click at [388, 469] on div "Pagination" at bounding box center [383, 482] width 26 height 26
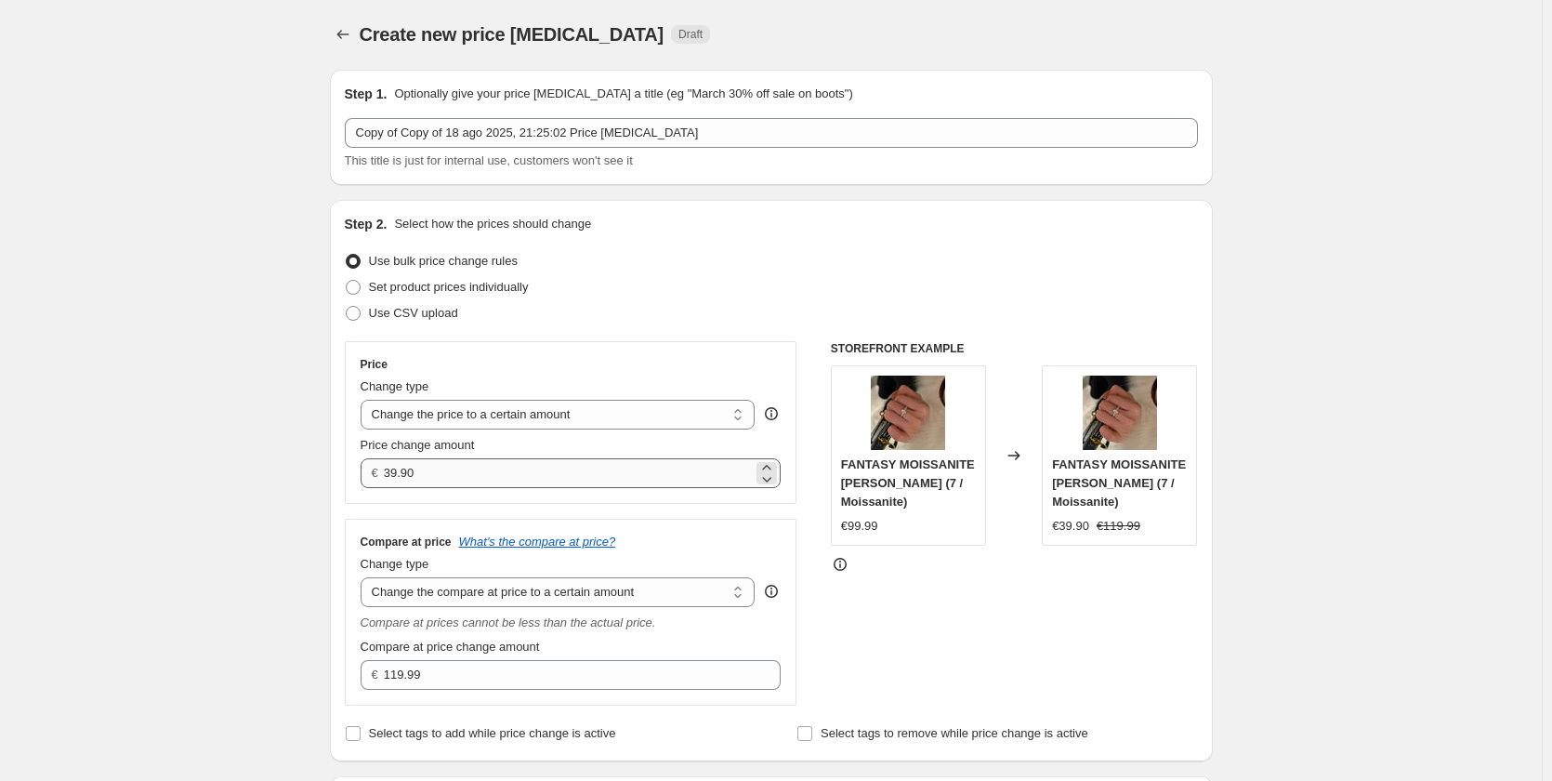
scroll to position [0, 0]
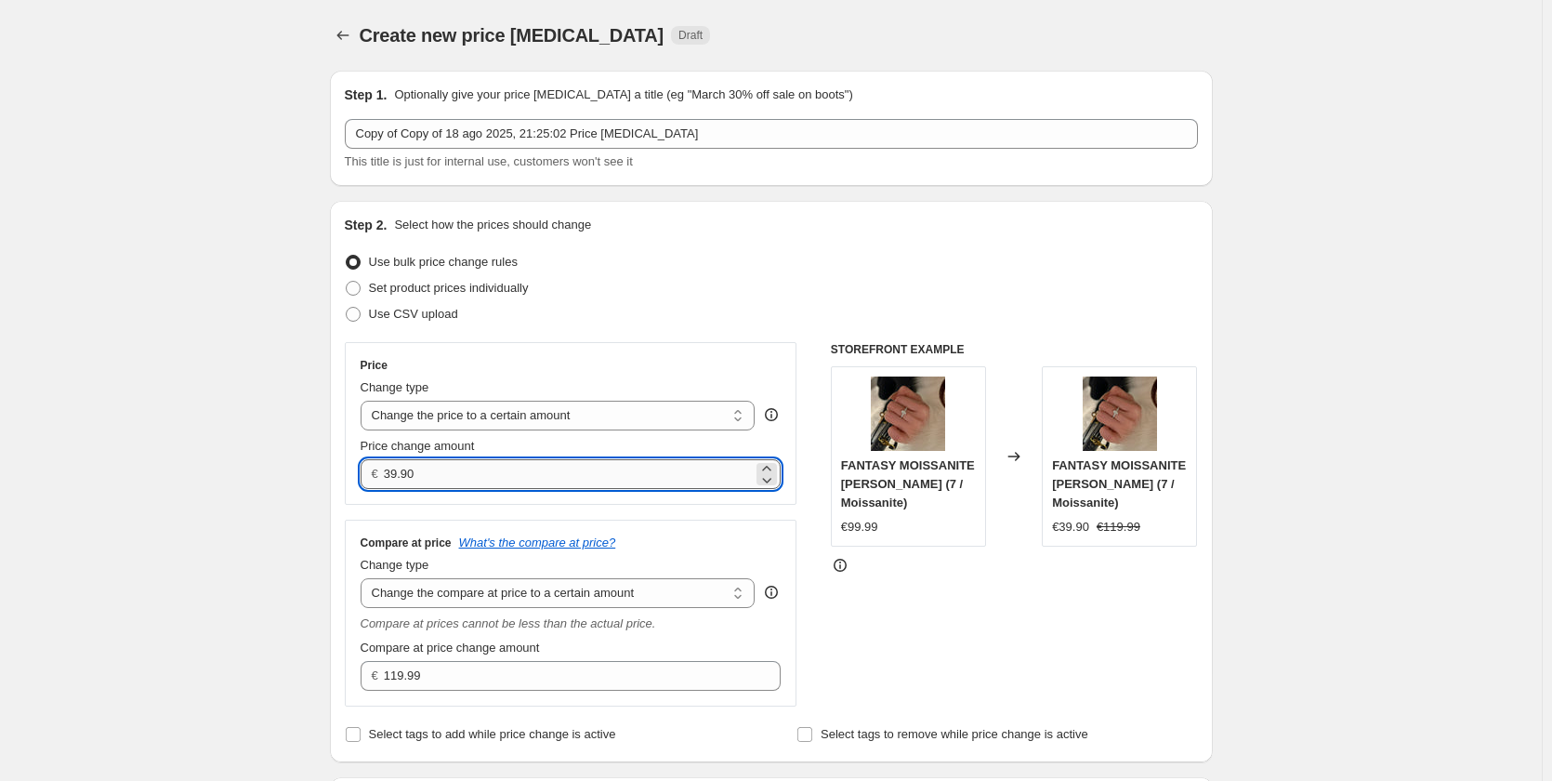
click at [401, 471] on input "39.90" at bounding box center [568, 474] width 369 height 30
type input "34.90"
click at [403, 670] on input "119.99" at bounding box center [568, 676] width 369 height 30
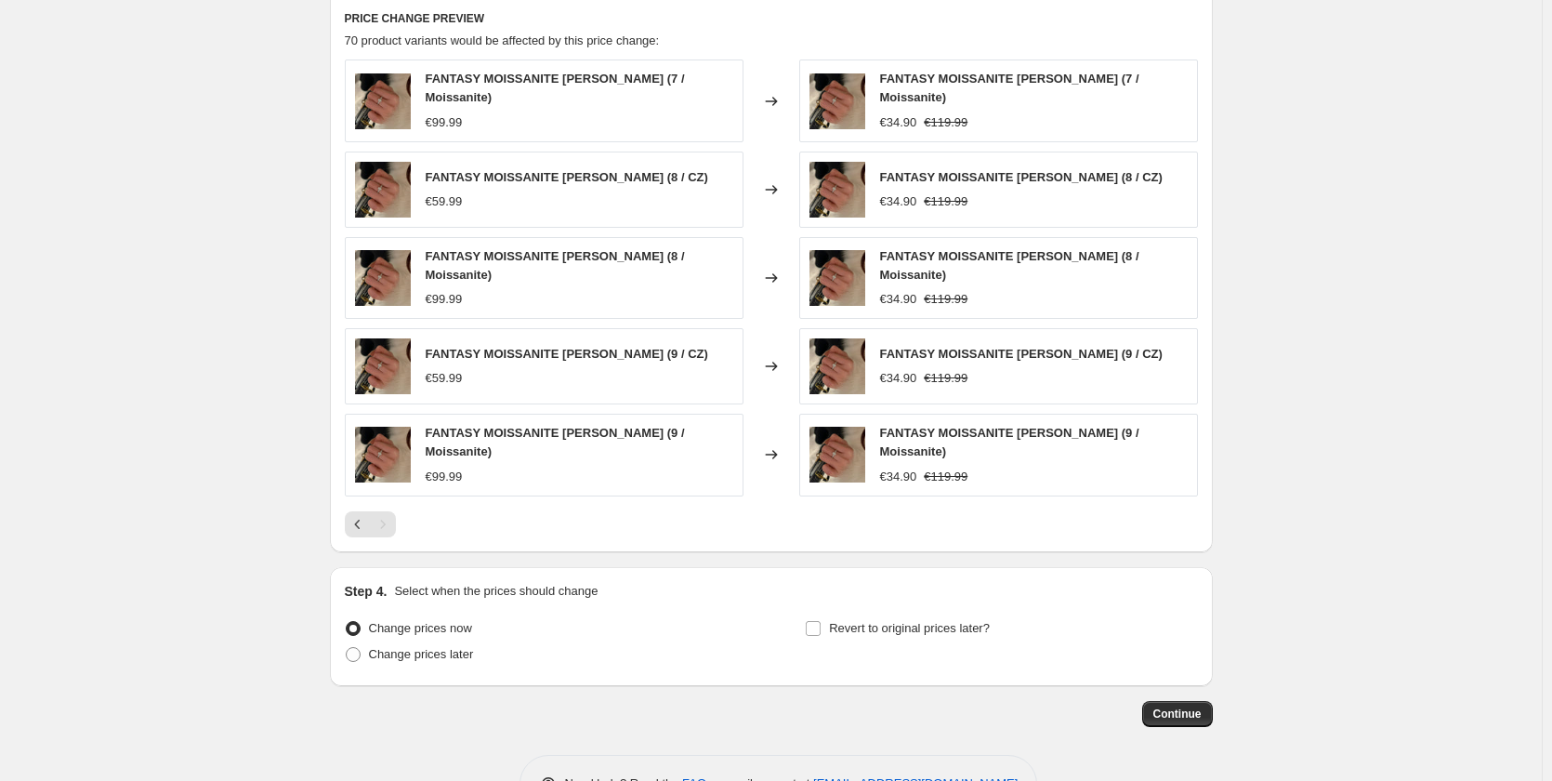
scroll to position [1044, 0]
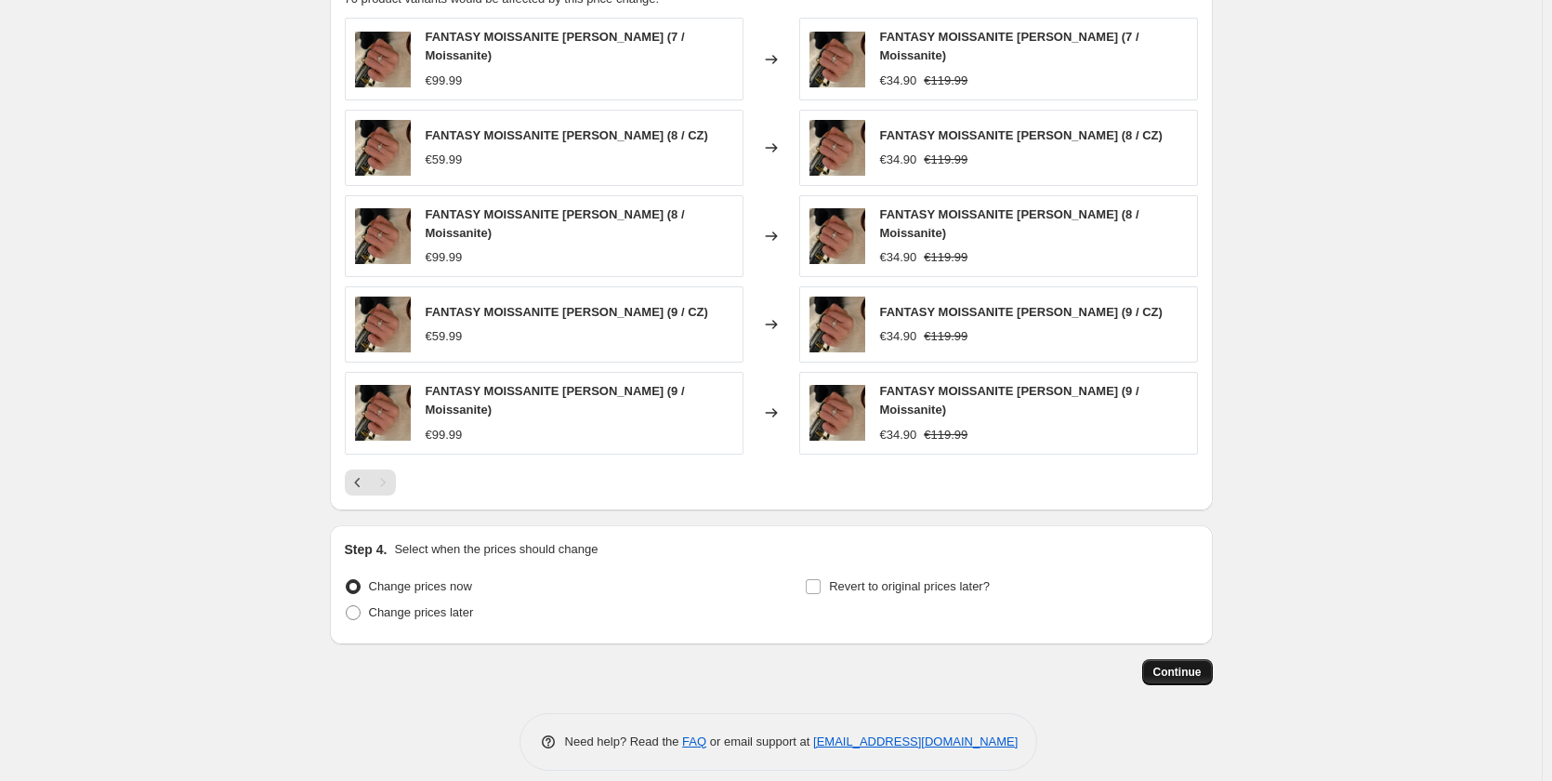
type input "139.99"
click at [1202, 665] on span "Continue" at bounding box center [1177, 672] width 48 height 15
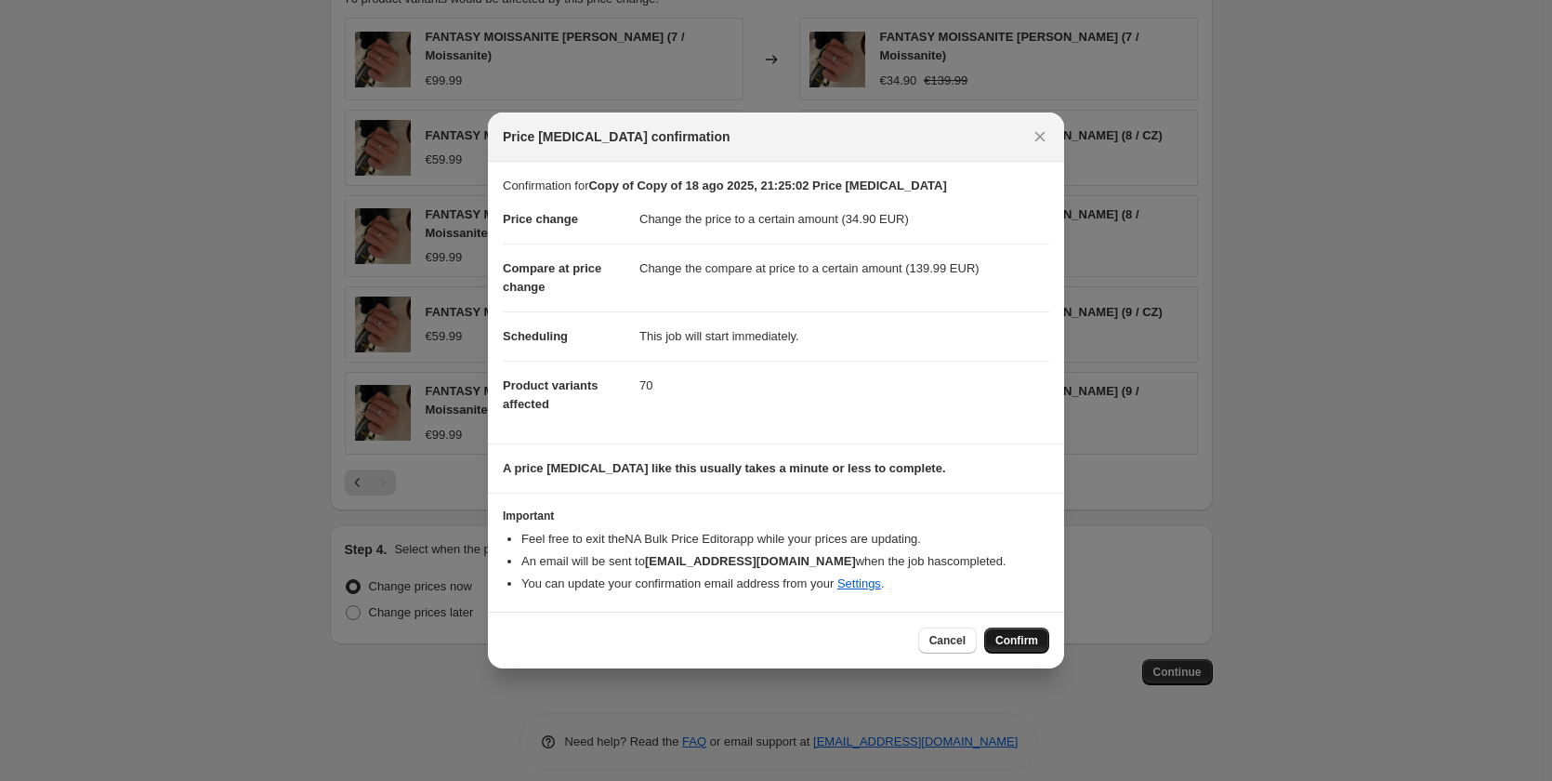
click at [1029, 651] on button "Confirm" at bounding box center [1016, 640] width 65 height 26
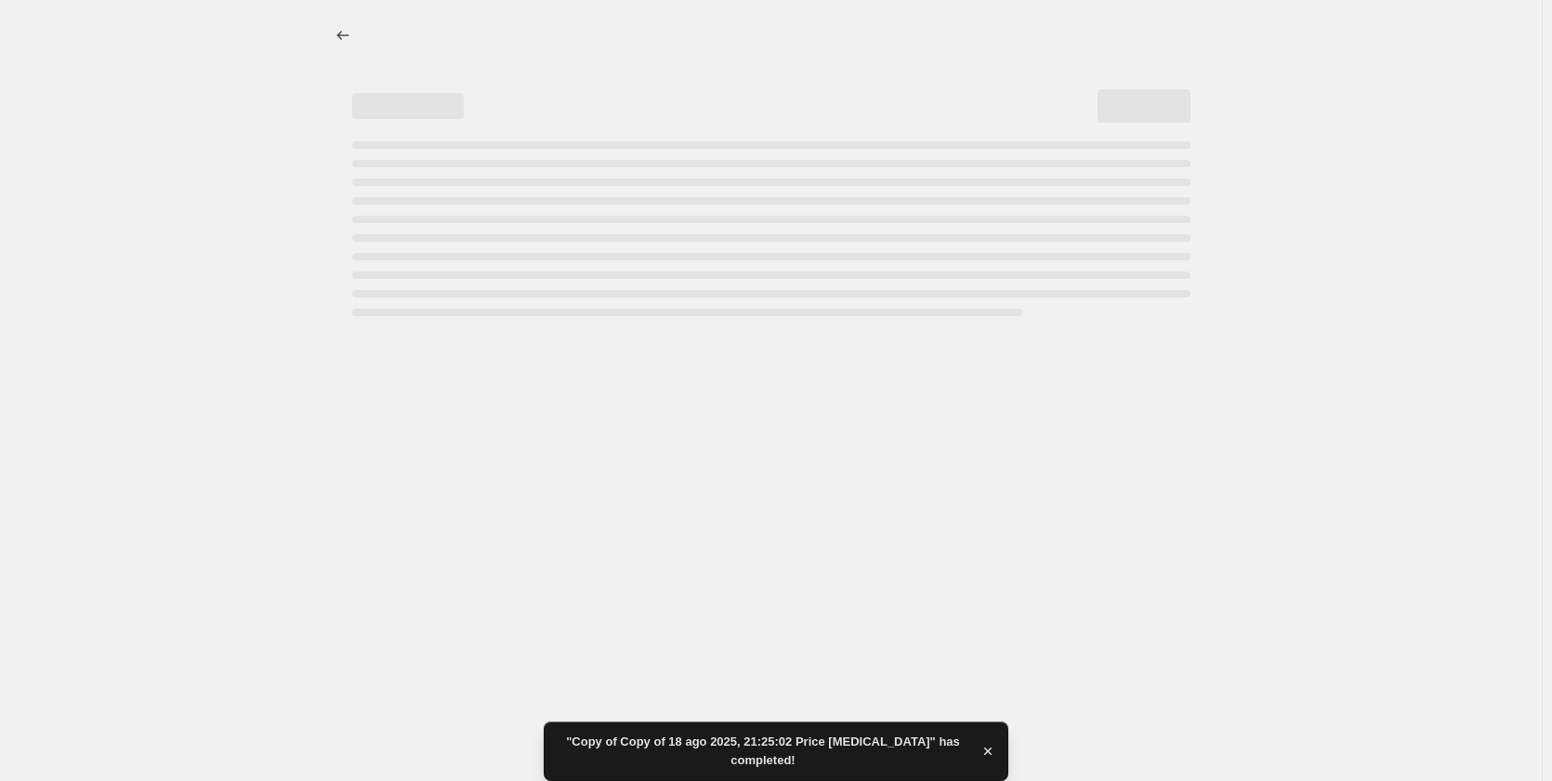
select select "to"
